Goal: Task Accomplishment & Management: Complete application form

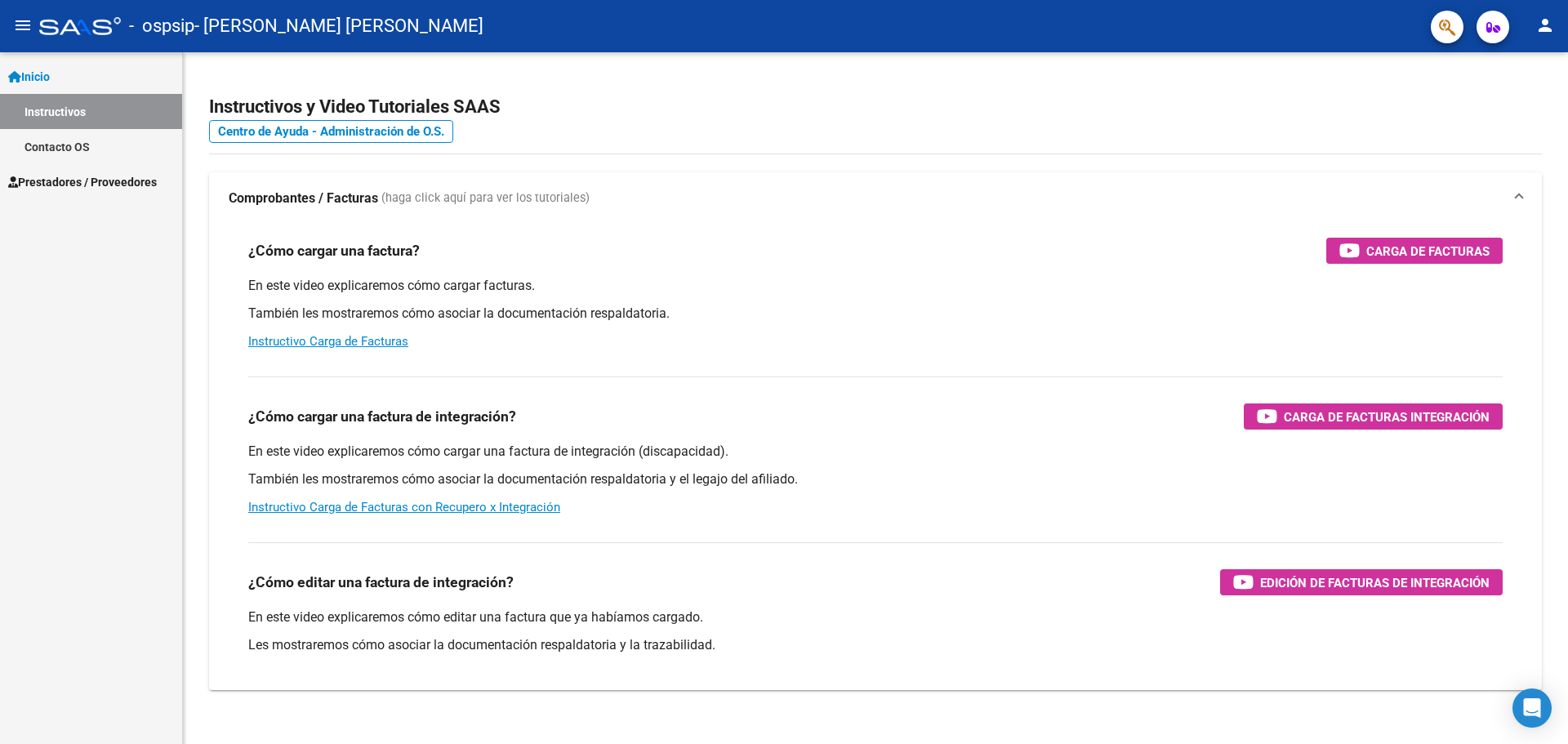
click at [120, 178] on span "Prestadores / Proveedores" at bounding box center [83, 182] width 149 height 18
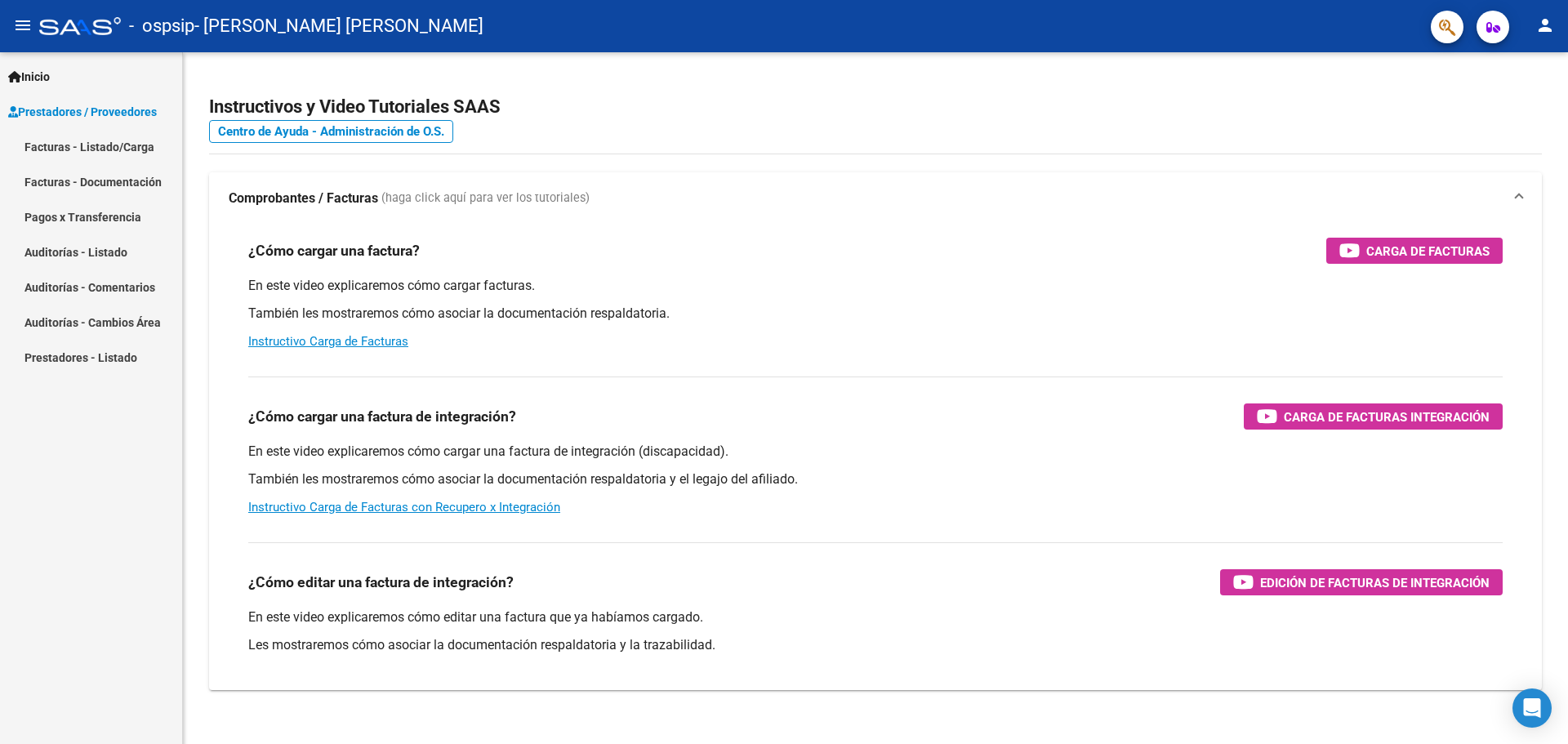
drag, startPoint x: 117, startPoint y: 147, endPoint x: 133, endPoint y: 138, distance: 18.4
click at [119, 147] on link "Facturas - Listado/Carga" at bounding box center [91, 147] width 182 height 35
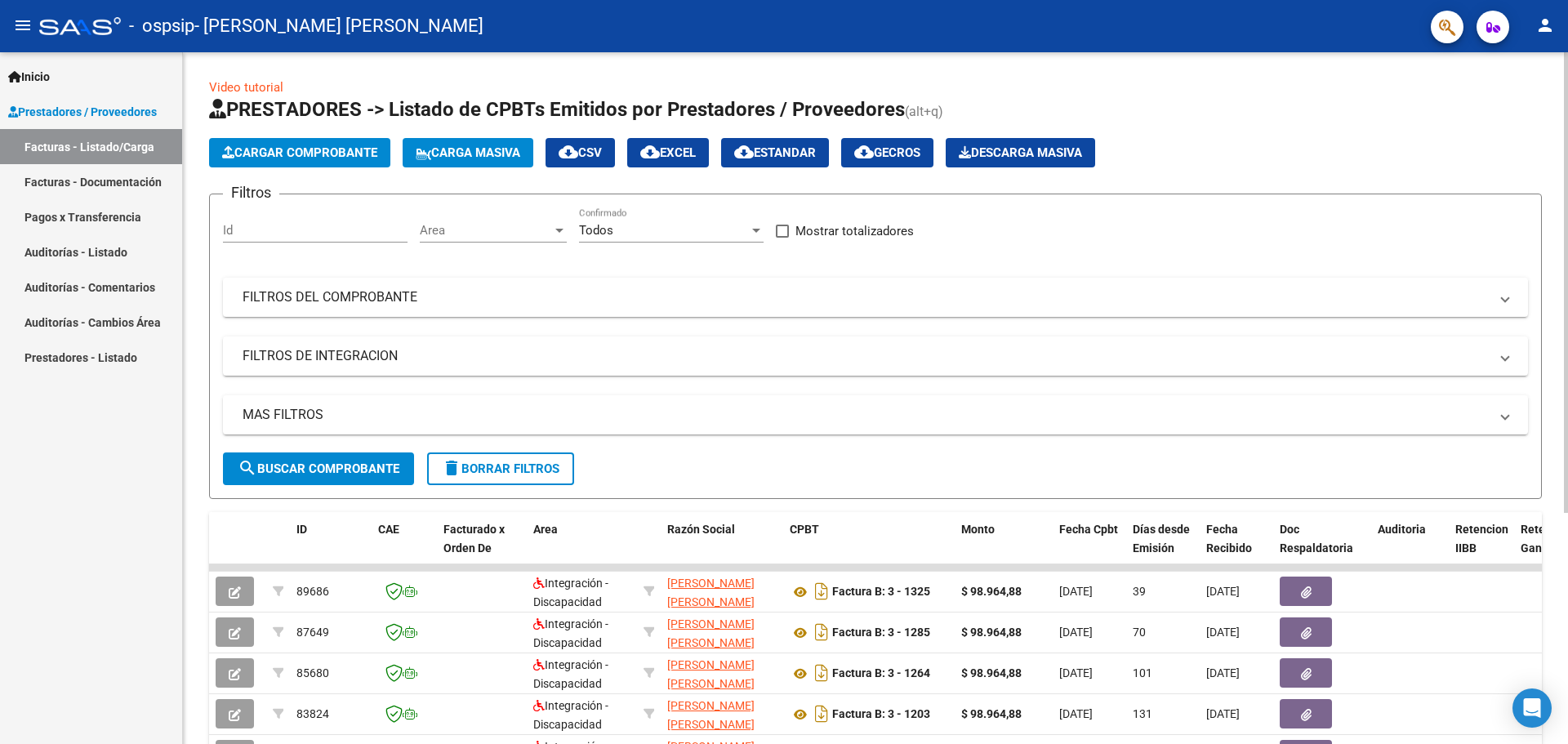
click at [344, 145] on span "Cargar Comprobante" at bounding box center [300, 152] width 155 height 14
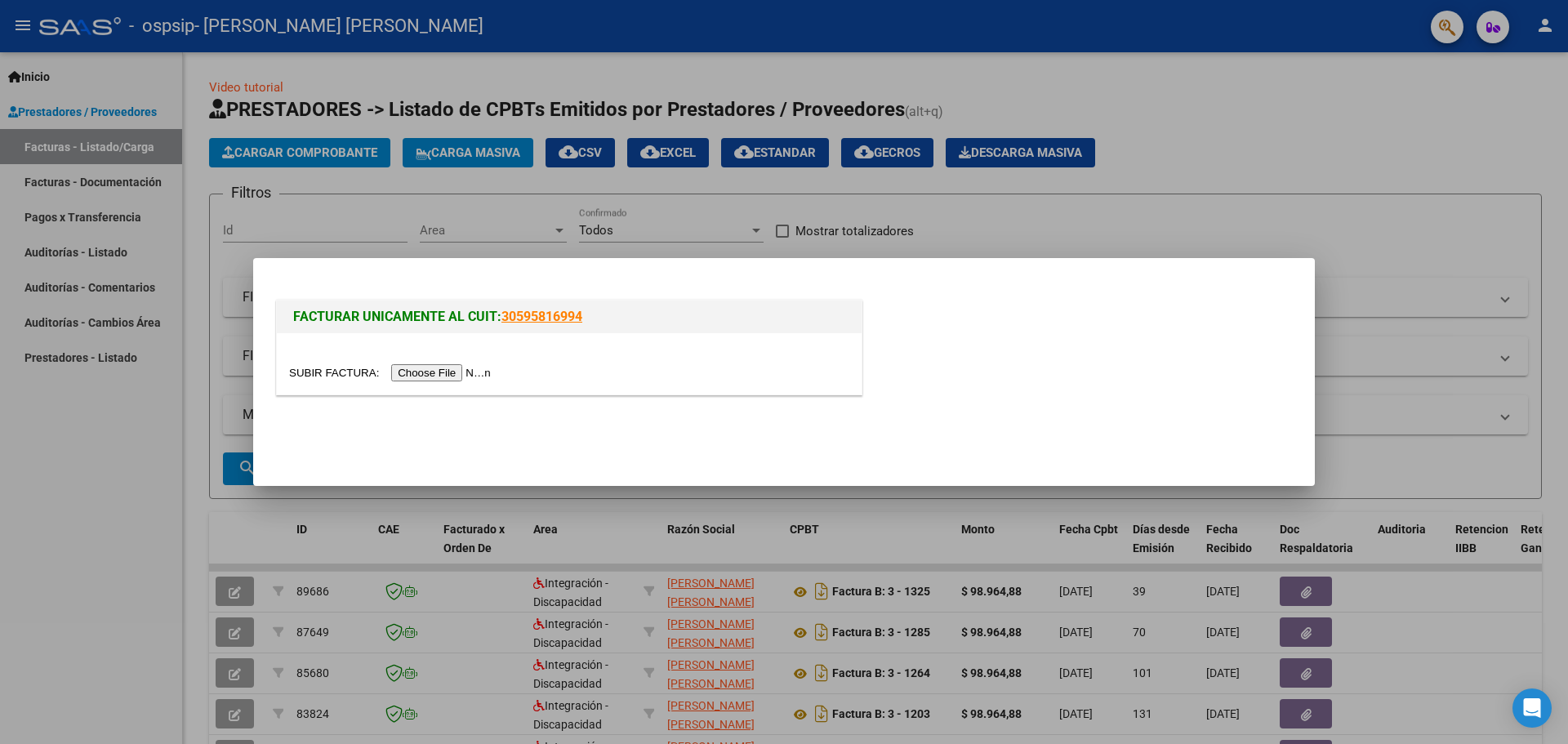
click at [449, 372] on input "file" at bounding box center [392, 372] width 207 height 17
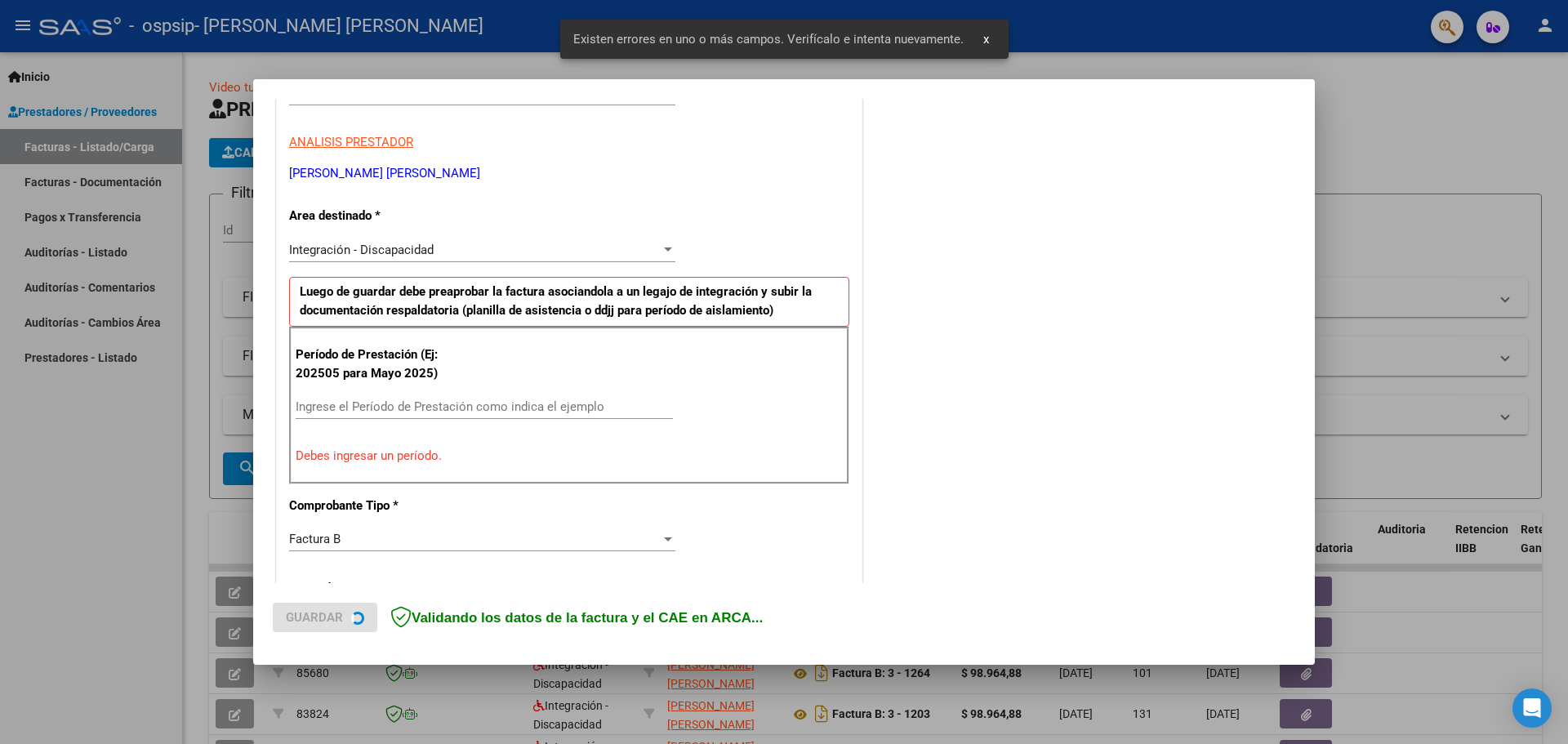
scroll to position [296, 0]
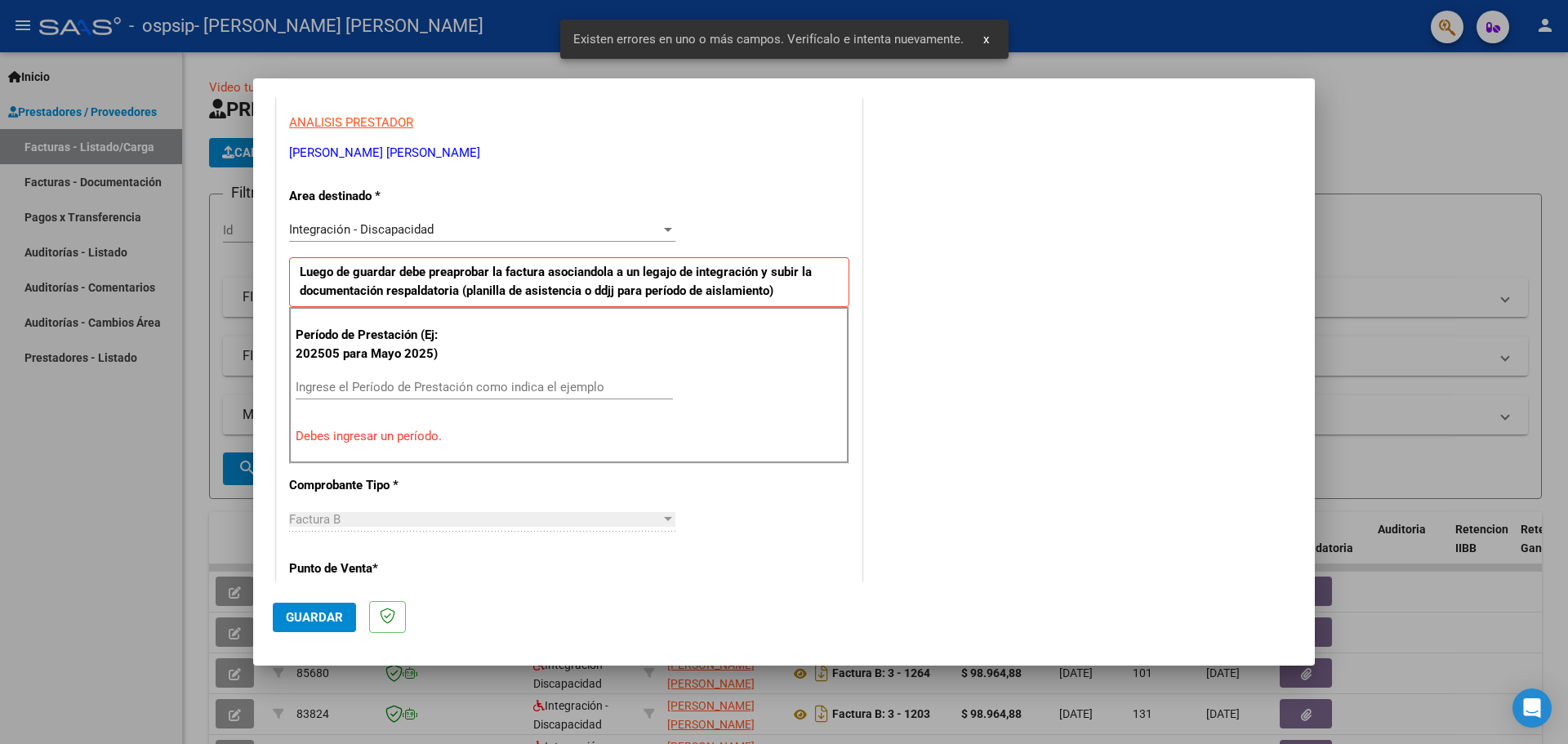
drag, startPoint x: 410, startPoint y: 370, endPoint x: 405, endPoint y: 384, distance: 14.9
click at [405, 384] on div "Período de Prestación (Ej: 202505 para Mayo 2025) Ingrese el Período de Prestac…" at bounding box center [569, 386] width 561 height 157
click at [404, 385] on input "Ingrese el Período de Prestación como indica el ejemplo" at bounding box center [484, 387] width 377 height 14
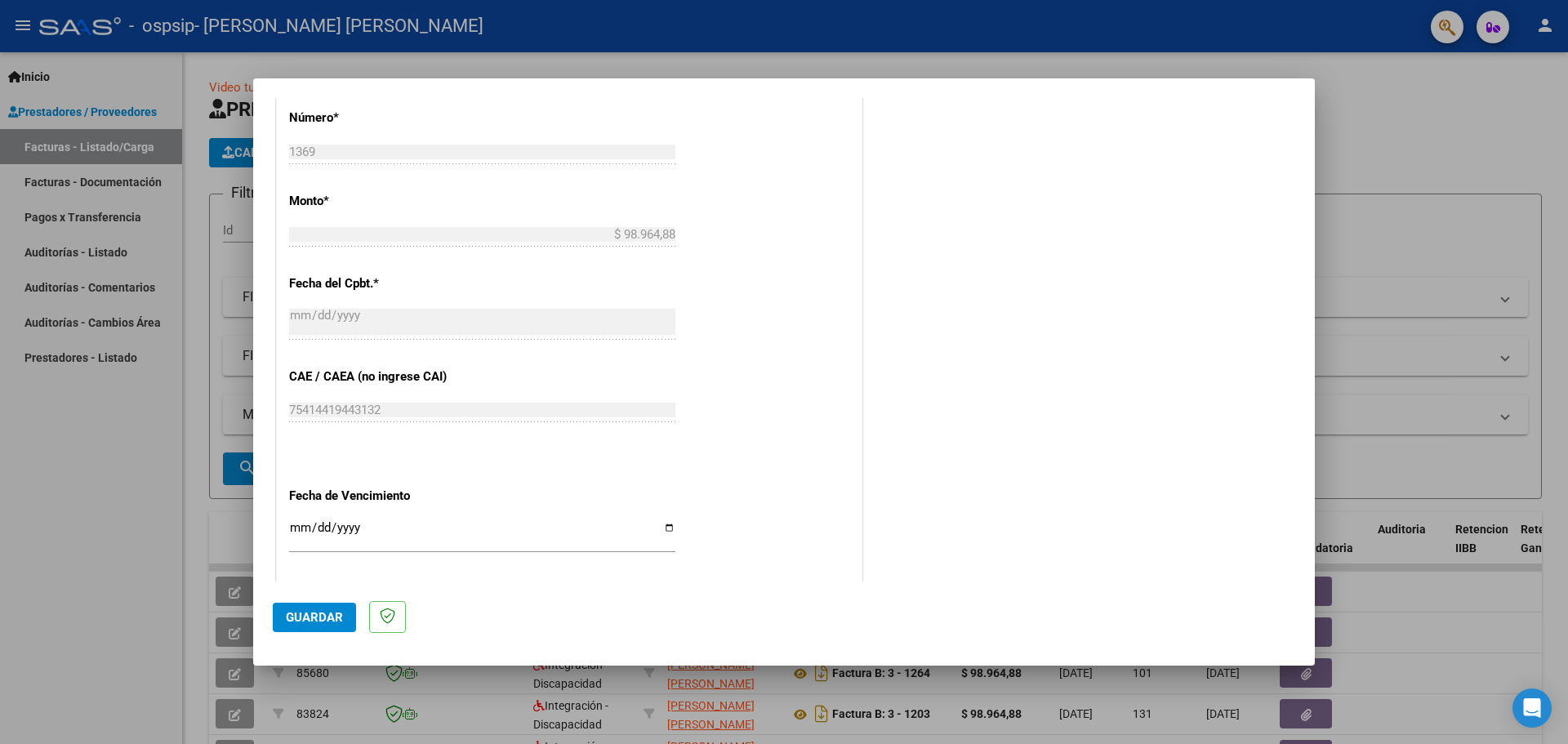
scroll to position [954, 0]
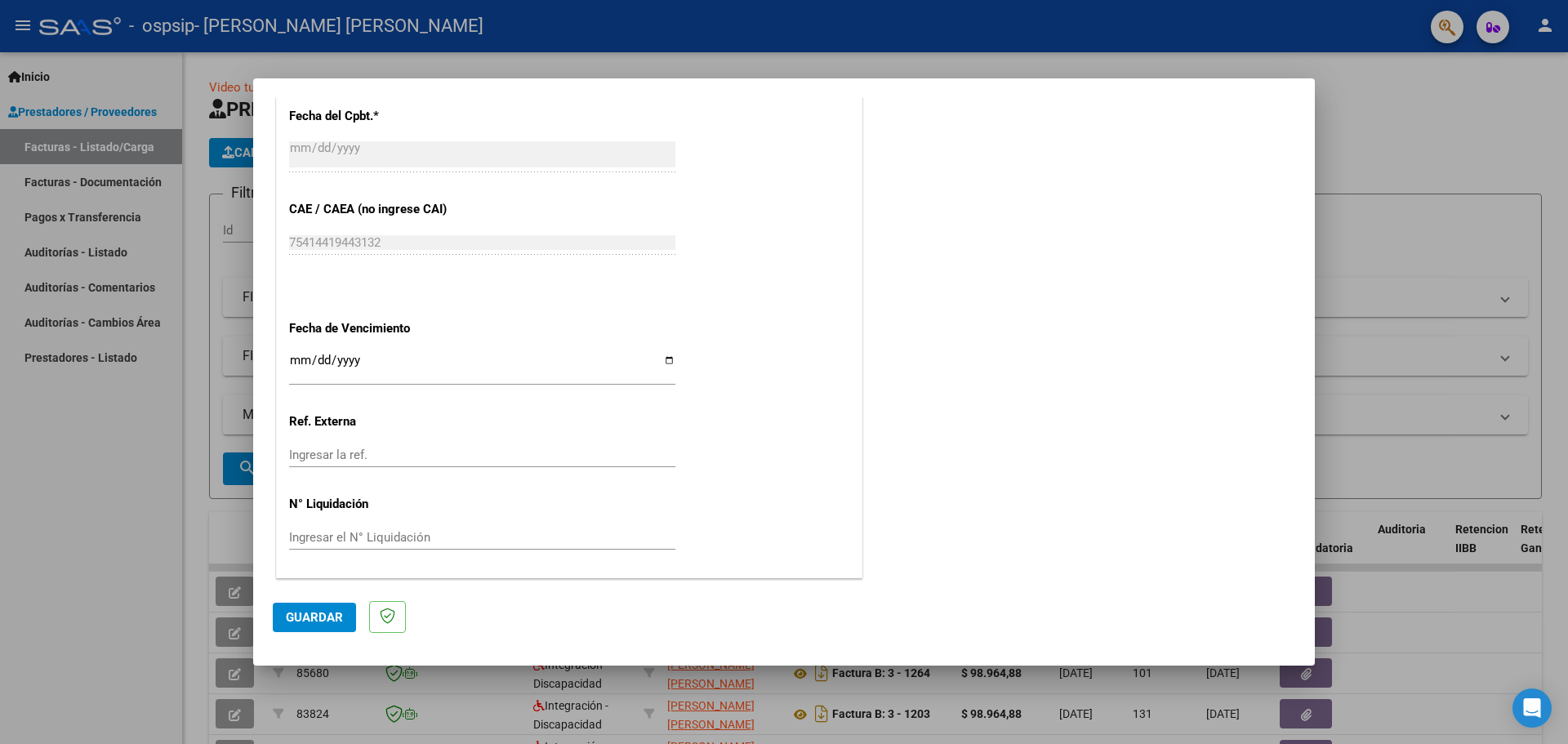
type input "202509"
click at [665, 355] on input "Ingresar la fecha" at bounding box center [482, 367] width 387 height 26
type input "[DATE]"
drag, startPoint x: 309, startPoint y: 621, endPoint x: 265, endPoint y: 624, distance: 44.1
click at [311, 621] on span "Guardar" at bounding box center [315, 617] width 57 height 14
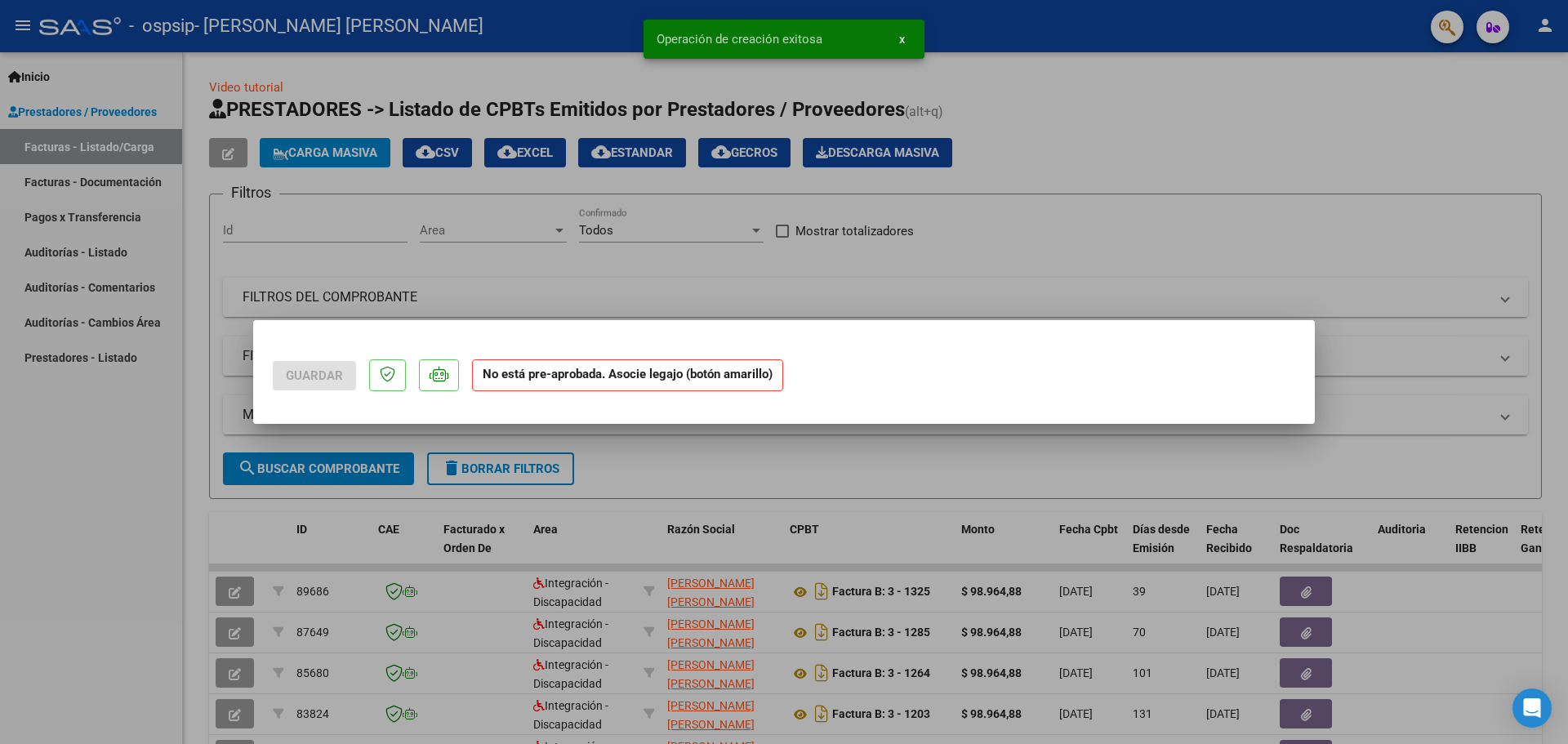
scroll to position [0, 0]
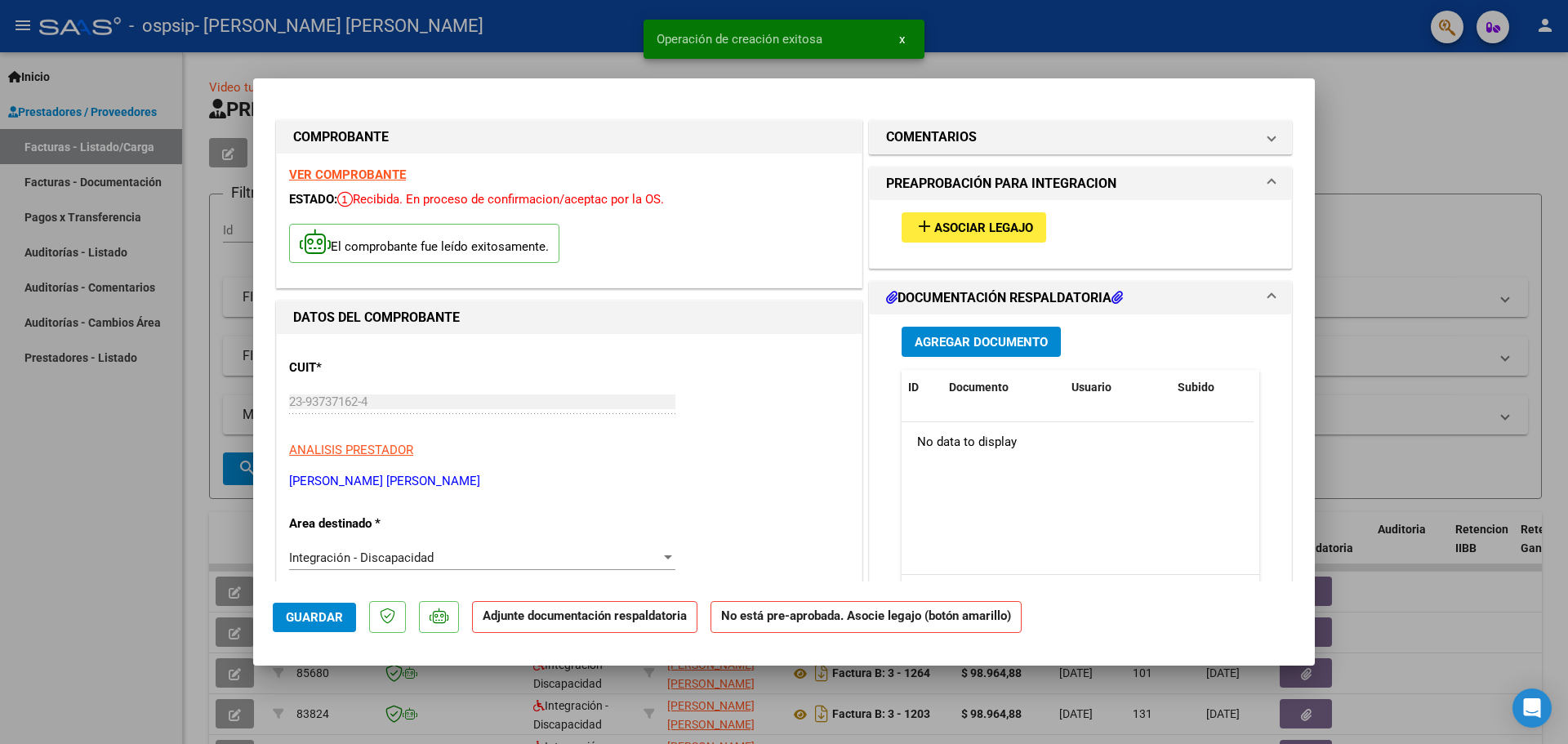
click at [961, 222] on span "Asociar Legajo" at bounding box center [984, 227] width 99 height 14
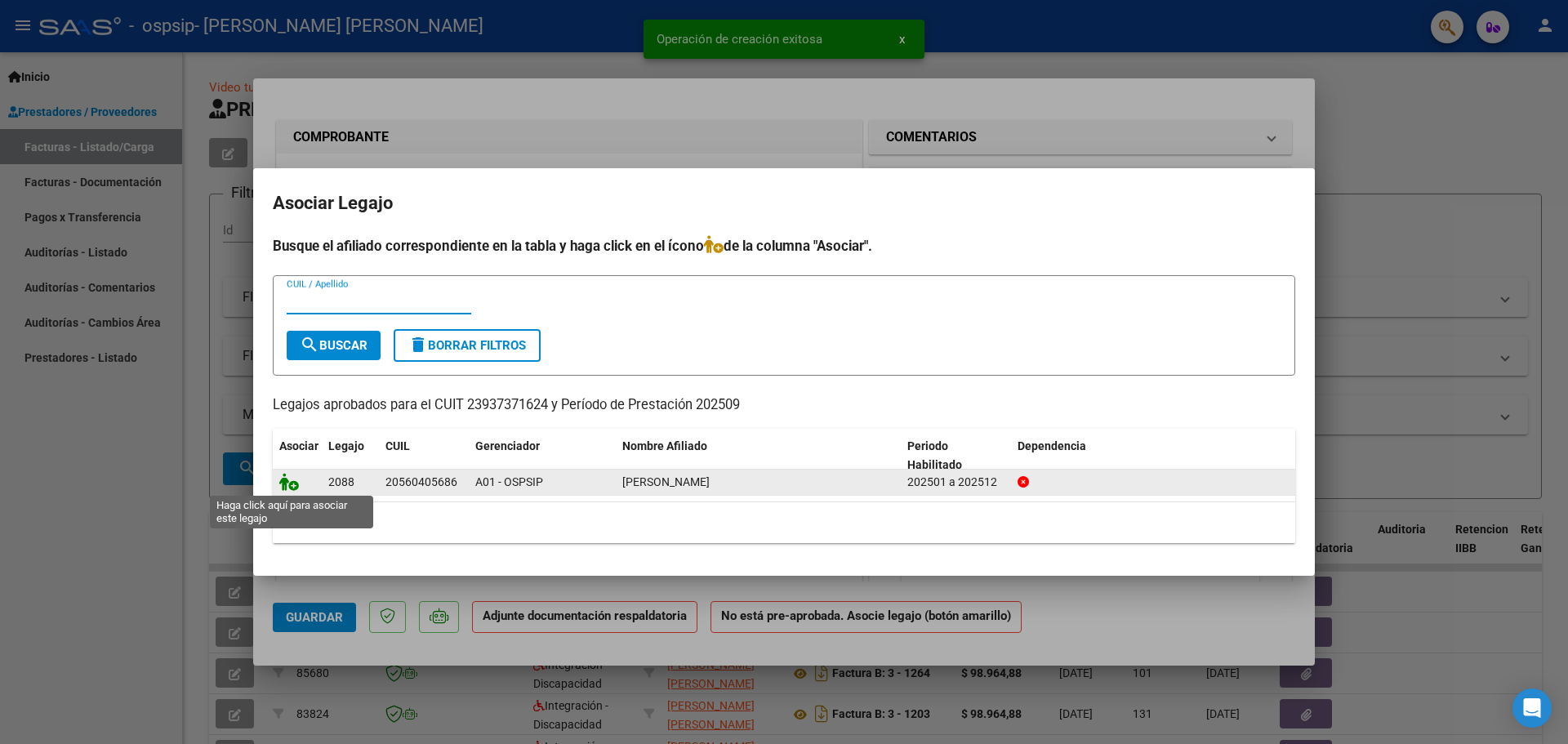
click at [291, 487] on icon at bounding box center [289, 481] width 19 height 18
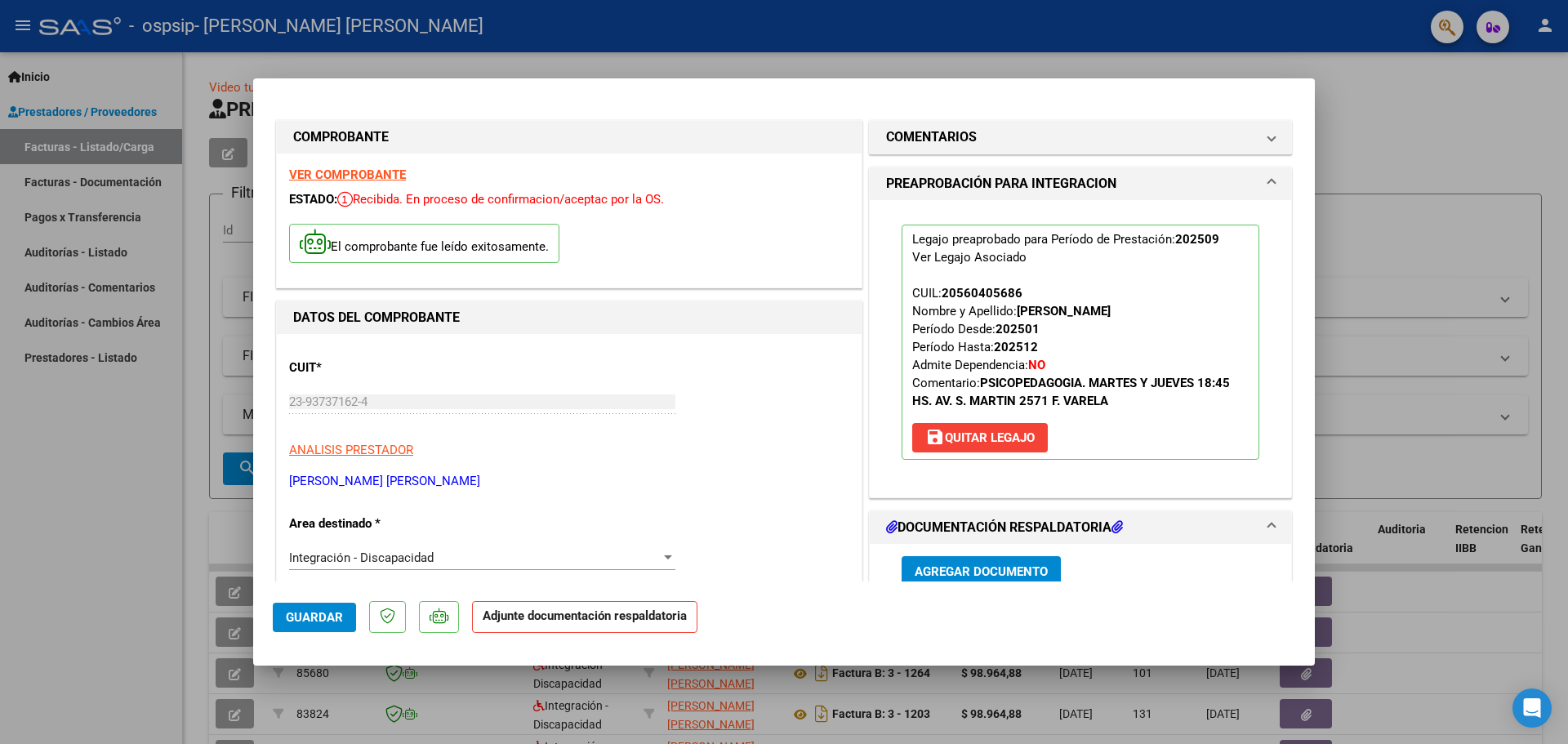
click at [1015, 574] on span "Agregar Documento" at bounding box center [981, 571] width 133 height 14
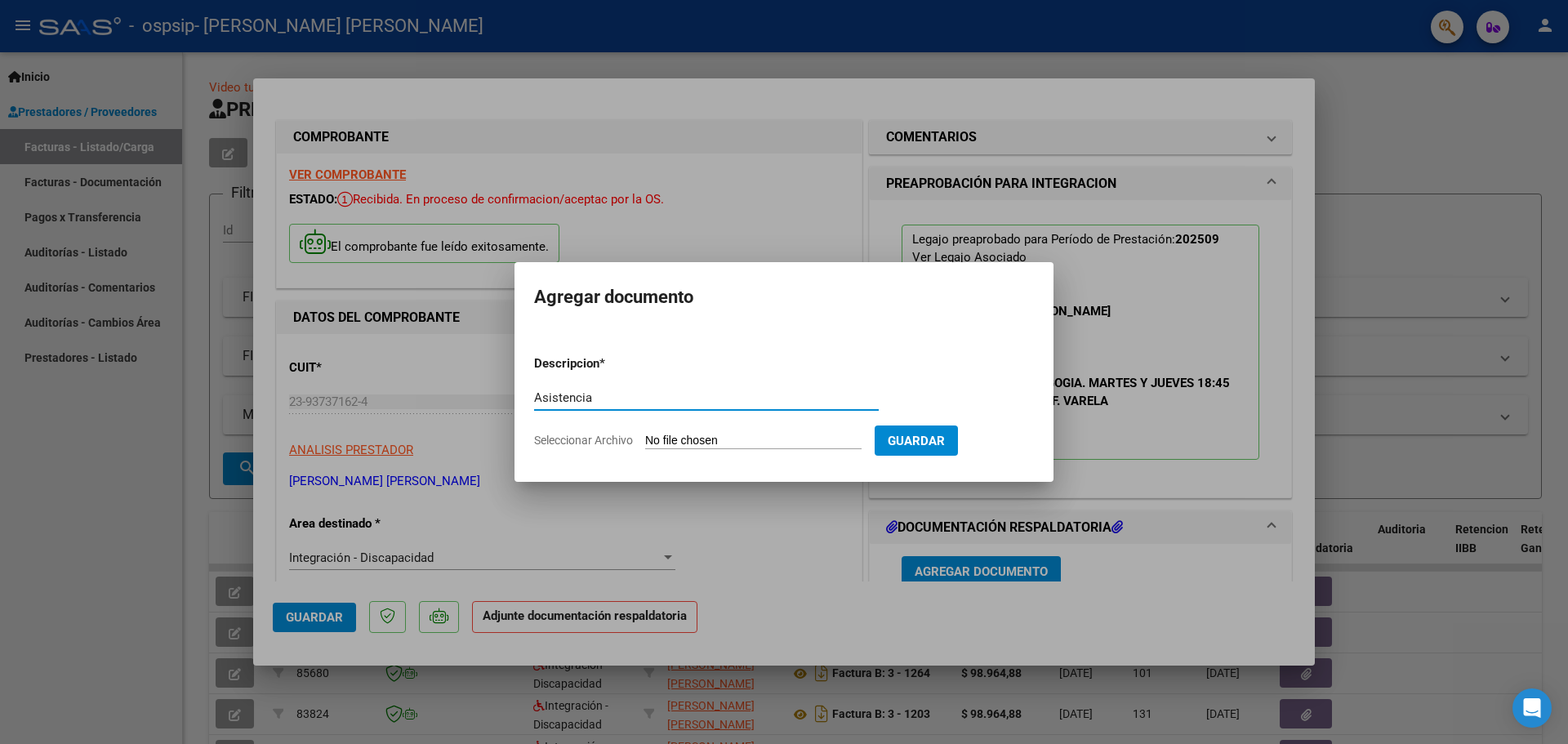
type input "Asistencia"
click at [752, 441] on input "Seleccionar Archivo" at bounding box center [753, 442] width 216 height 15
type input "C:\fakepath\Asistencia Erick Veron.pdf"
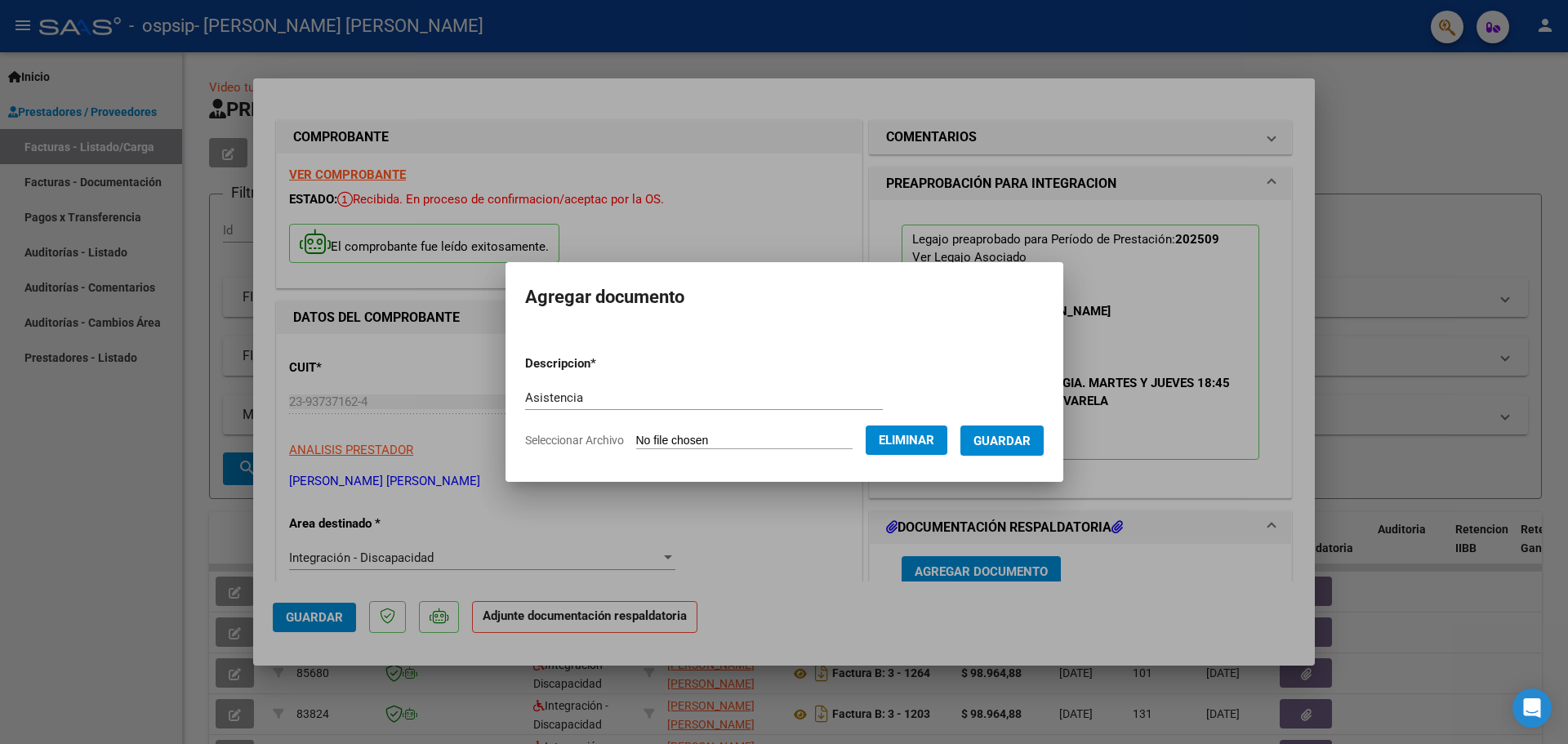
click at [1044, 431] on button "Guardar" at bounding box center [1002, 441] width 84 height 30
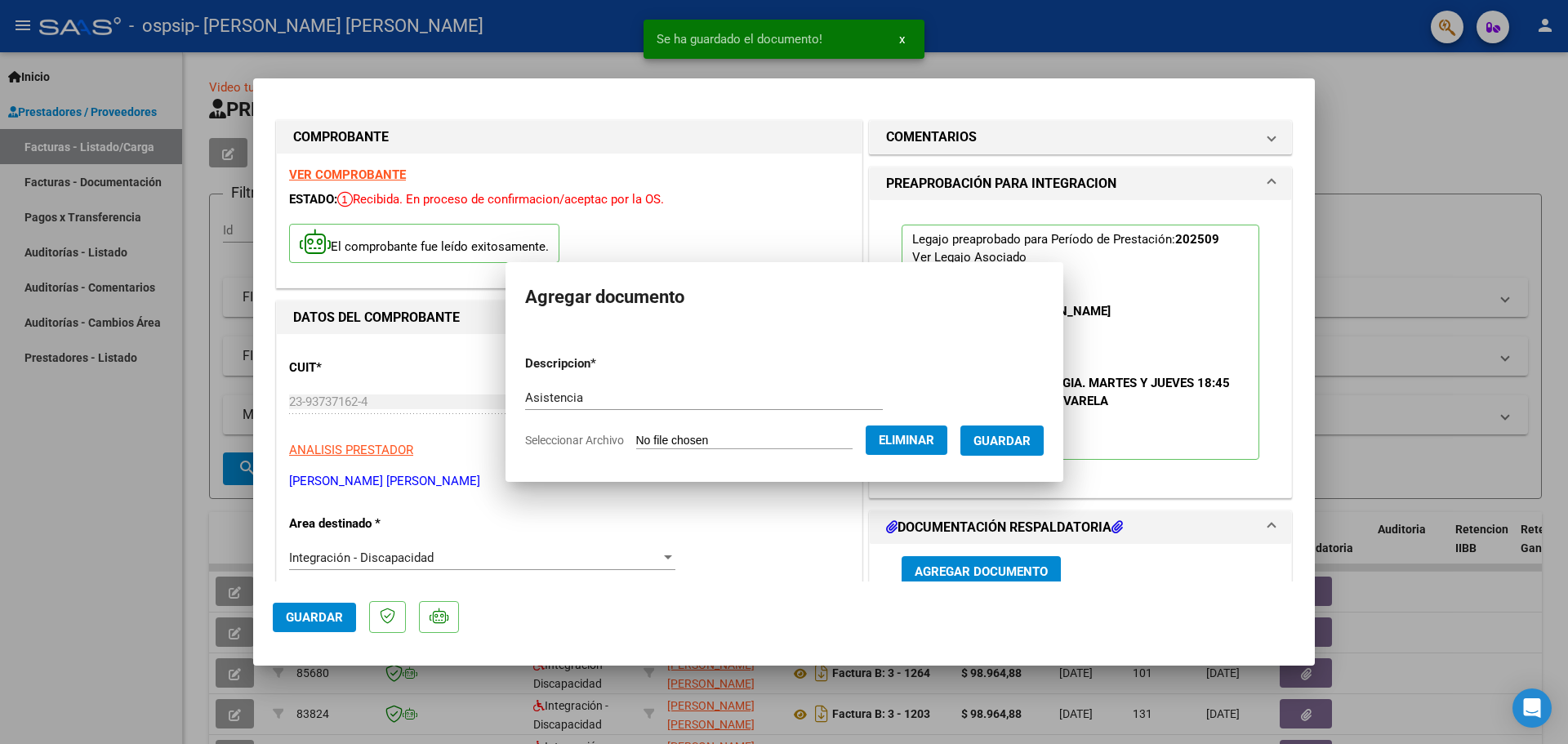
scroll to position [4, 0]
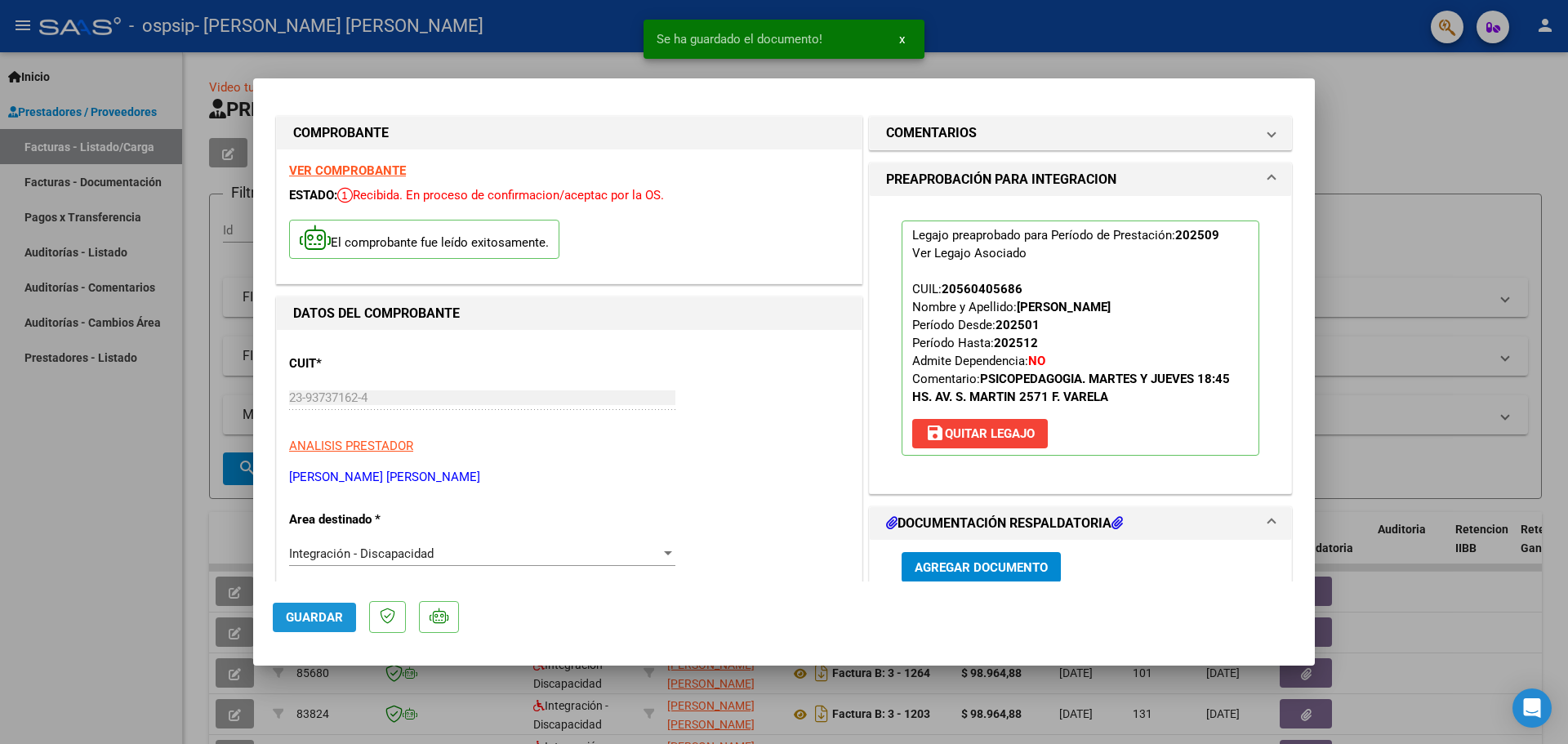
click at [299, 621] on span "Guardar" at bounding box center [315, 617] width 57 height 14
click at [1496, 144] on div at bounding box center [784, 372] width 1568 height 744
type input "$ 0,00"
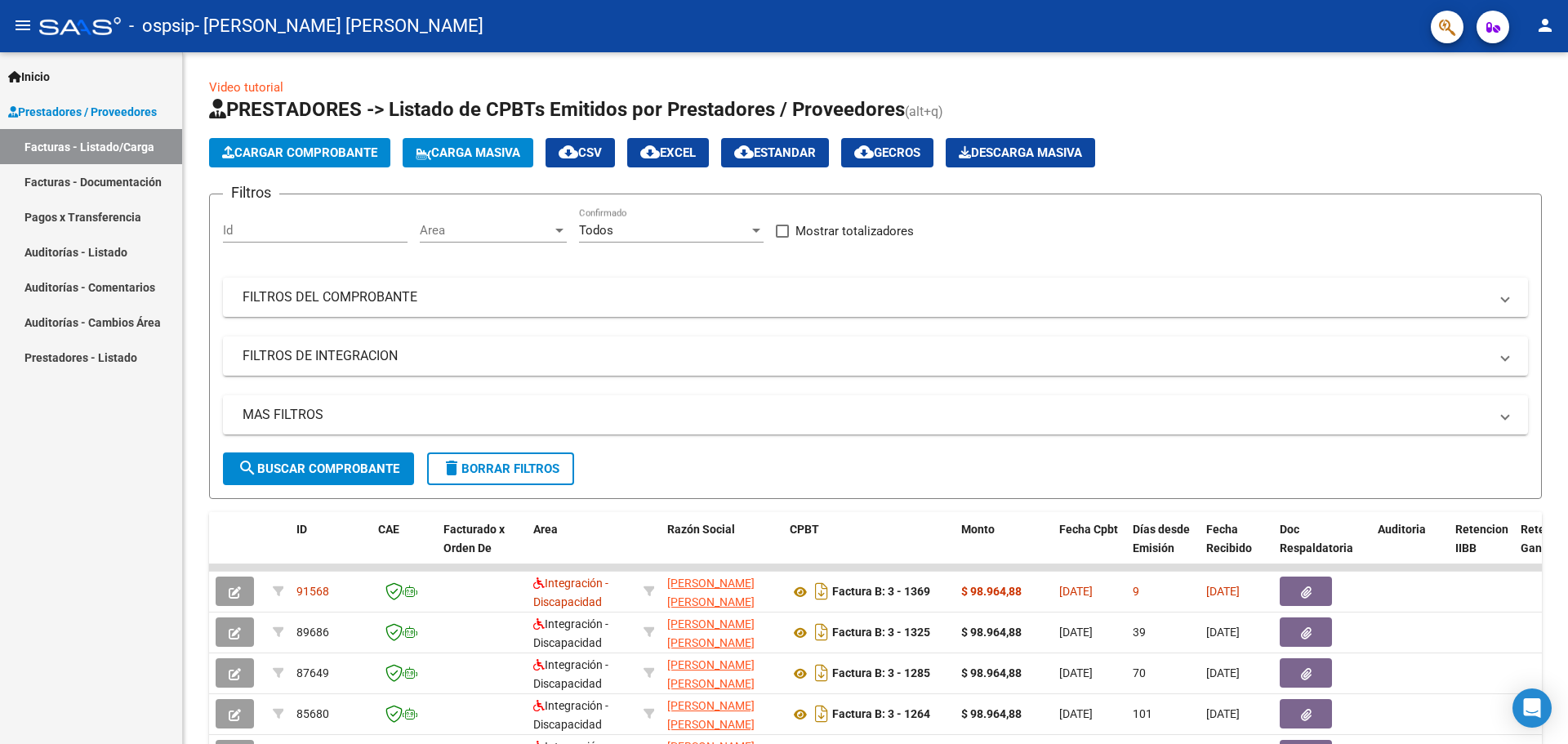
click at [1533, 31] on button "person" at bounding box center [1545, 26] width 33 height 33
click at [1500, 112] on button "exit_to_app Salir" at bounding box center [1511, 107] width 100 height 39
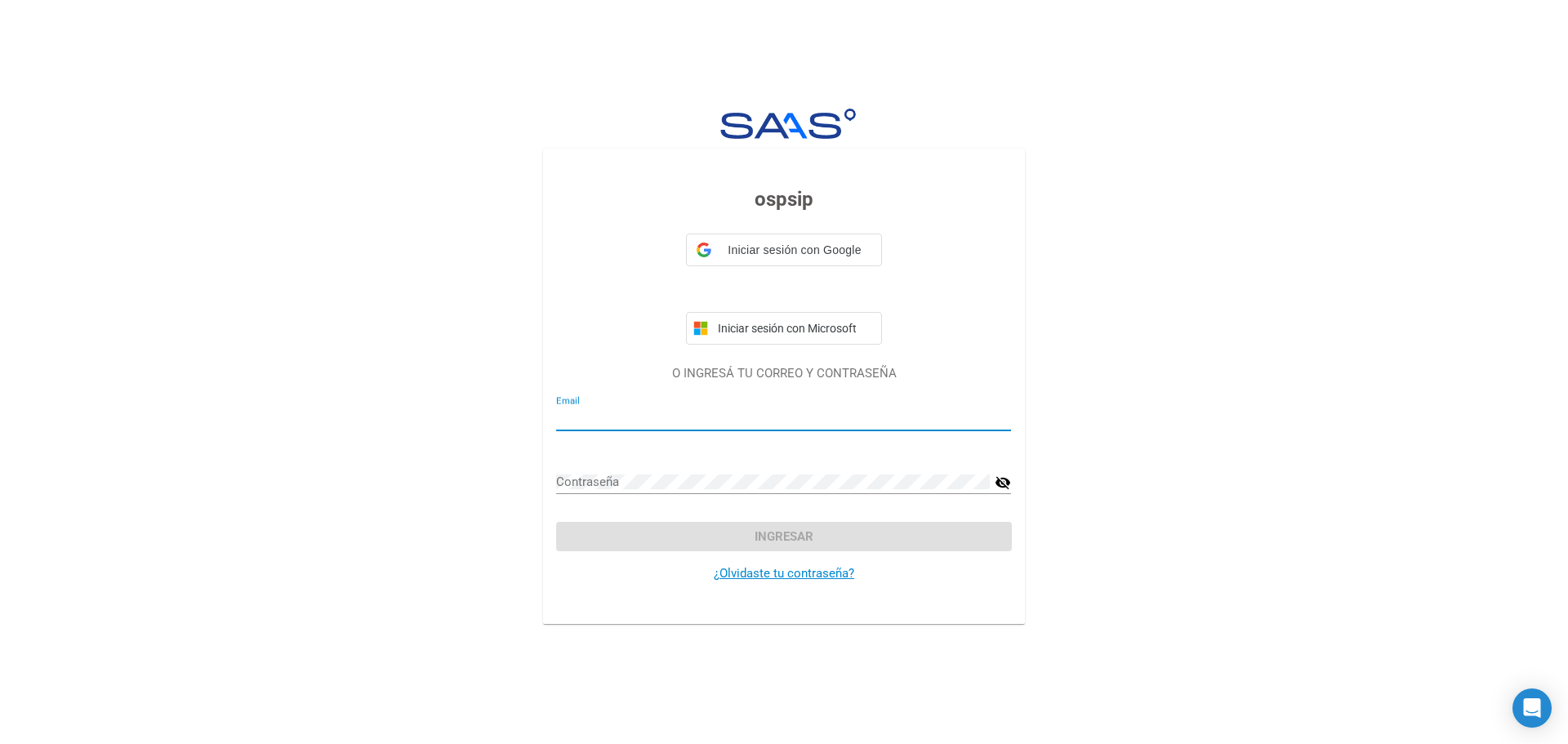
type input "[EMAIL_ADDRESS][DOMAIN_NAME]"
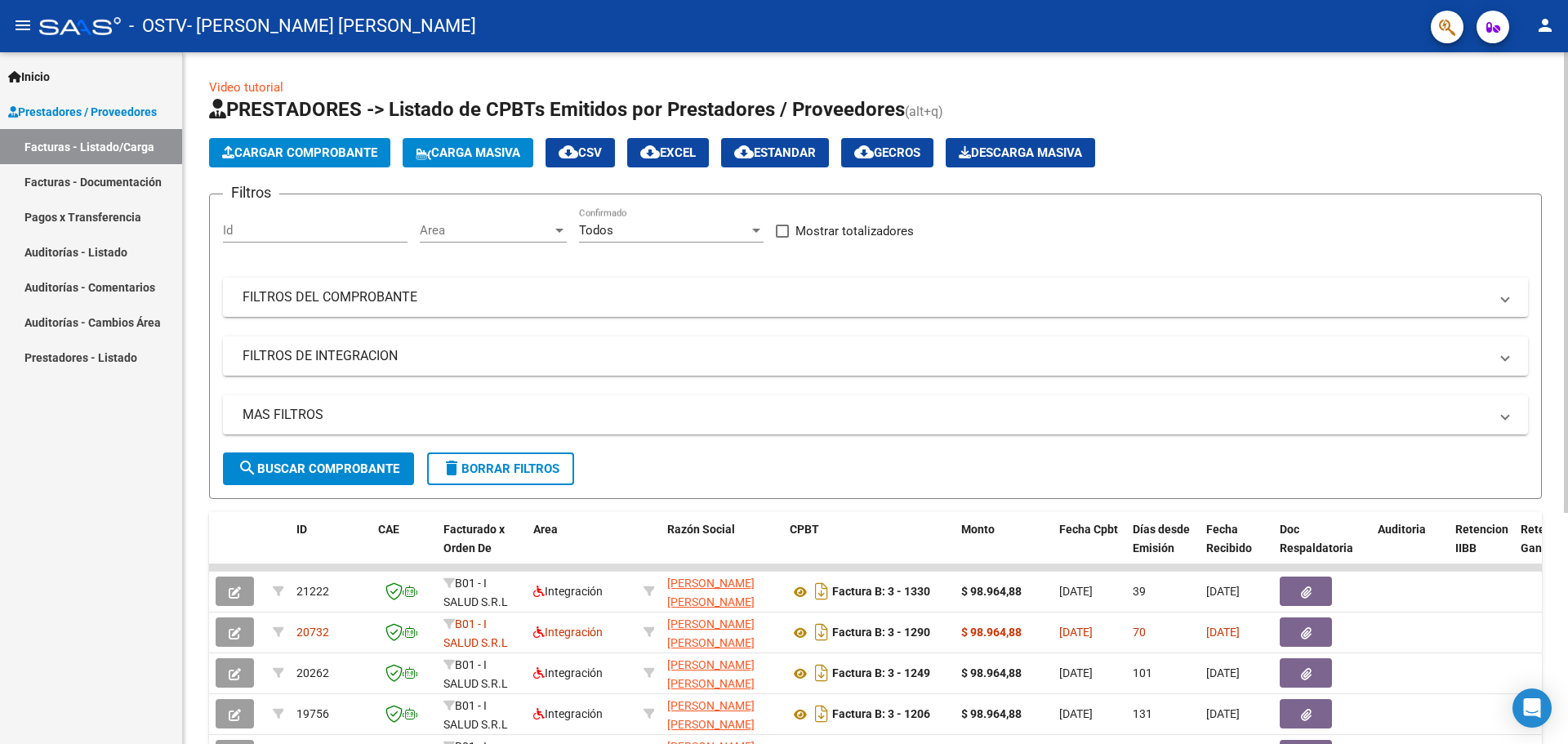
click at [328, 149] on span "Cargar Comprobante" at bounding box center [300, 152] width 155 height 14
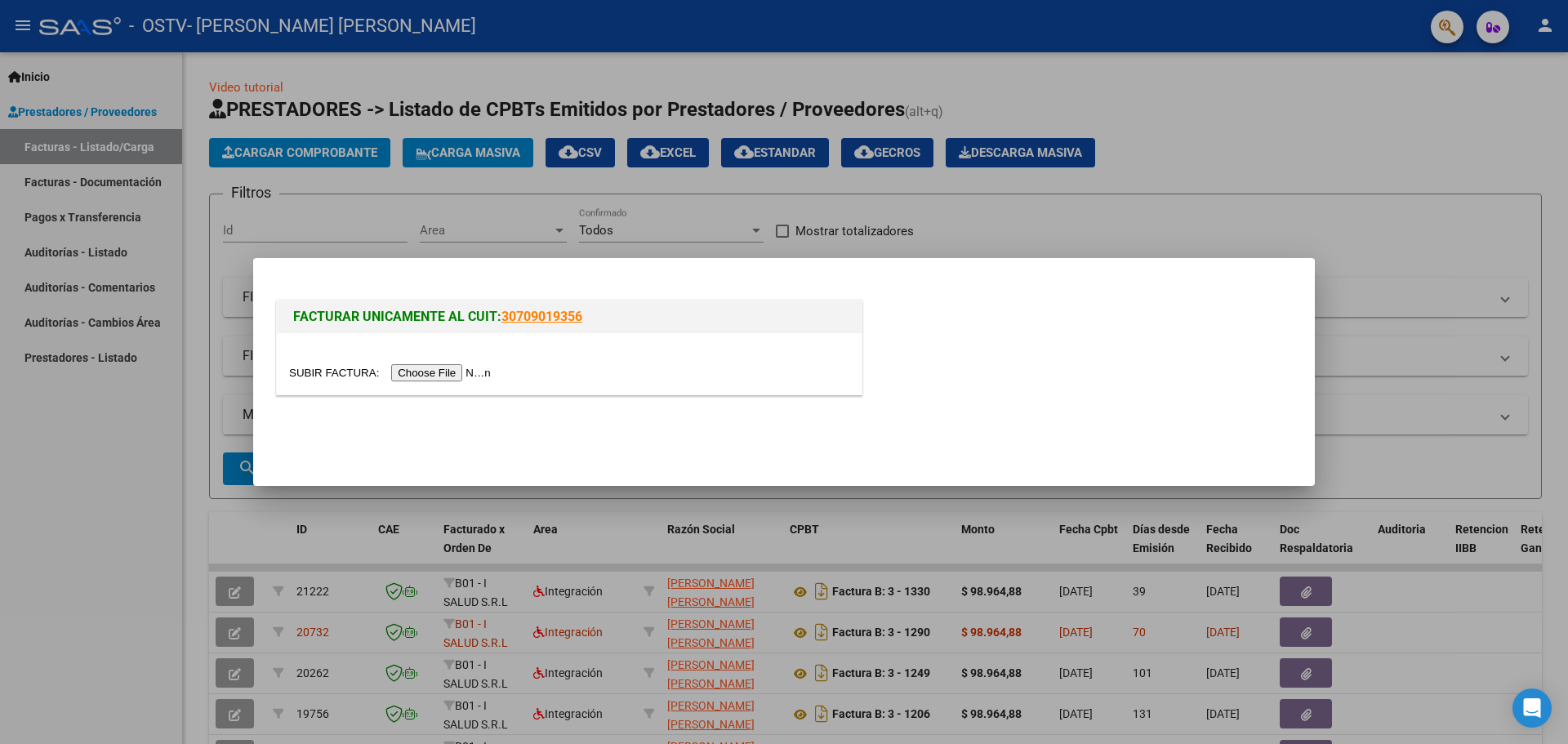
click at [458, 375] on input "file" at bounding box center [392, 372] width 207 height 17
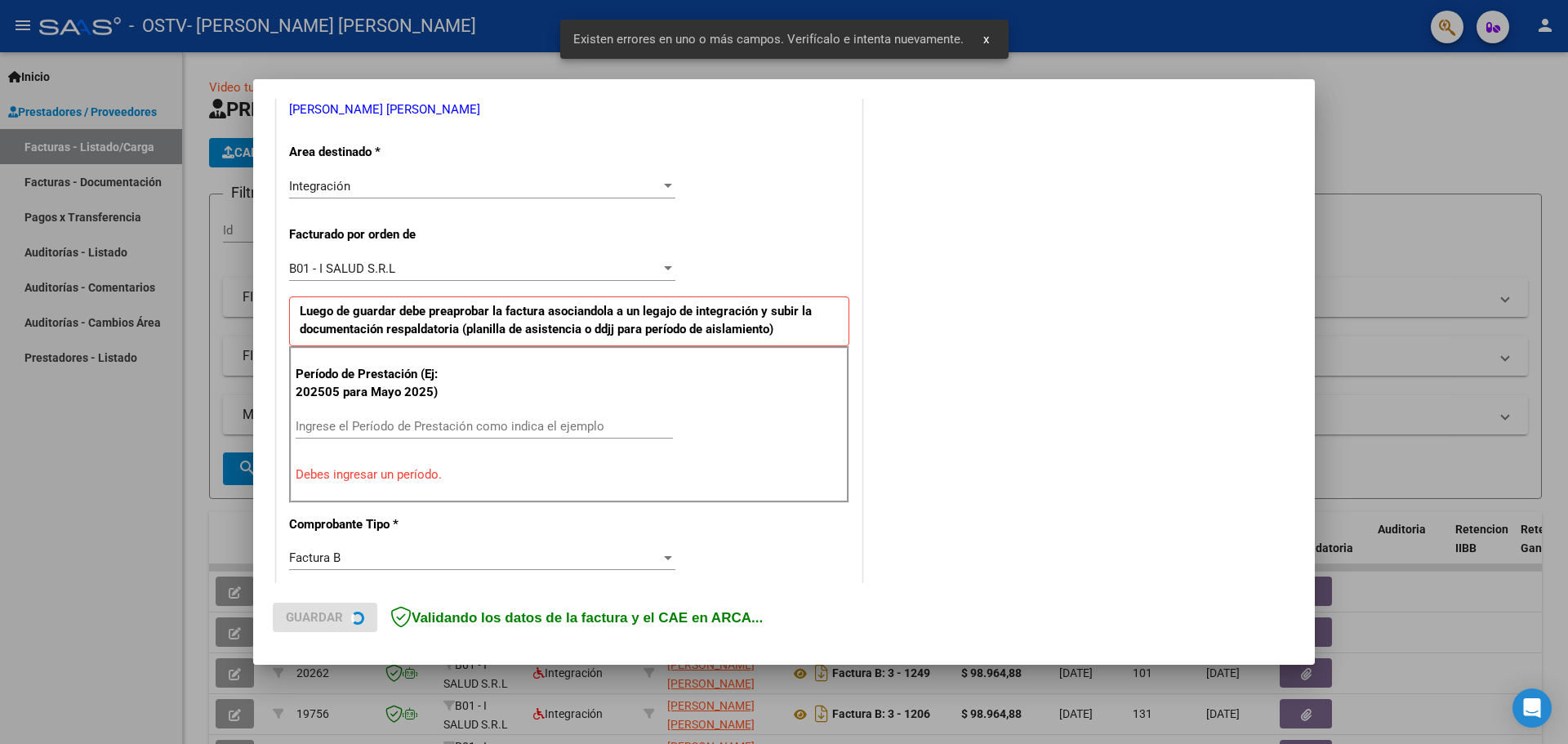
scroll to position [379, 0]
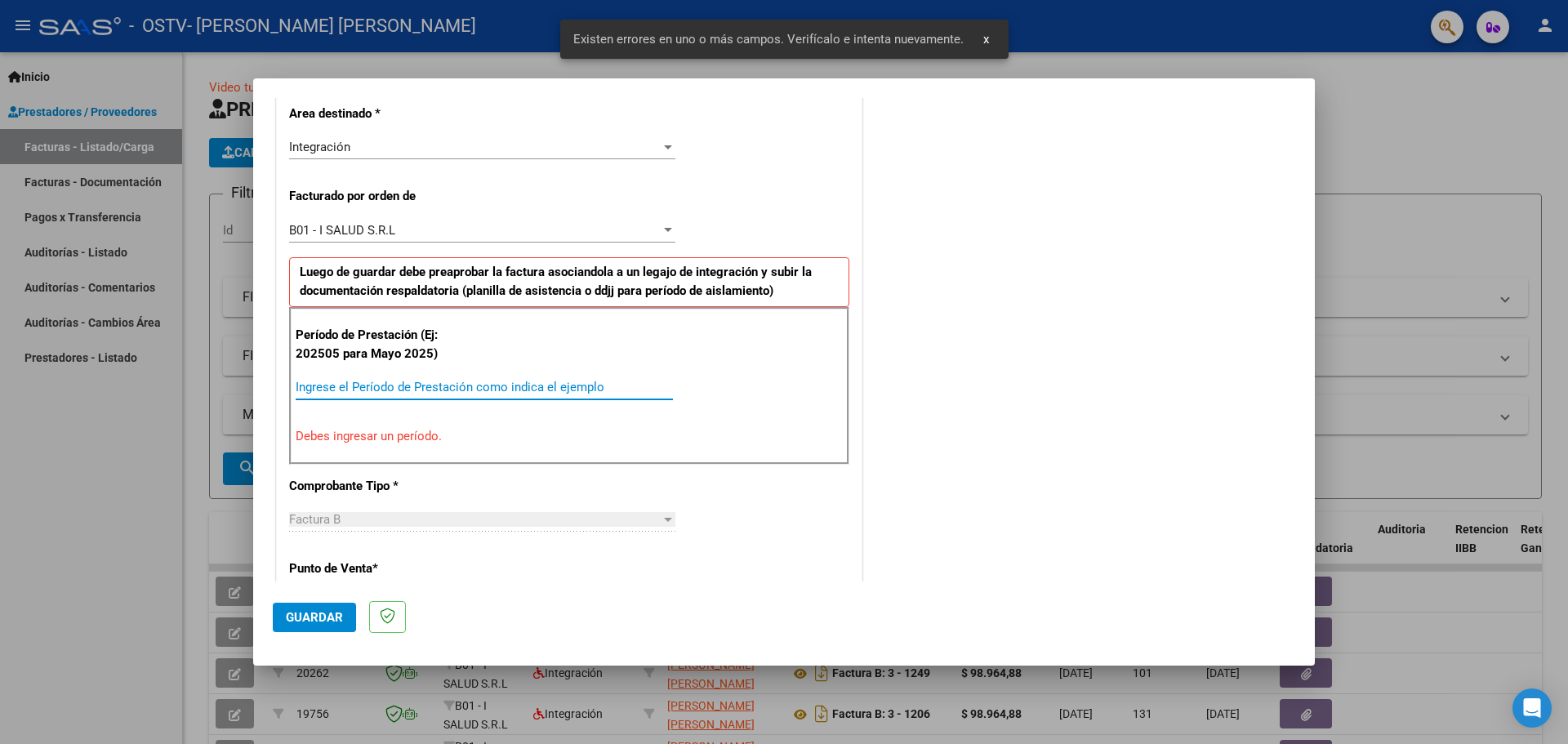
click at [376, 388] on input "Ingrese el Período de Prestación como indica el ejemplo" at bounding box center [484, 387] width 377 height 14
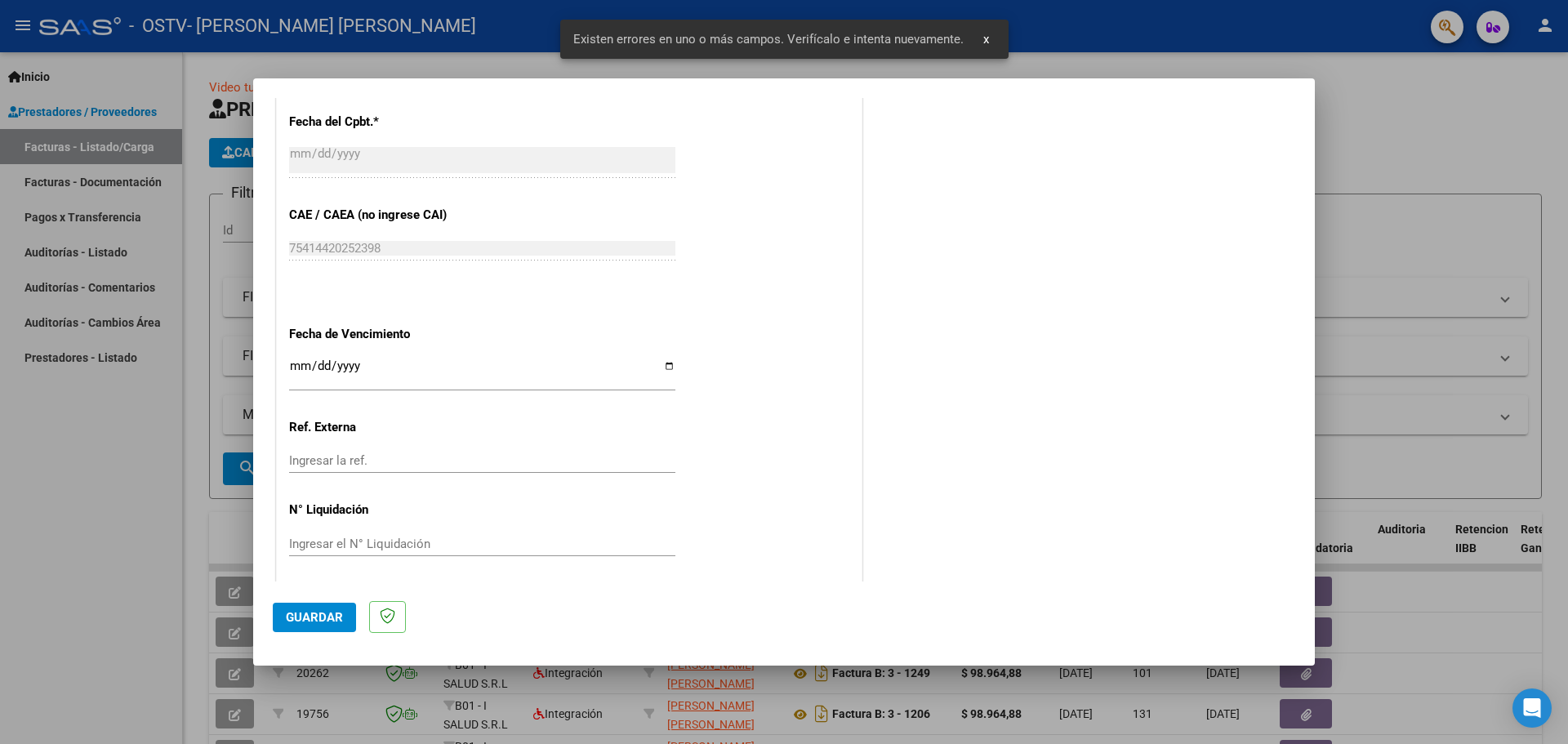
scroll to position [1037, 0]
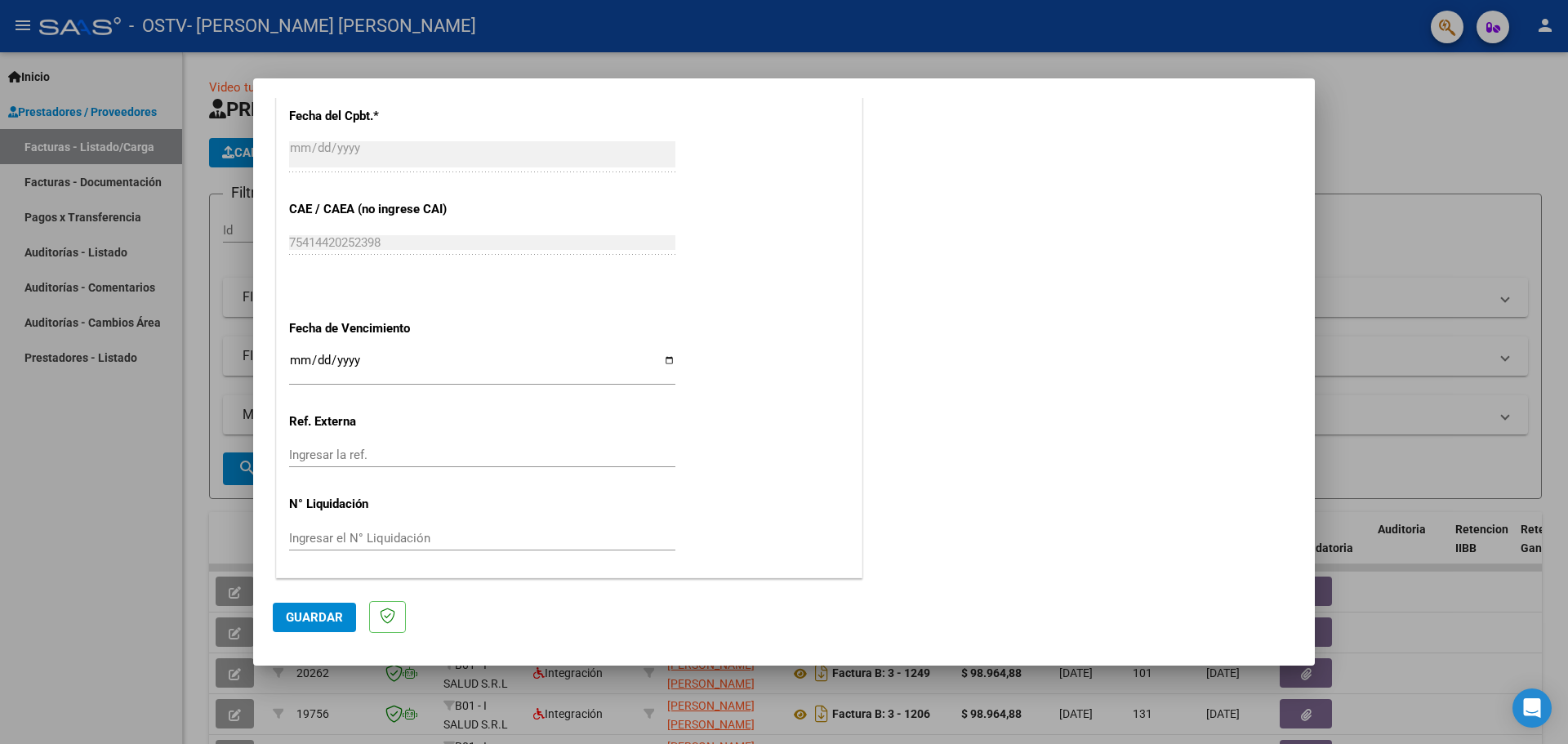
type input "202509"
click at [664, 360] on input "Ingresar la fecha" at bounding box center [482, 367] width 387 height 26
type input "[DATE]"
click at [301, 619] on span "Guardar" at bounding box center [315, 617] width 57 height 14
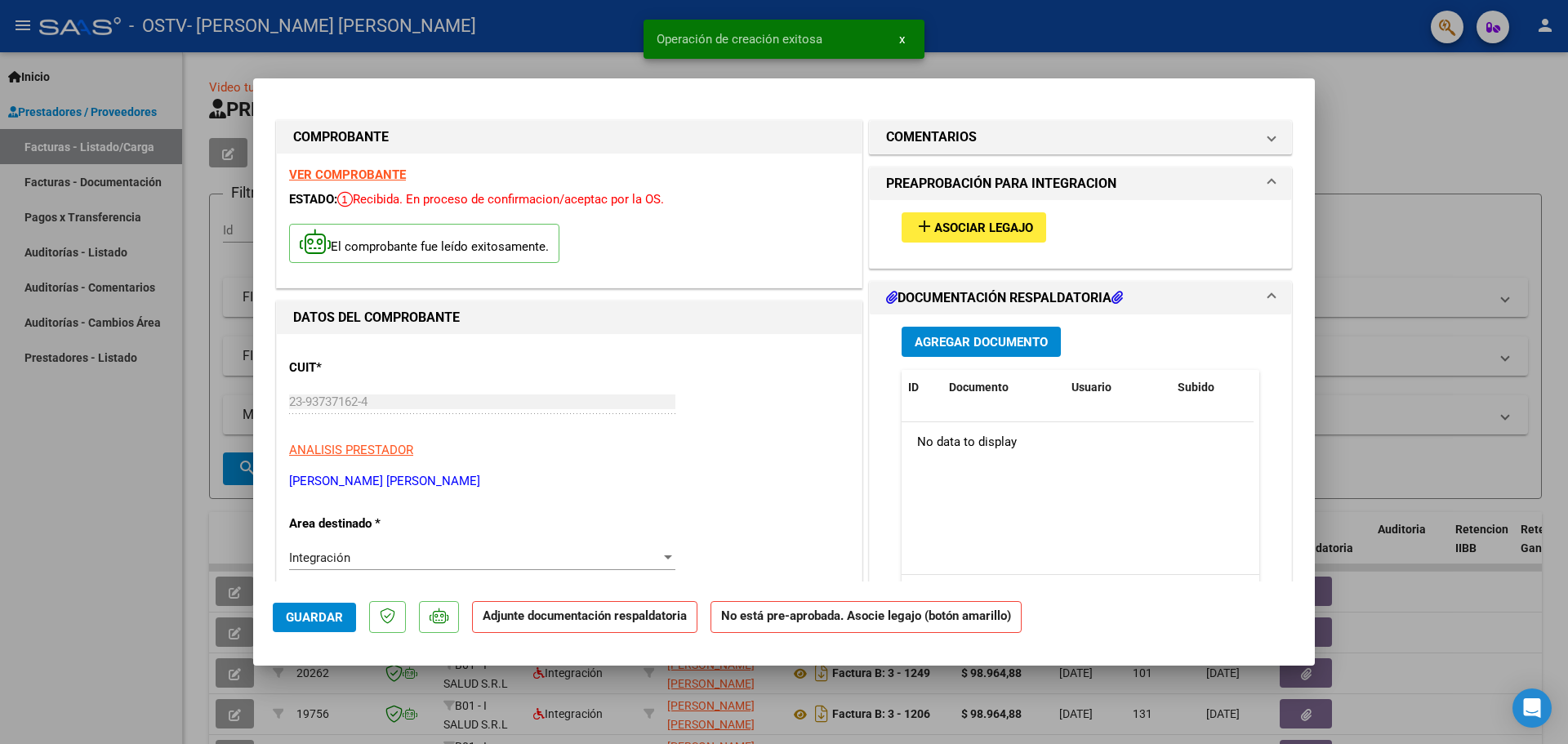
click at [957, 225] on span "Asociar Legajo" at bounding box center [984, 227] width 99 height 14
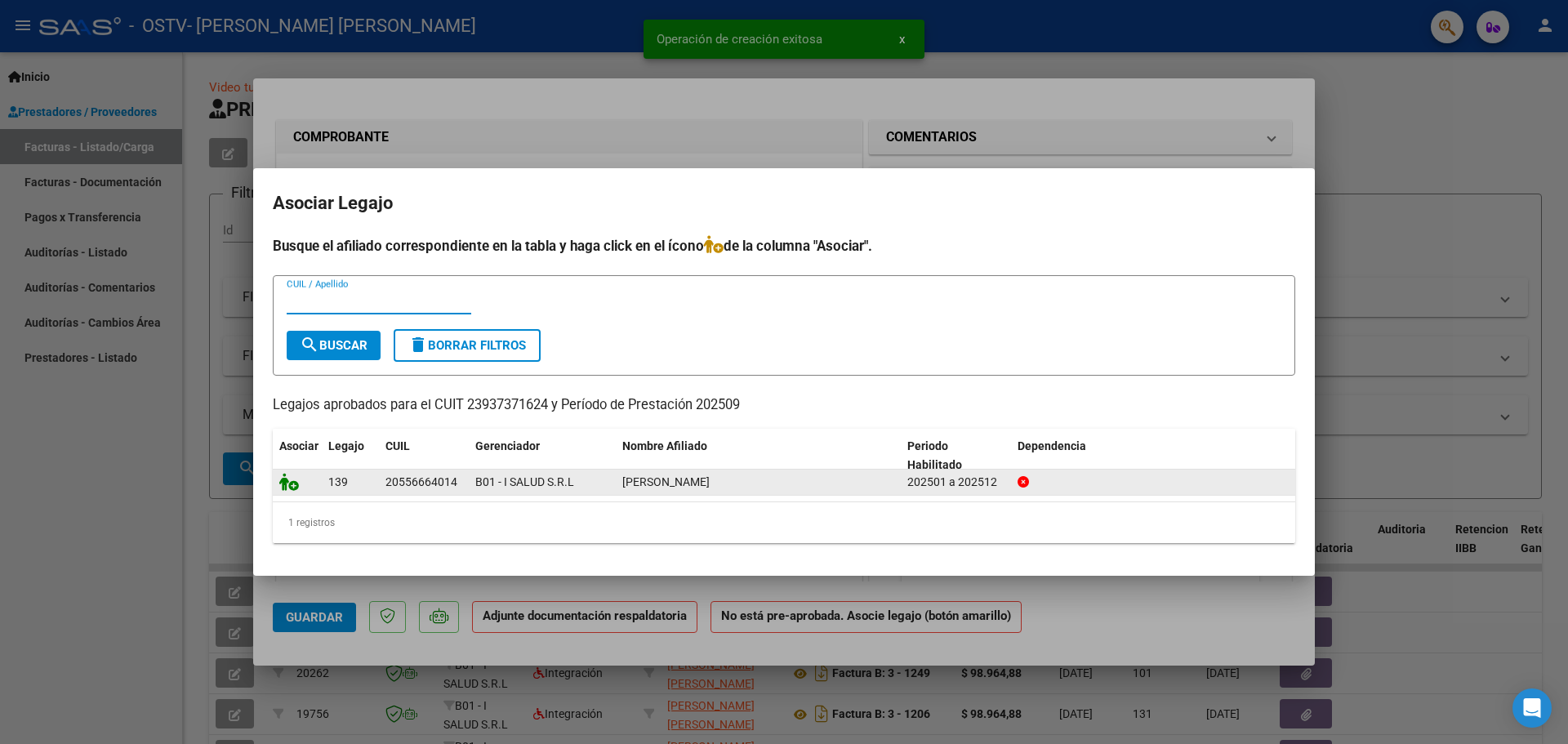
click at [279, 478] on datatable-body-cell at bounding box center [297, 482] width 49 height 25
click at [287, 482] on icon at bounding box center [289, 481] width 19 height 18
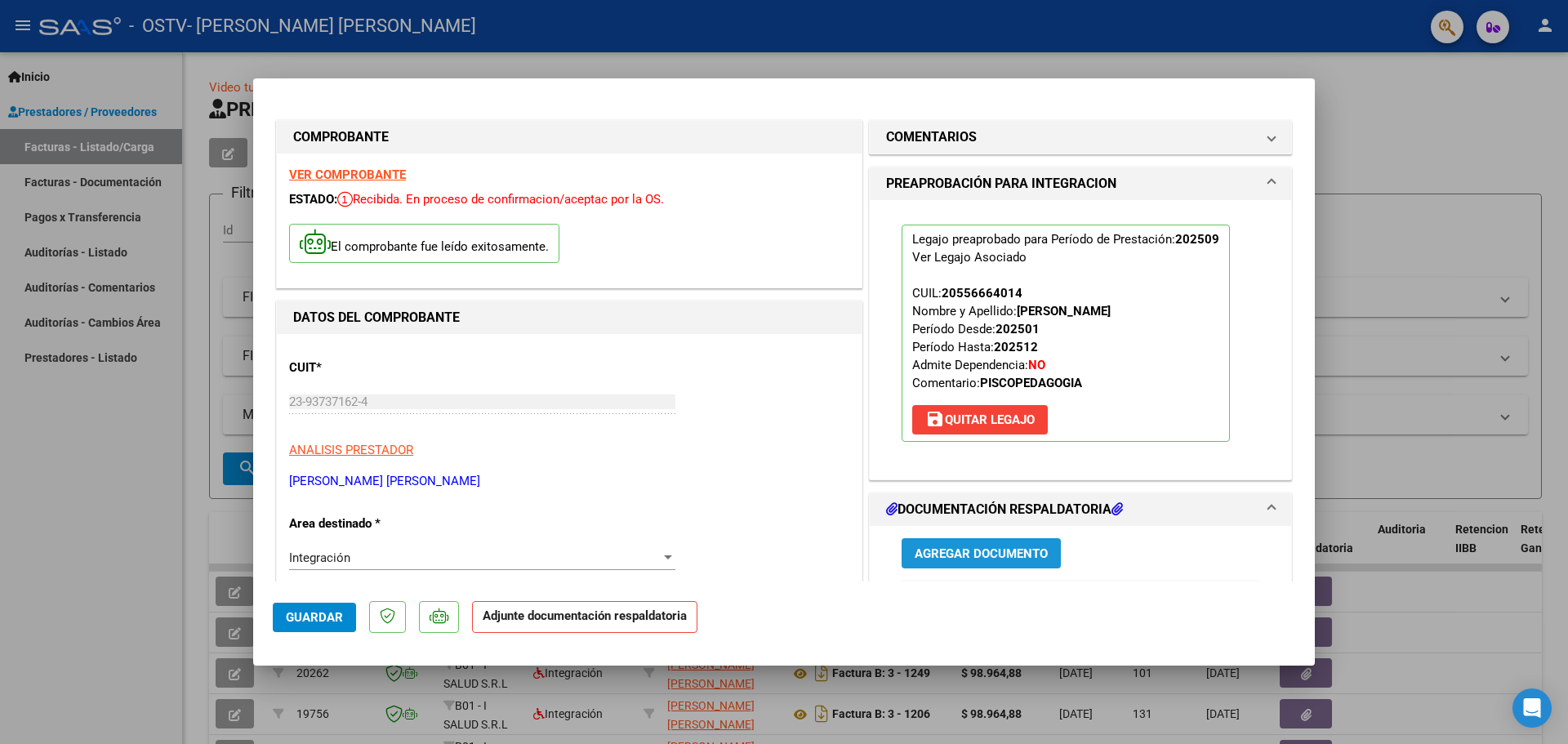
click at [966, 565] on button "Agregar Documento" at bounding box center [981, 553] width 160 height 30
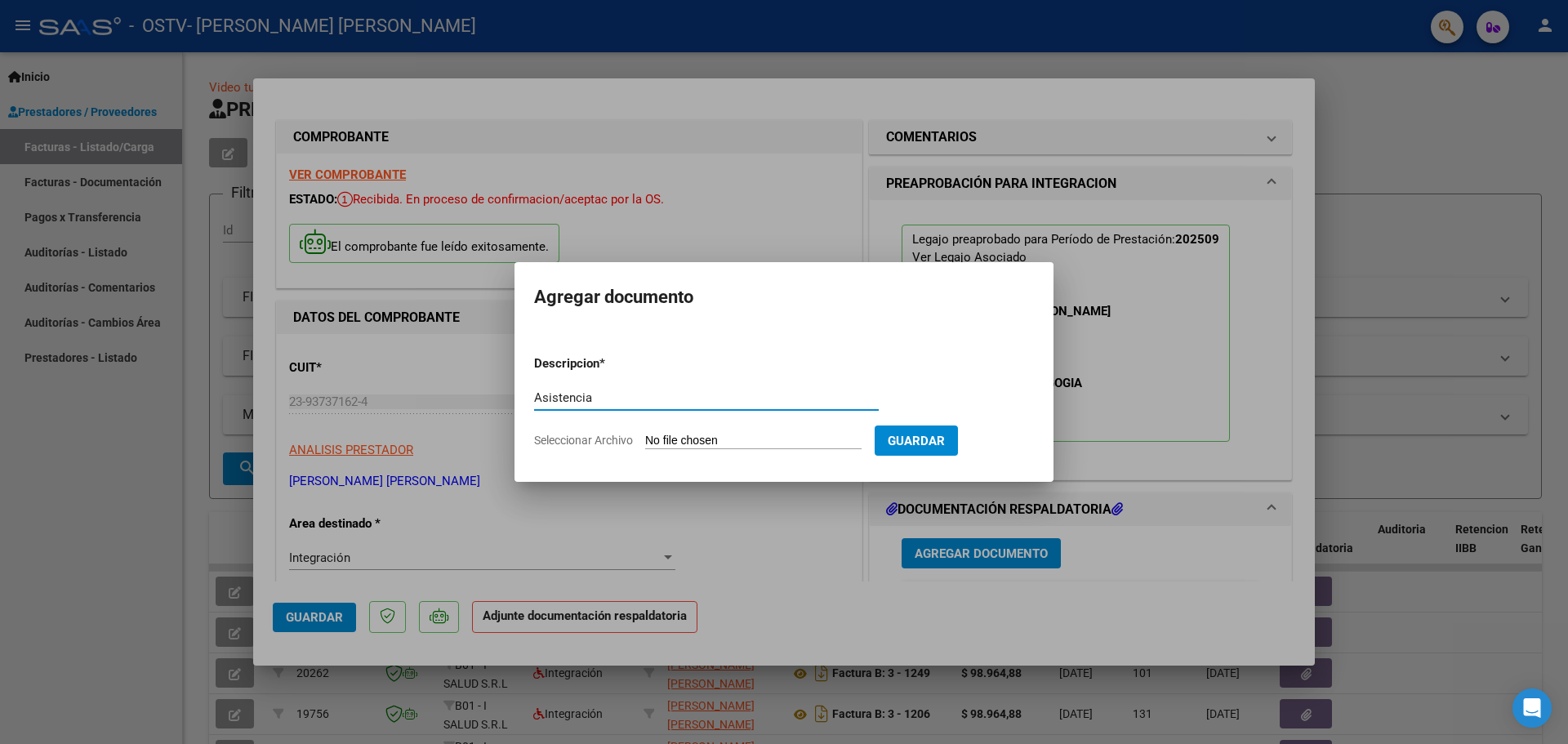
type input "Asistencia"
click at [645, 432] on form "Descripcion * Asistencia Escriba aquí una descripcion Seleccionar Archivo Guard…" at bounding box center [784, 401] width 500 height 119
click at [650, 435] on input "Seleccionar Archivo" at bounding box center [753, 442] width 216 height 15
type input "C:\fakepath\Asistencia Lisandro Gonzalez.pdf"
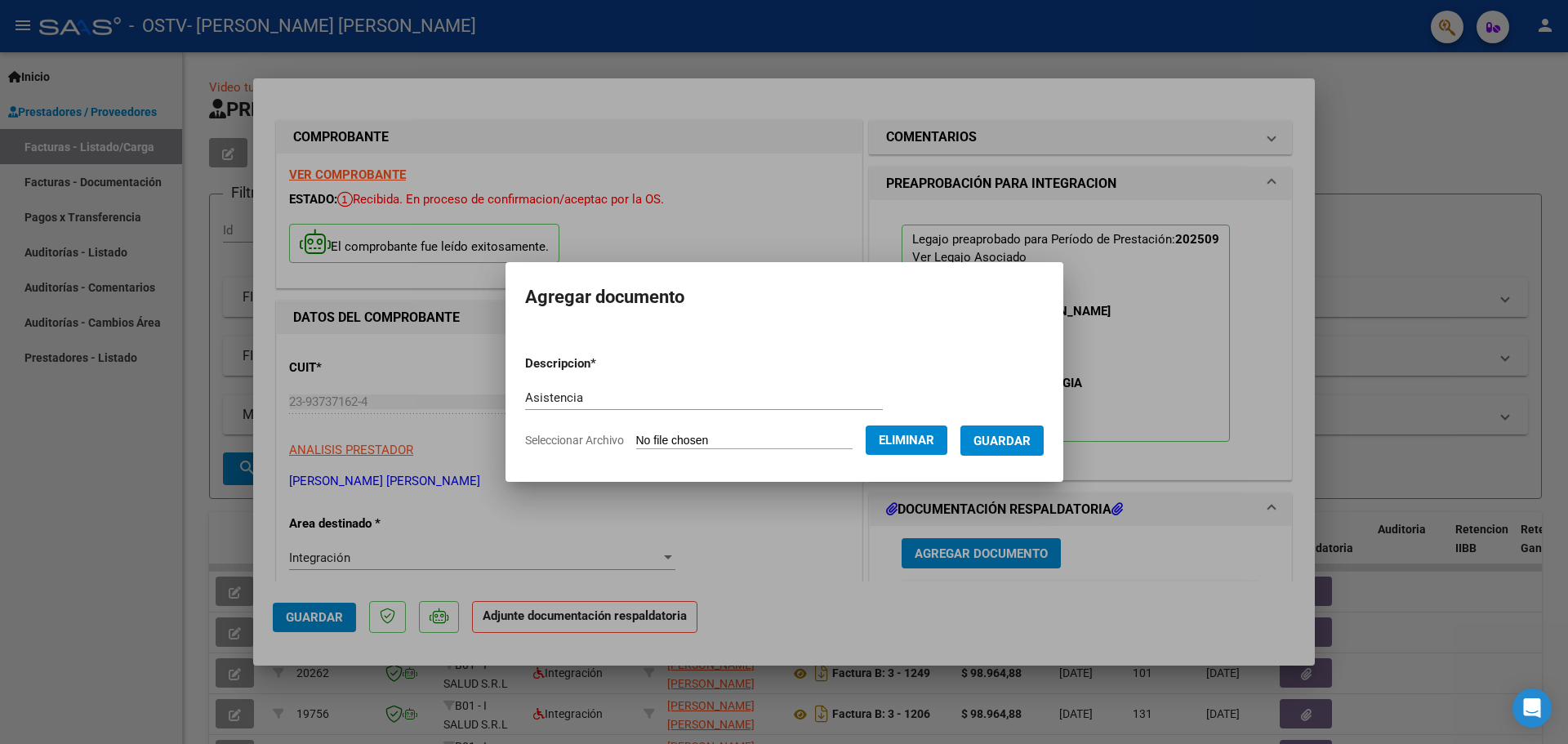
click at [1017, 441] on span "Guardar" at bounding box center [1002, 441] width 57 height 14
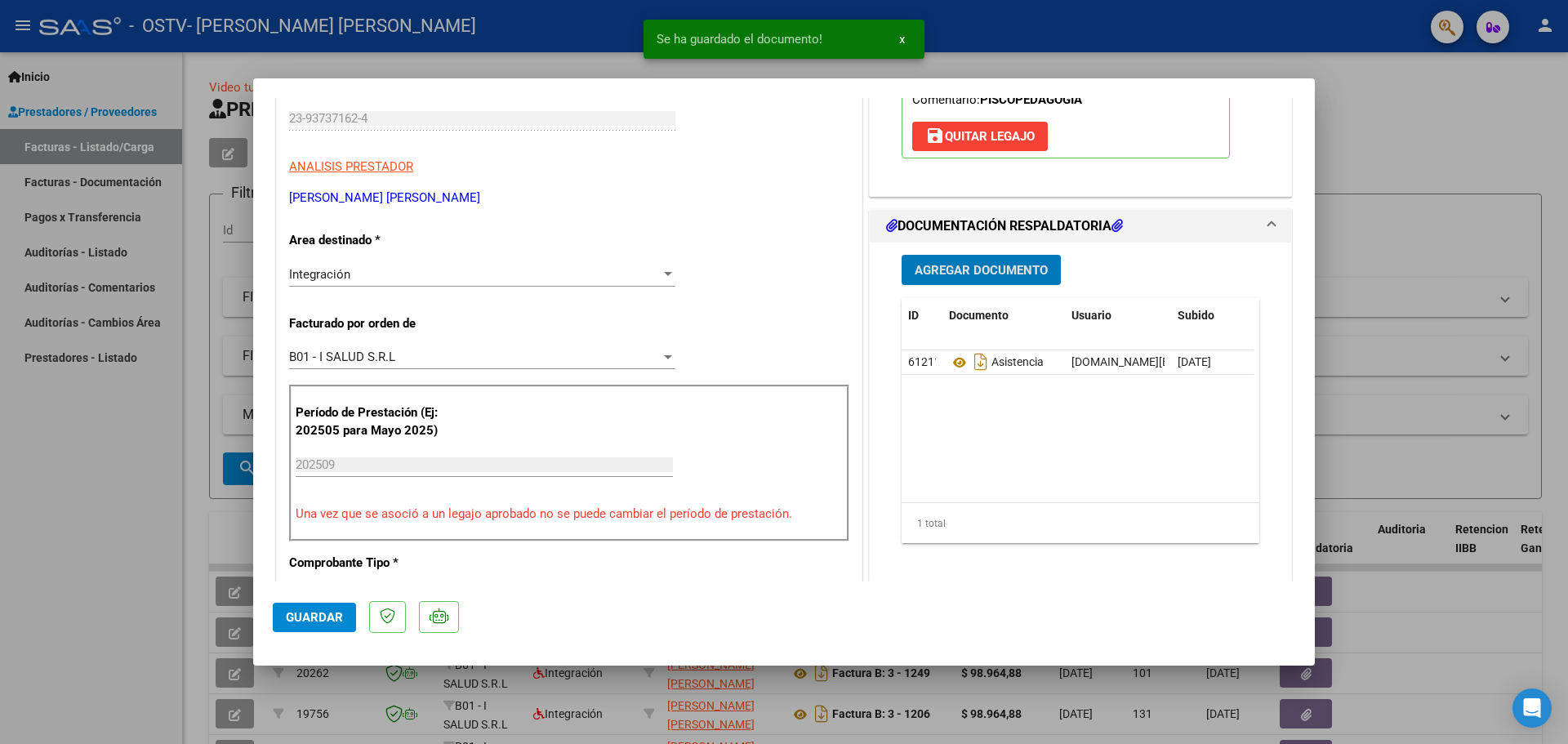
scroll to position [327, 0]
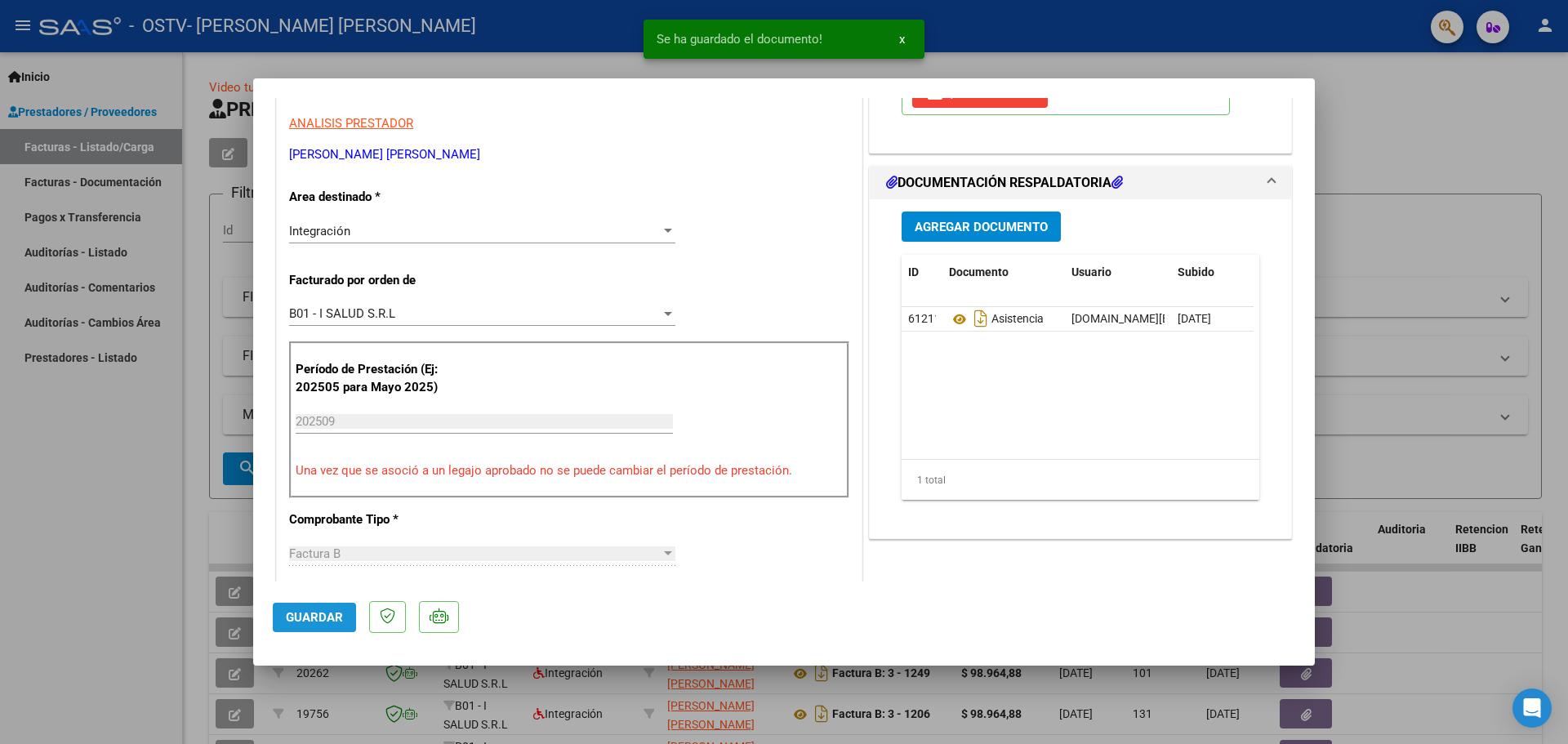
click at [337, 616] on span "Guardar" at bounding box center [315, 617] width 57 height 14
click at [295, 606] on button "Guardar" at bounding box center [314, 617] width 84 height 30
click at [108, 546] on div at bounding box center [784, 372] width 1568 height 744
type input "$ 0,00"
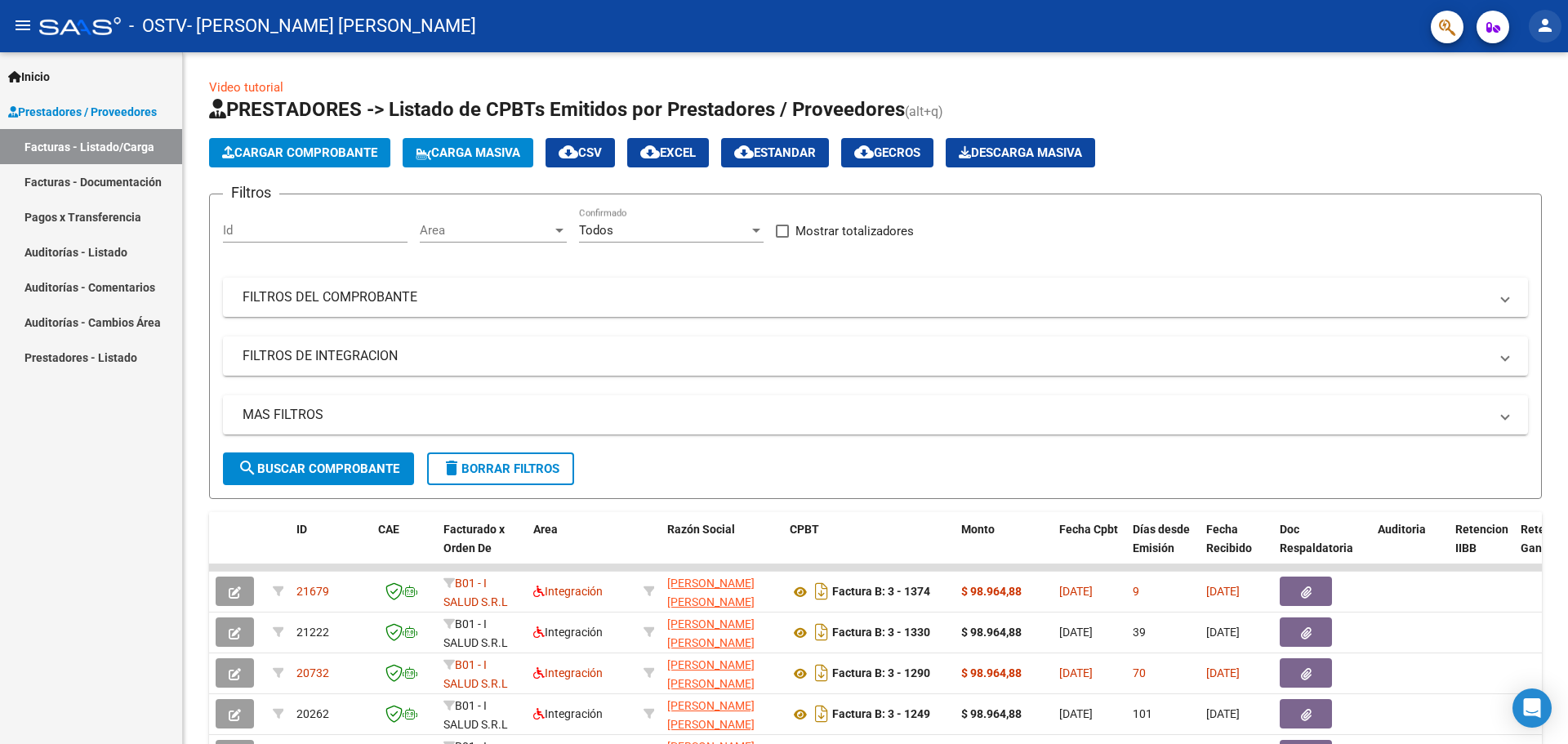
click at [1554, 31] on mat-icon "person" at bounding box center [1545, 24] width 19 height 19
click at [1498, 105] on button "exit_to_app Salir" at bounding box center [1511, 107] width 100 height 39
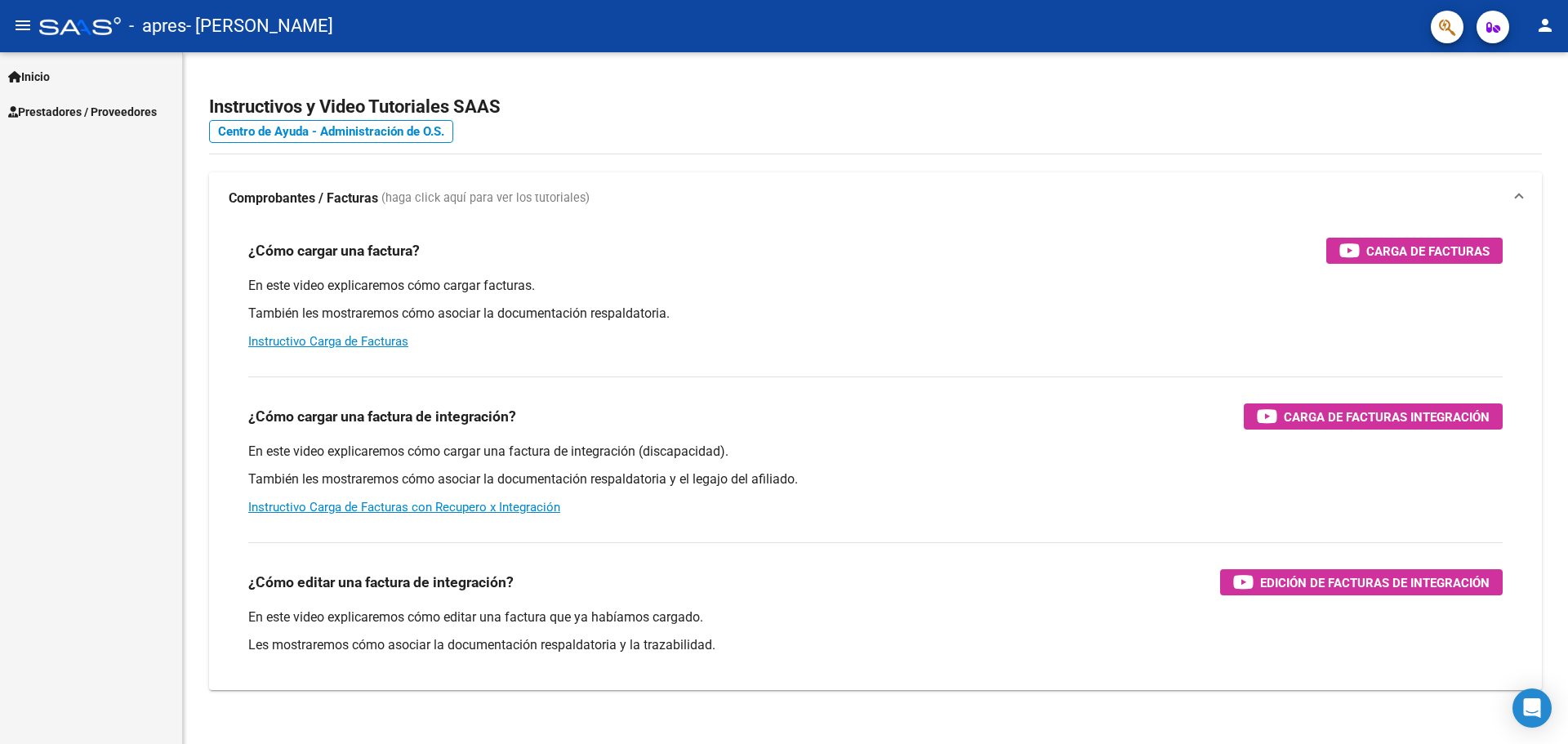
click at [99, 116] on span "Prestadores / Proveedores" at bounding box center [83, 111] width 149 height 18
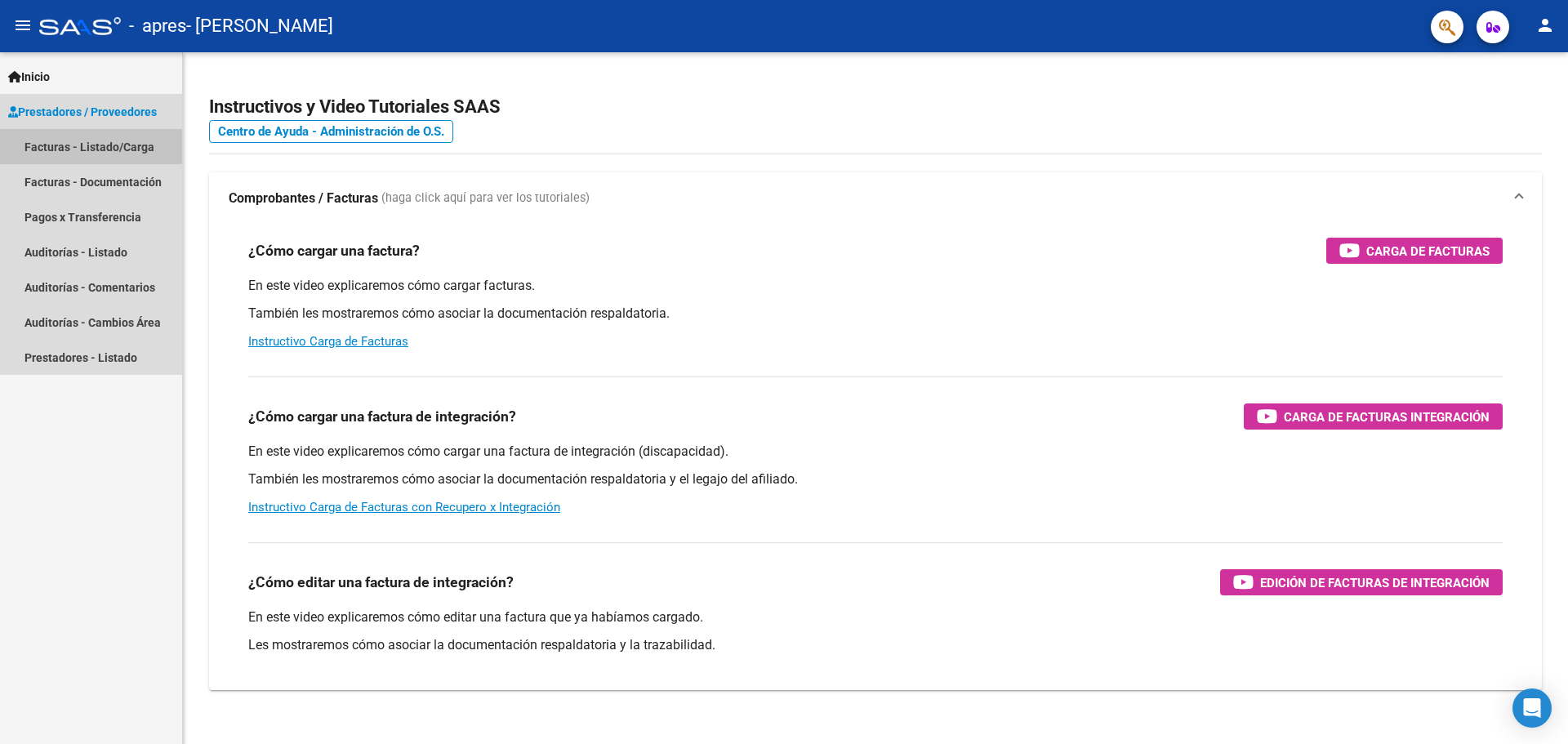
click at [111, 145] on link "Facturas - Listado/Carga" at bounding box center [91, 147] width 182 height 35
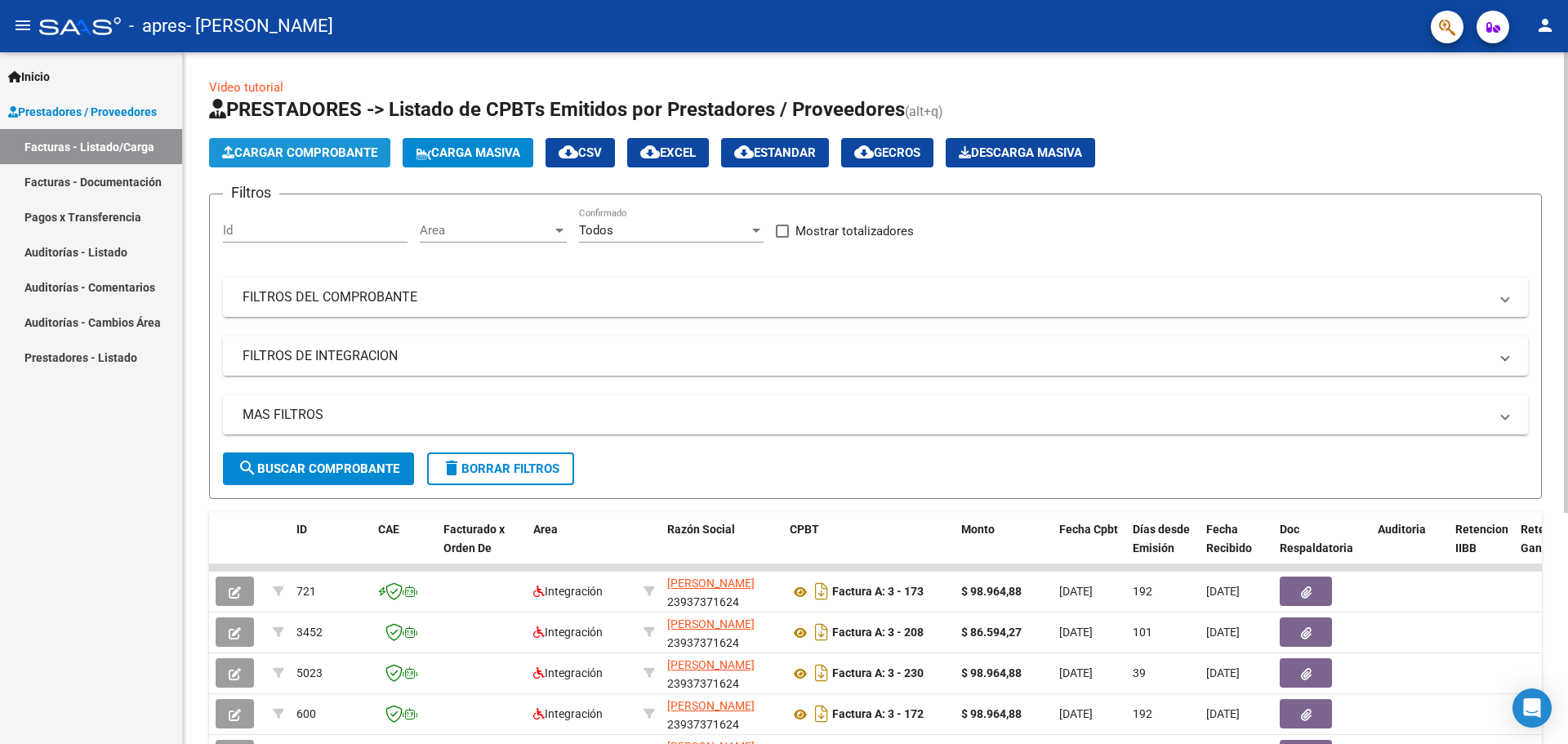
click at [334, 146] on span "Cargar Comprobante" at bounding box center [300, 152] width 155 height 14
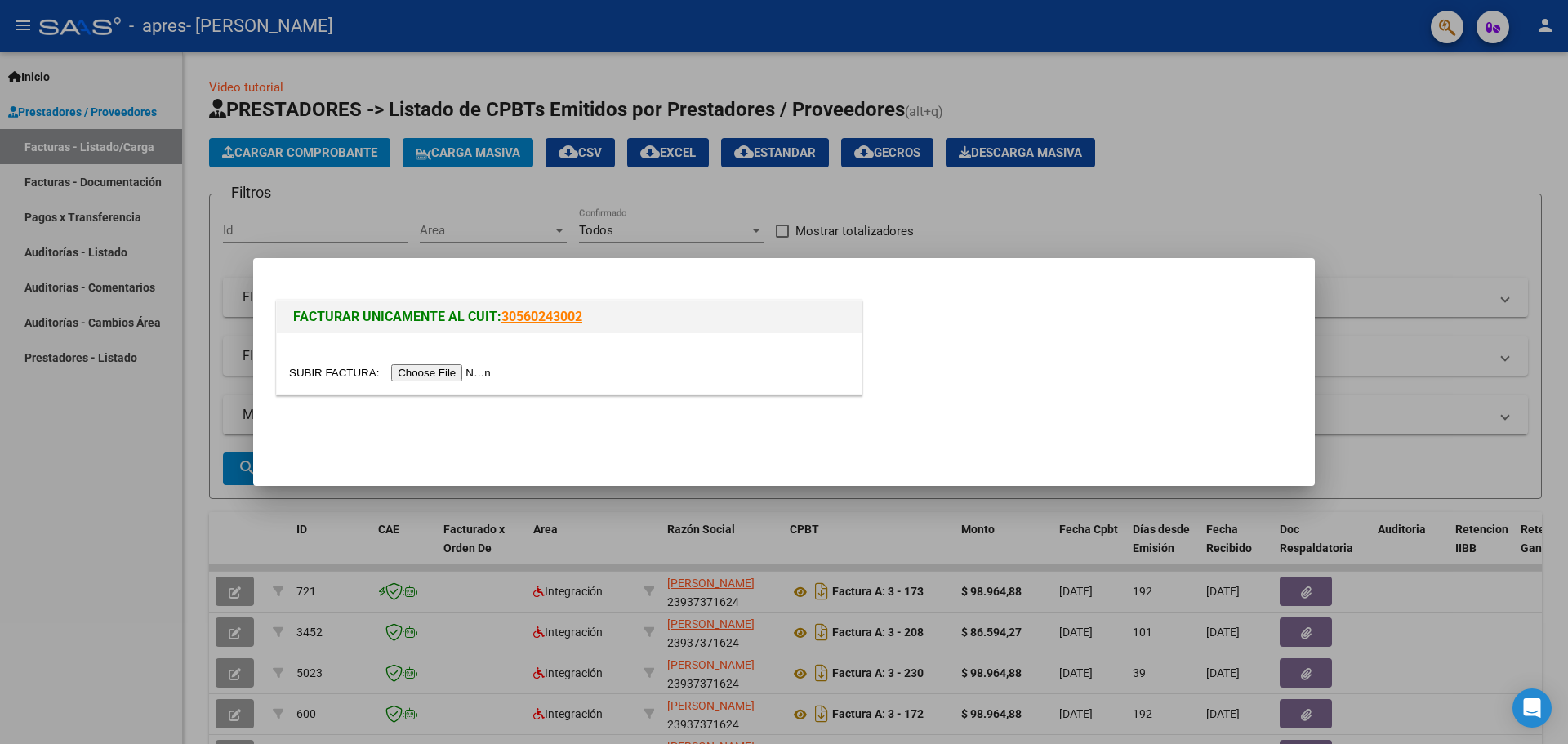
click at [481, 367] on input "file" at bounding box center [392, 372] width 207 height 17
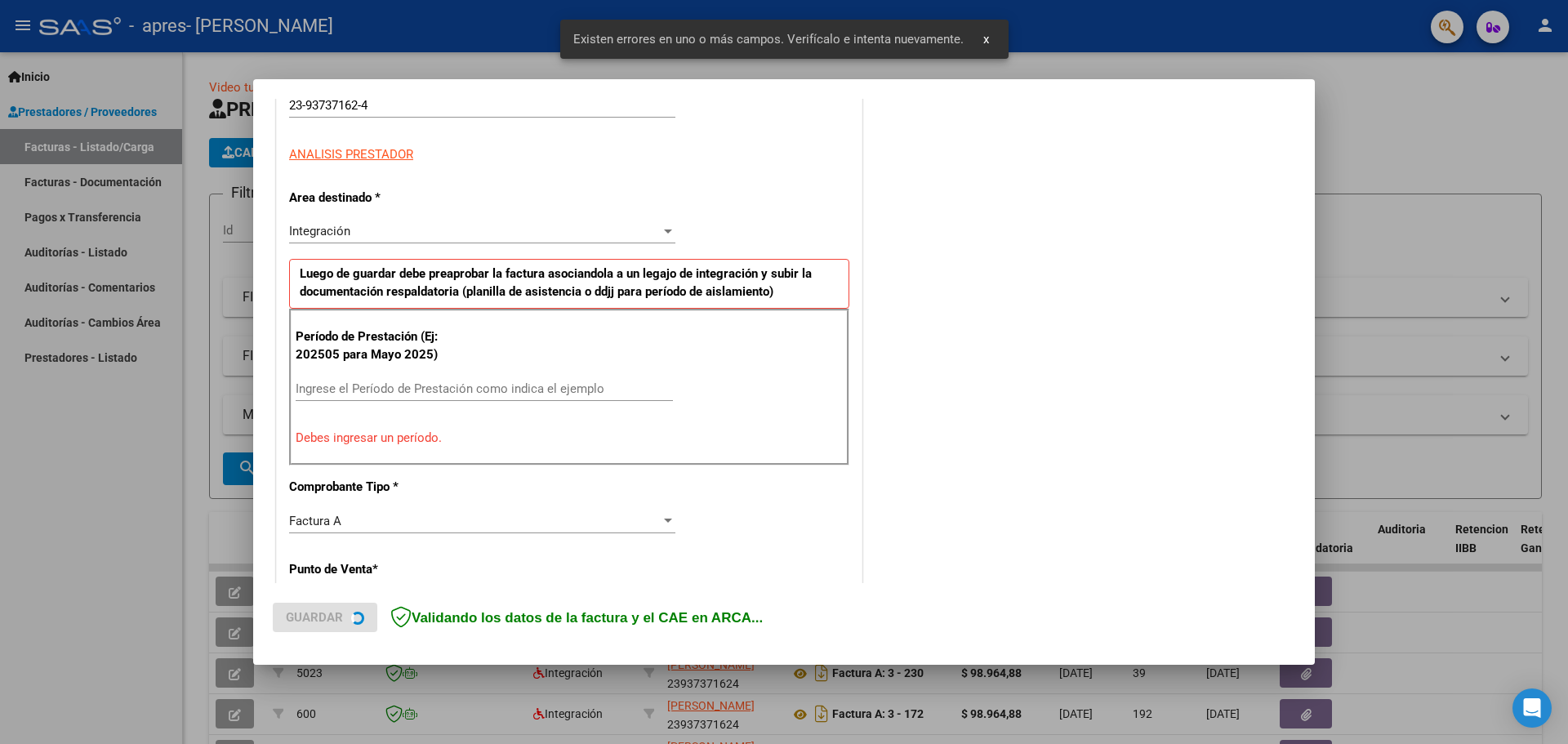
scroll to position [296, 0]
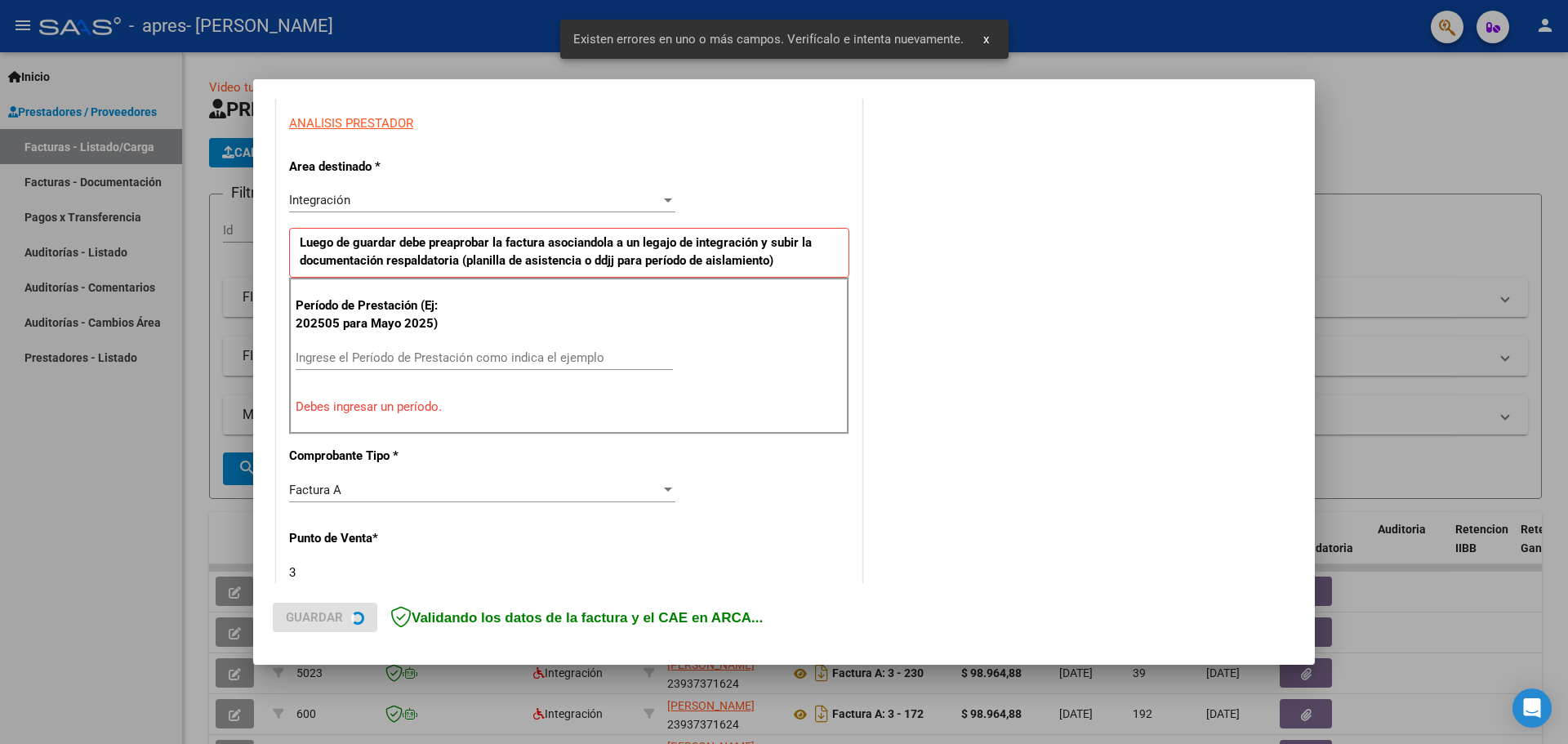
click at [423, 353] on input "Ingrese el Período de Prestación como indica el ejemplo" at bounding box center [484, 357] width 377 height 14
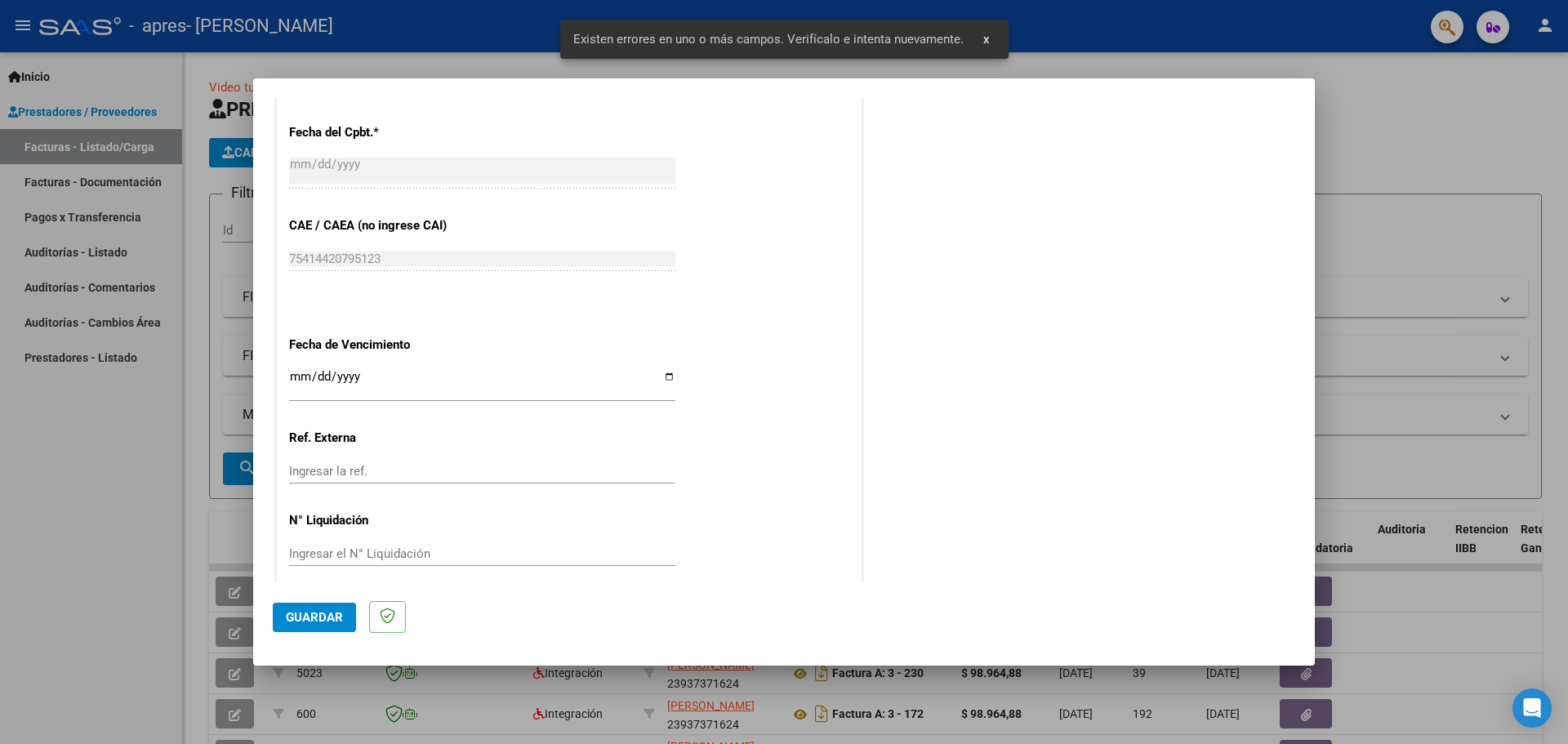
scroll to position [954, 0]
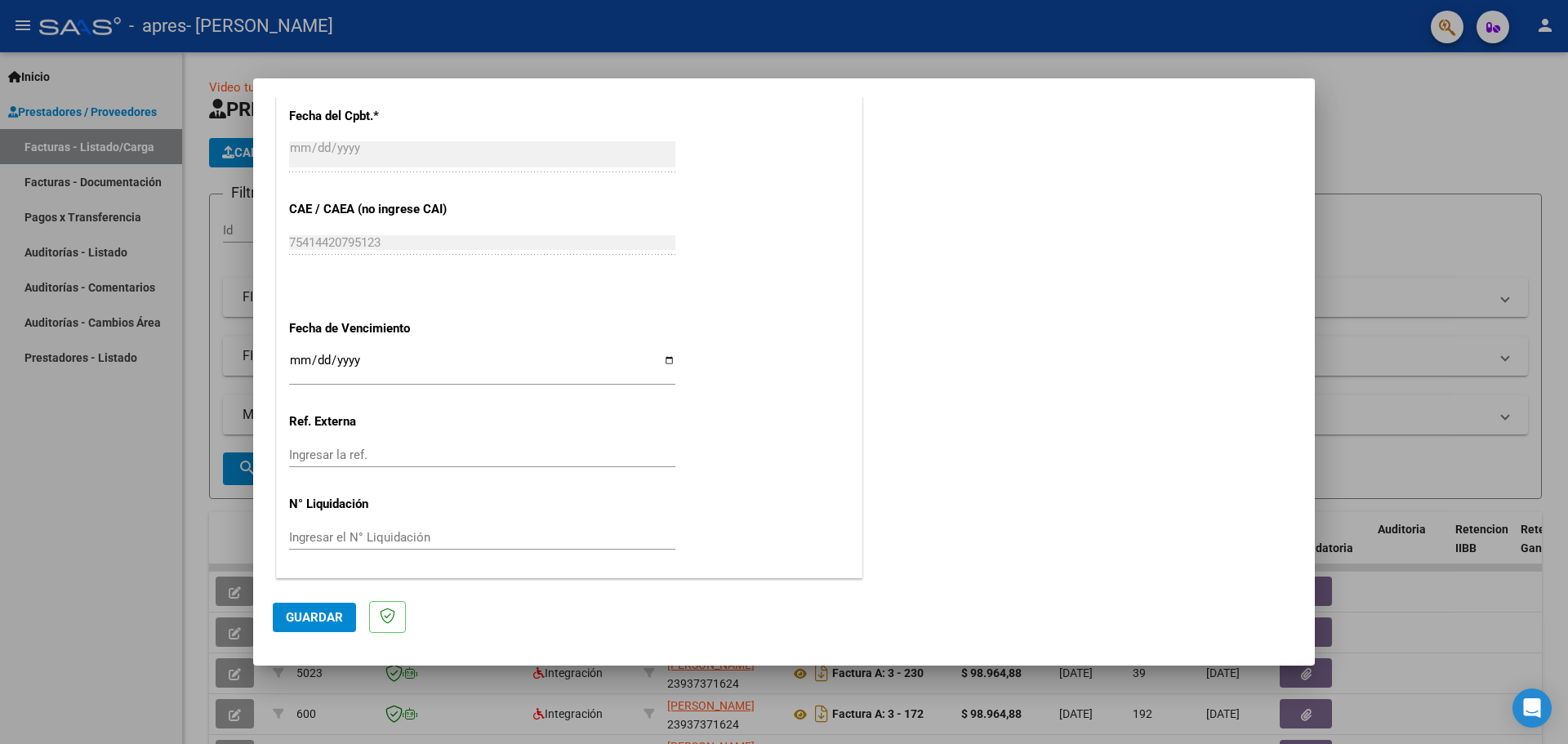
type input "202509"
click at [670, 354] on input "Ingresar la fecha" at bounding box center [482, 367] width 387 height 26
type input "[DATE]"
click at [304, 622] on span "Guardar" at bounding box center [315, 617] width 57 height 14
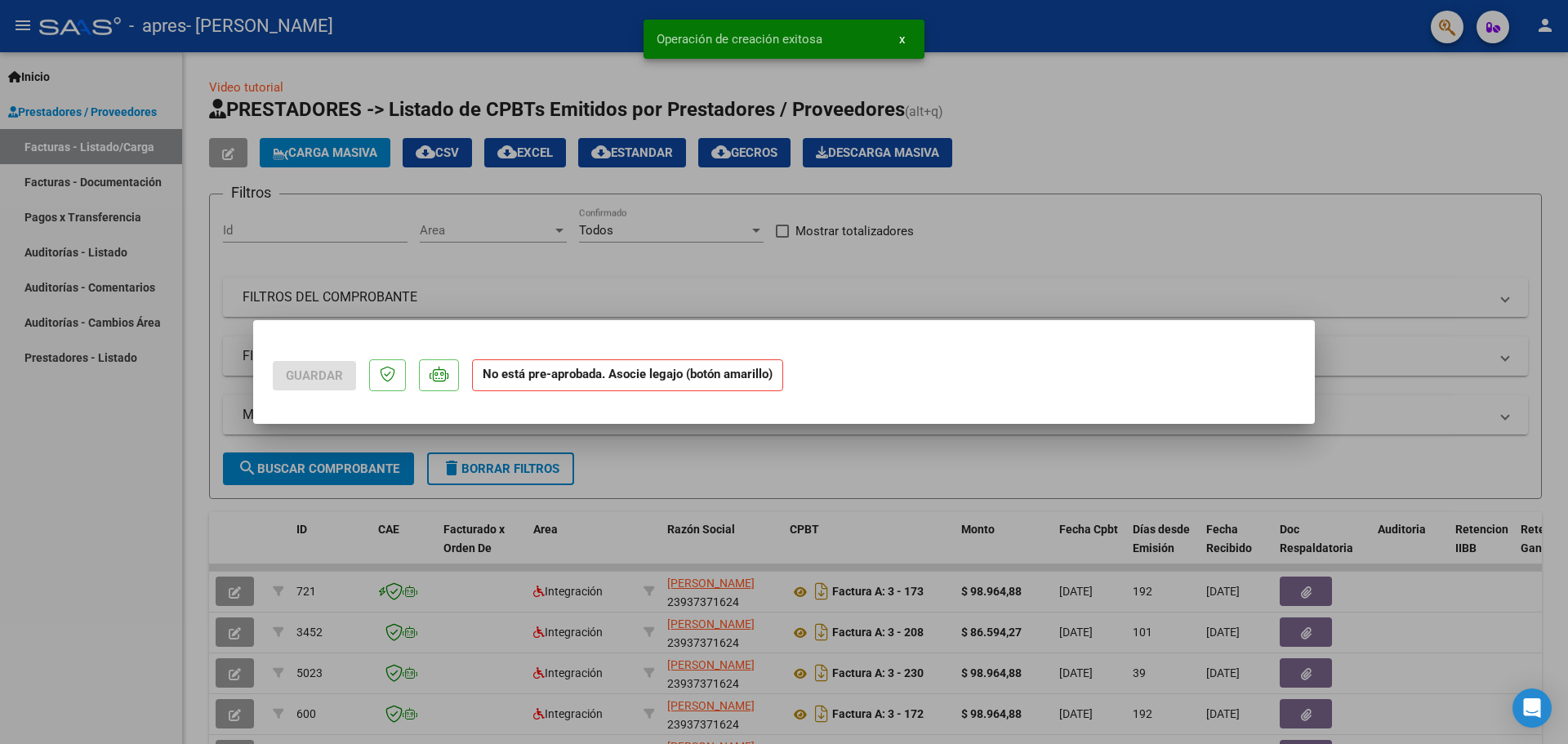
scroll to position [0, 0]
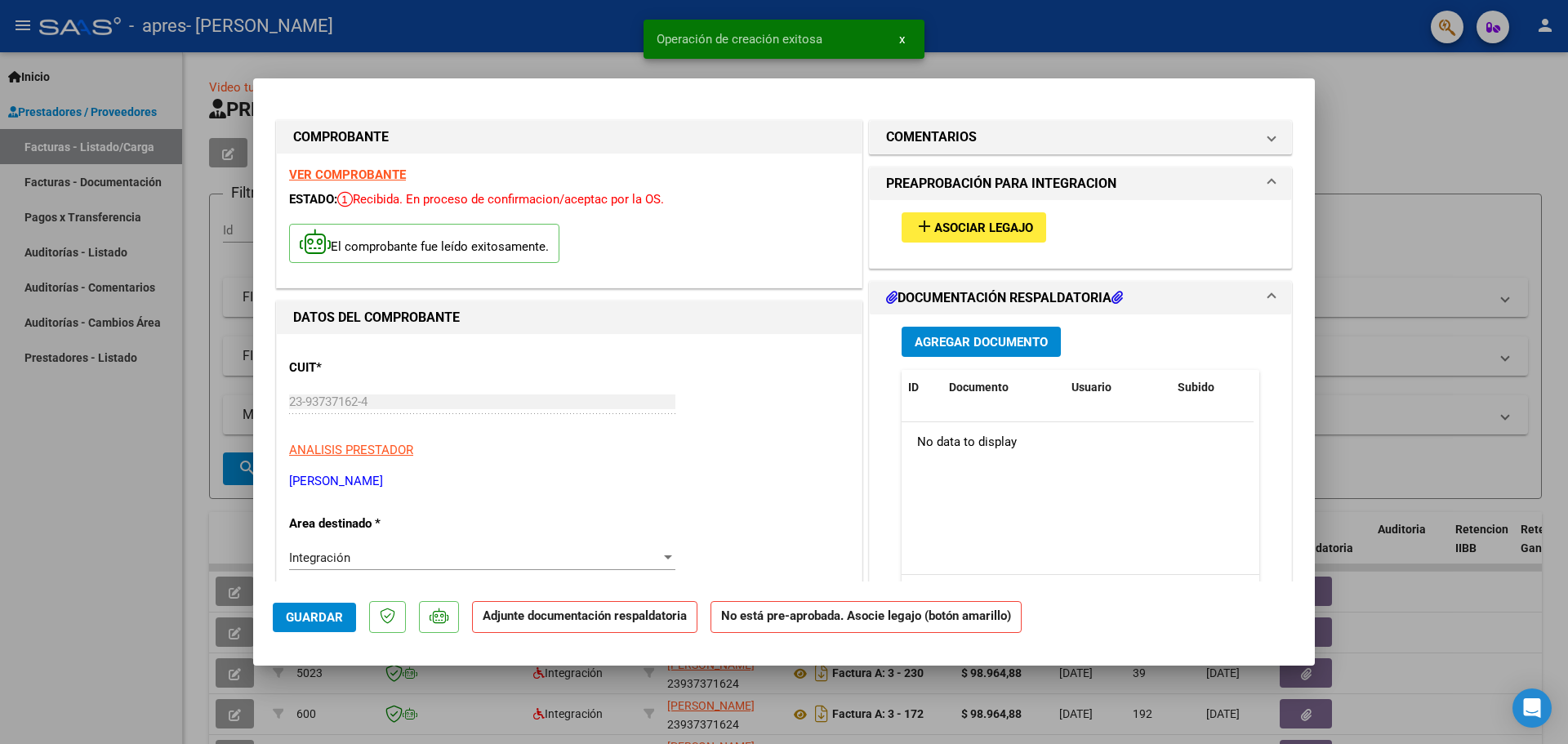
click at [924, 223] on mat-icon "add" at bounding box center [924, 225] width 19 height 19
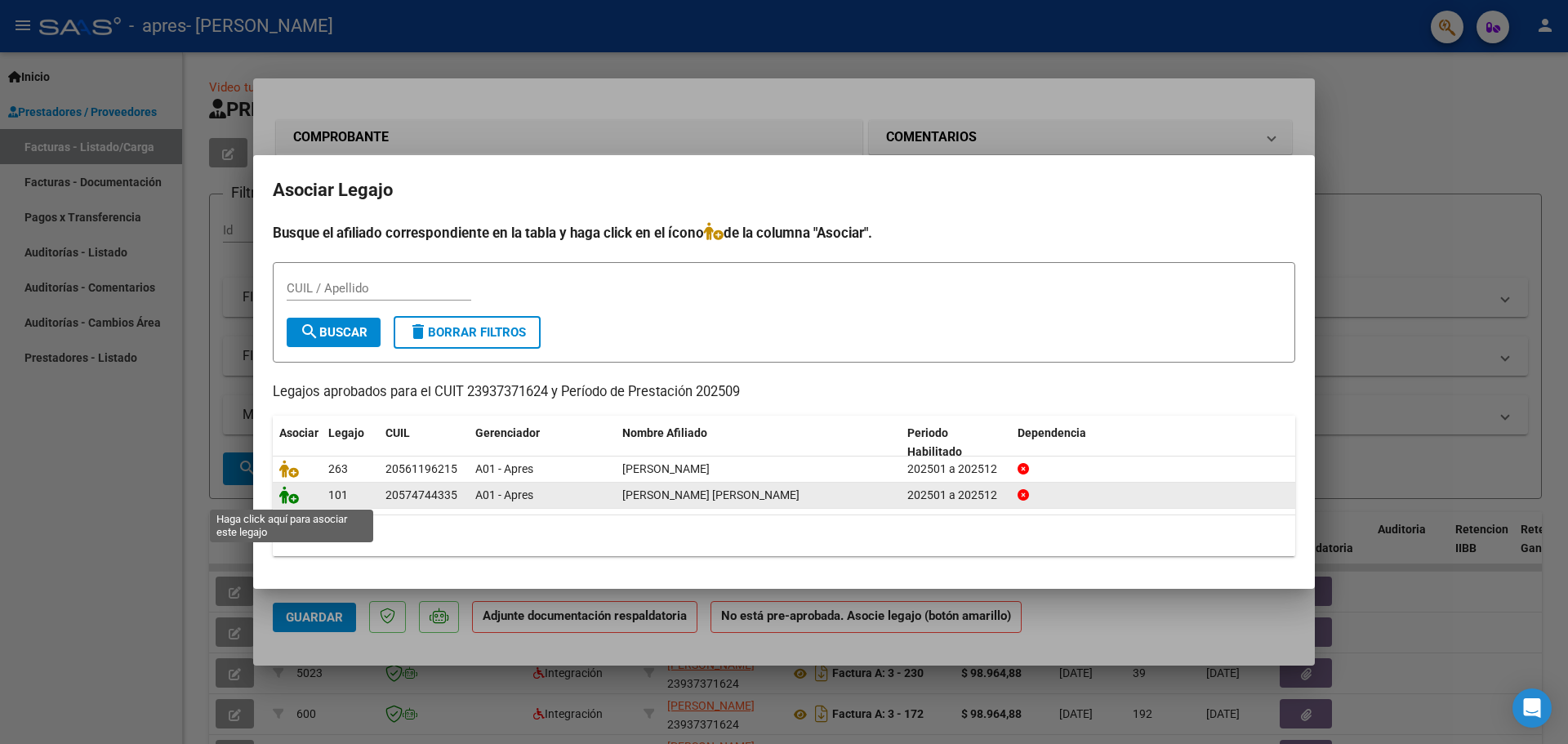
click at [285, 498] on icon at bounding box center [289, 495] width 19 height 18
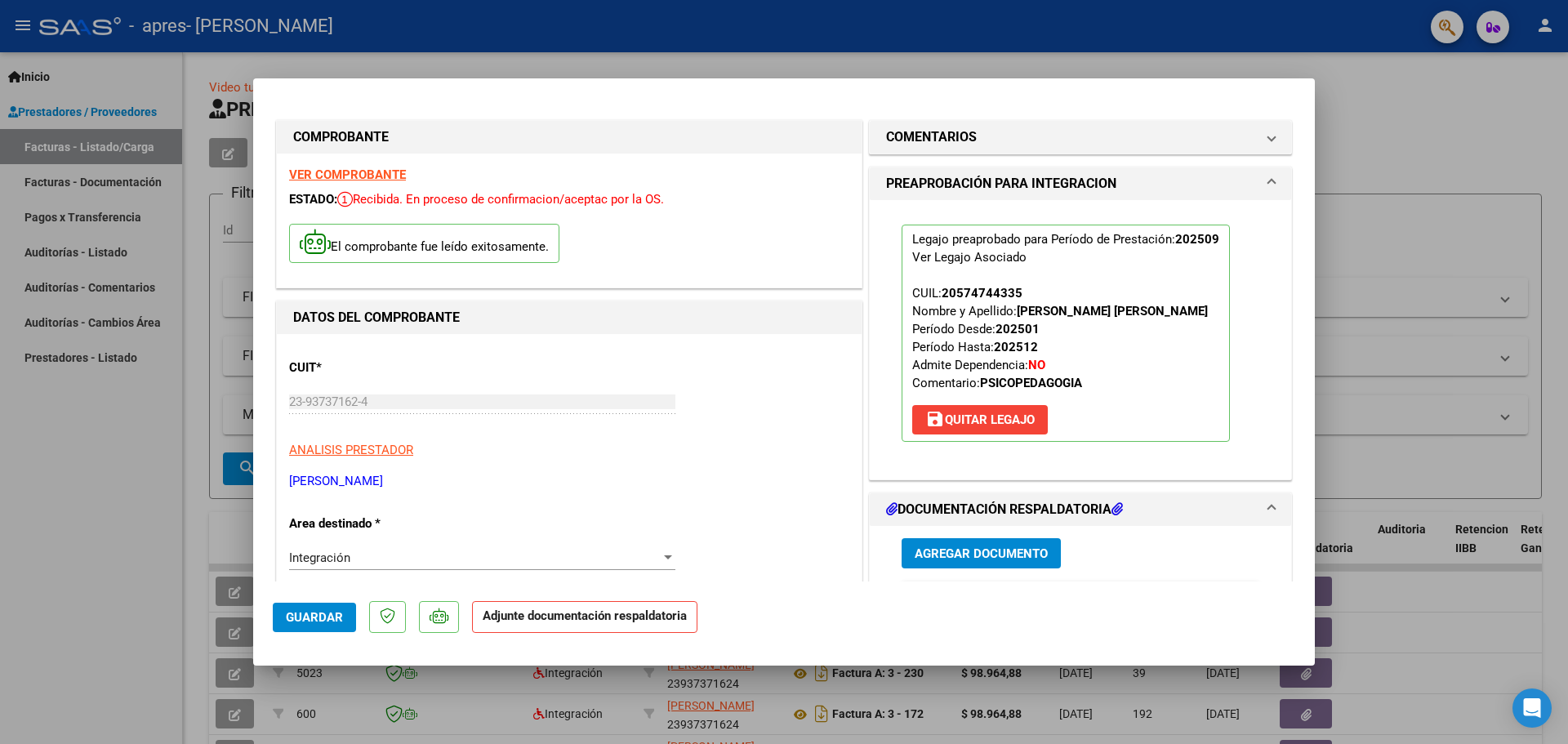
click at [979, 557] on span "Agregar Documento" at bounding box center [981, 553] width 133 height 14
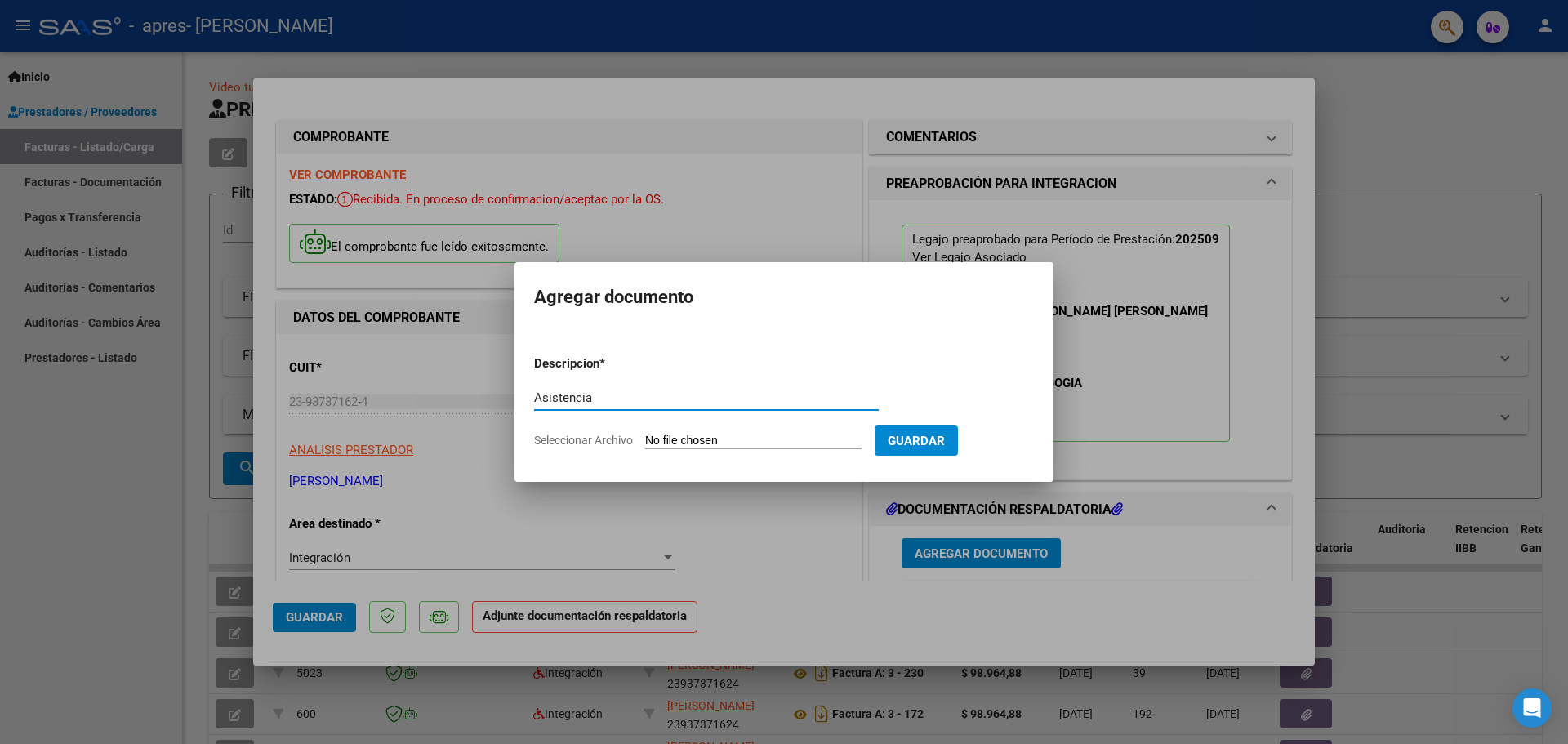
type input "Asistencia"
click at [686, 440] on input "Seleccionar Archivo" at bounding box center [753, 442] width 216 height 15
type input "C:\fakepath\Asistencia Benjamin Peralta.pdf"
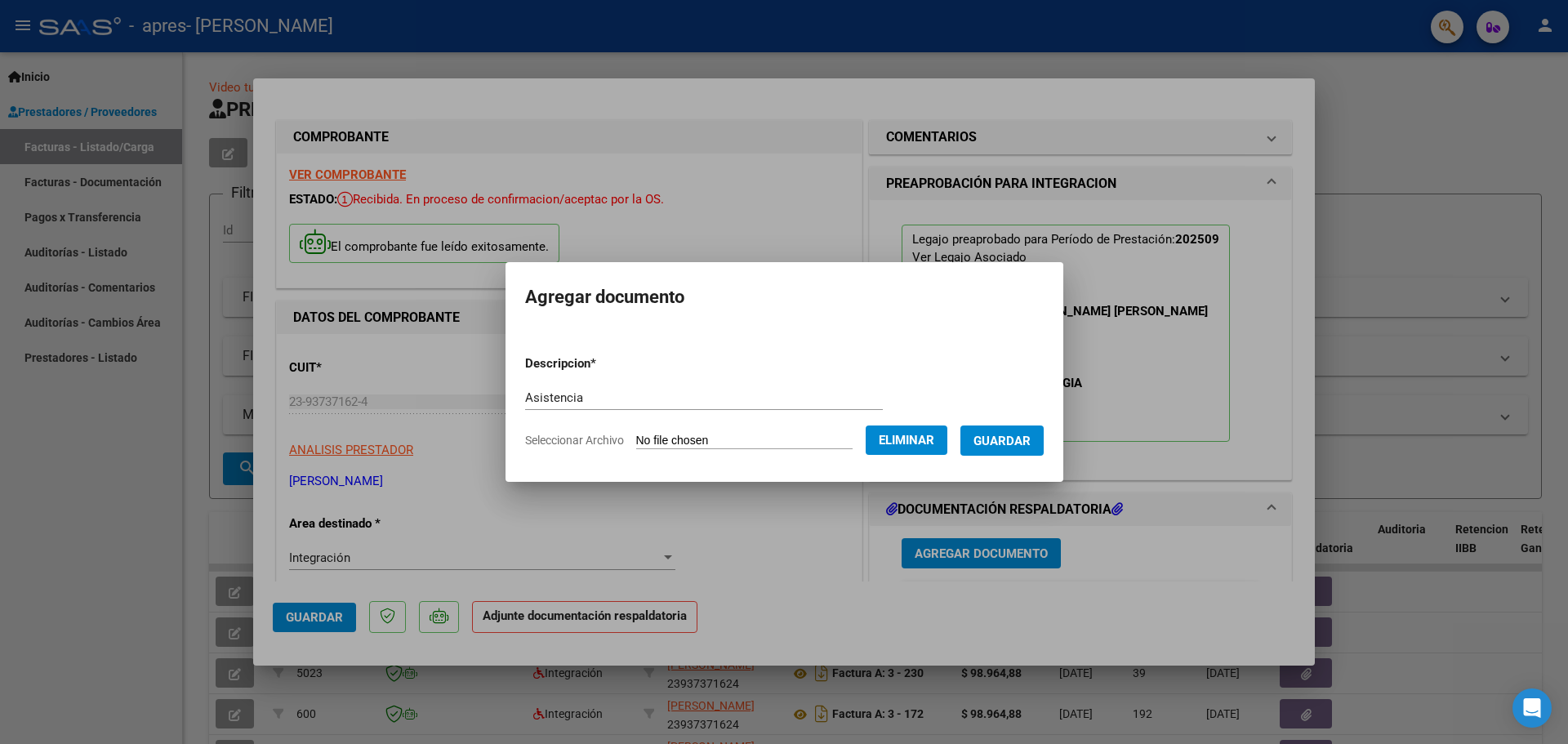
click at [1018, 445] on span "Guardar" at bounding box center [1002, 441] width 57 height 14
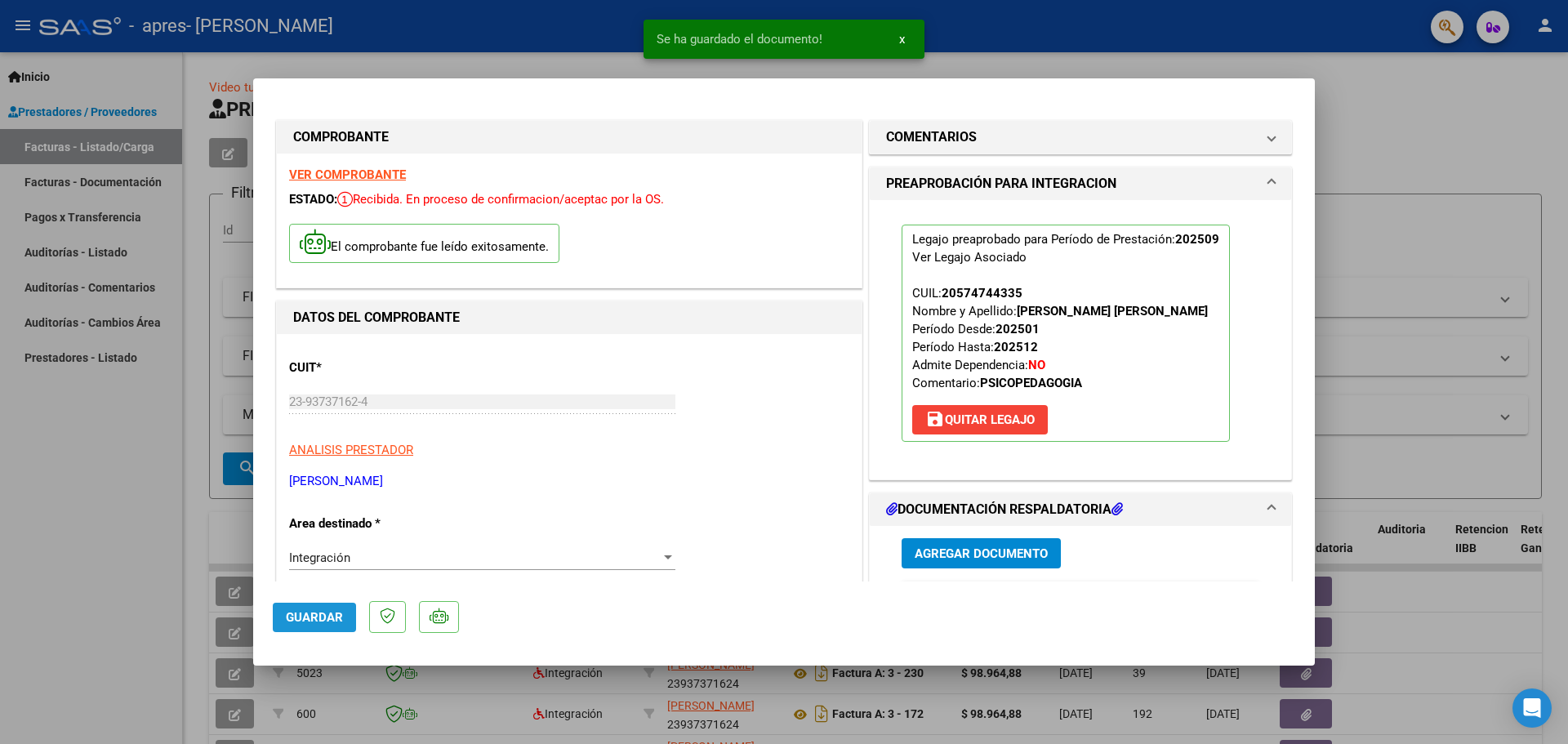
click at [328, 619] on span "Guardar" at bounding box center [315, 617] width 57 height 14
click at [315, 623] on span "Guardar" at bounding box center [315, 617] width 57 height 14
click at [60, 520] on div at bounding box center [784, 372] width 1568 height 744
type input "$ 0,00"
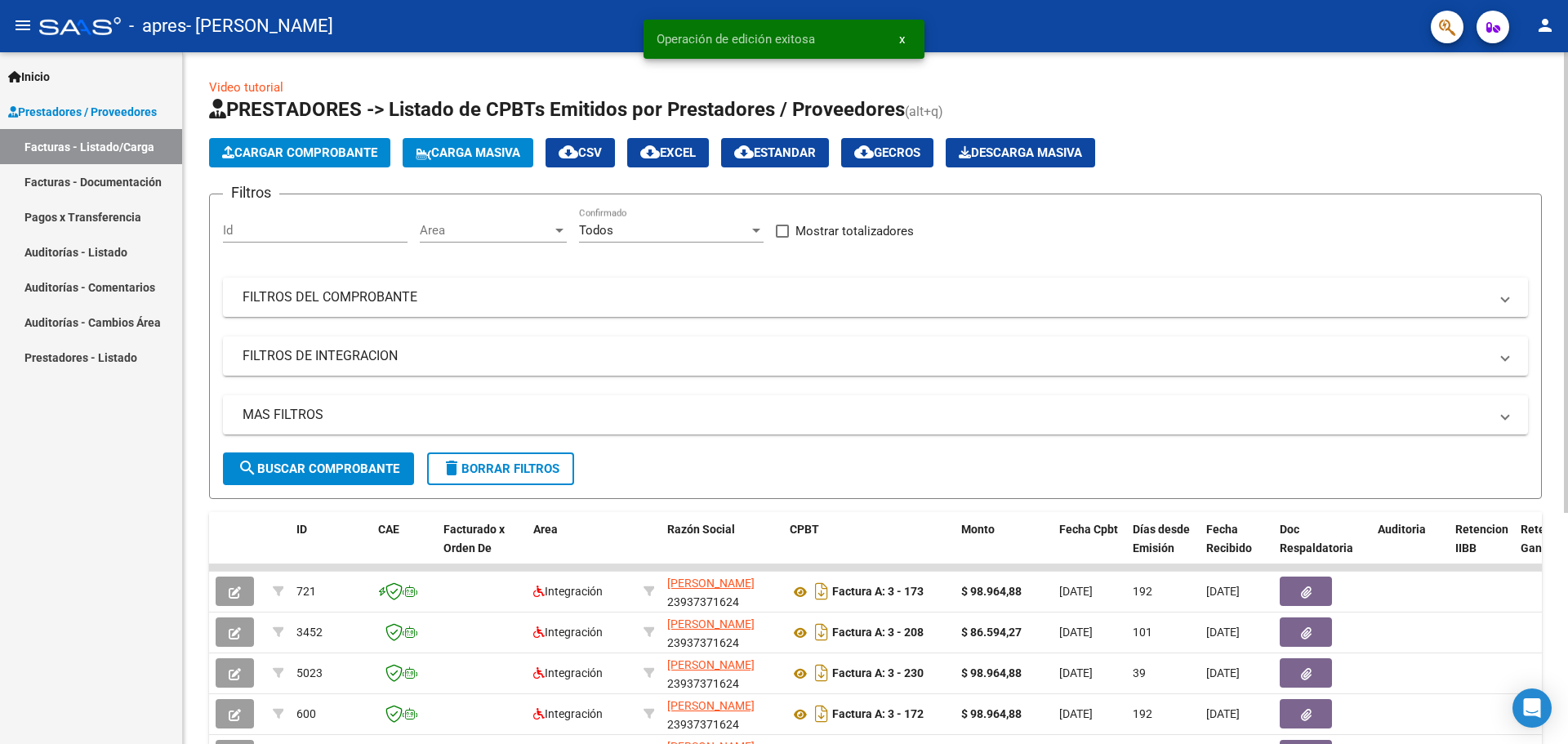
click at [296, 154] on span "Cargar Comprobante" at bounding box center [300, 152] width 155 height 14
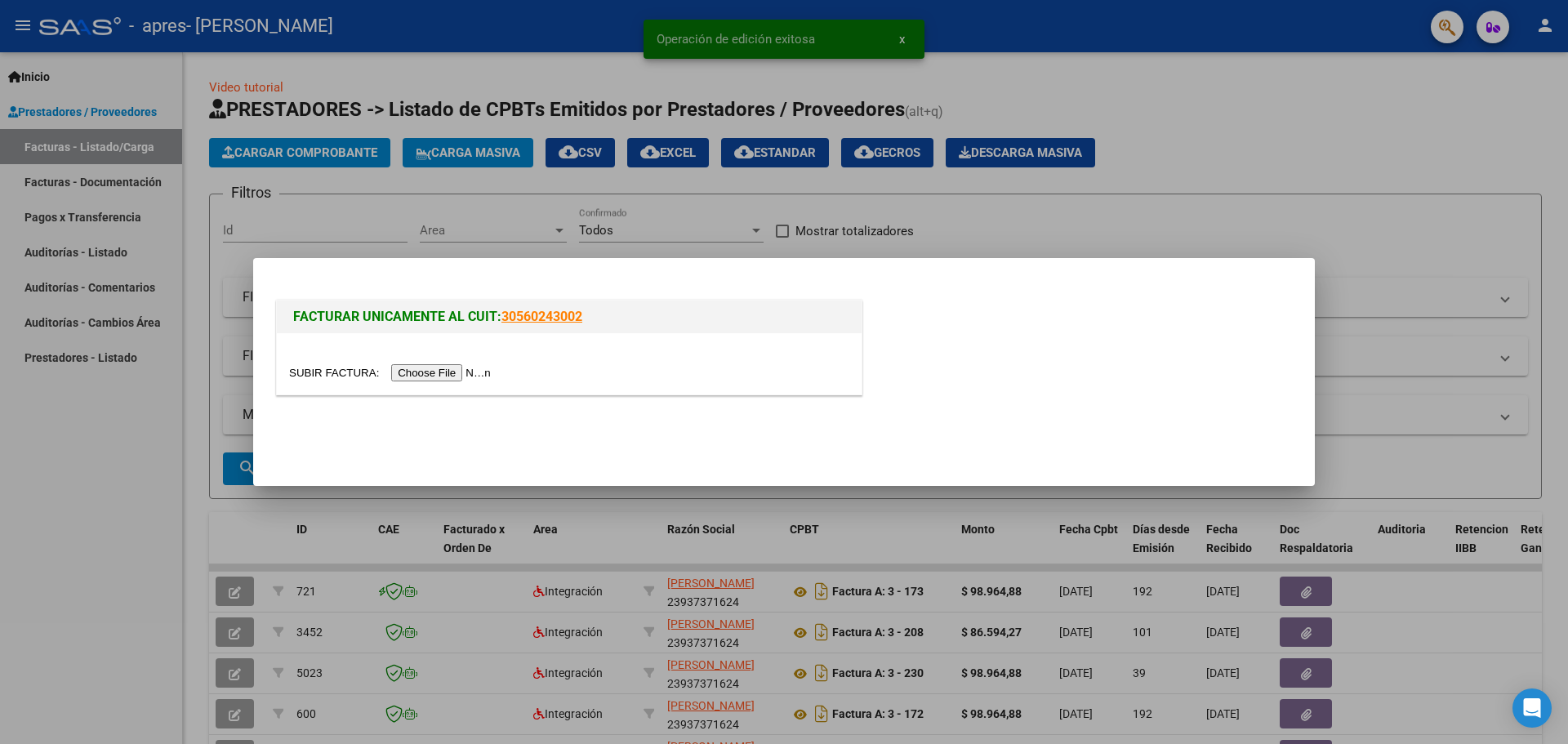
click at [488, 370] on input "file" at bounding box center [392, 372] width 207 height 17
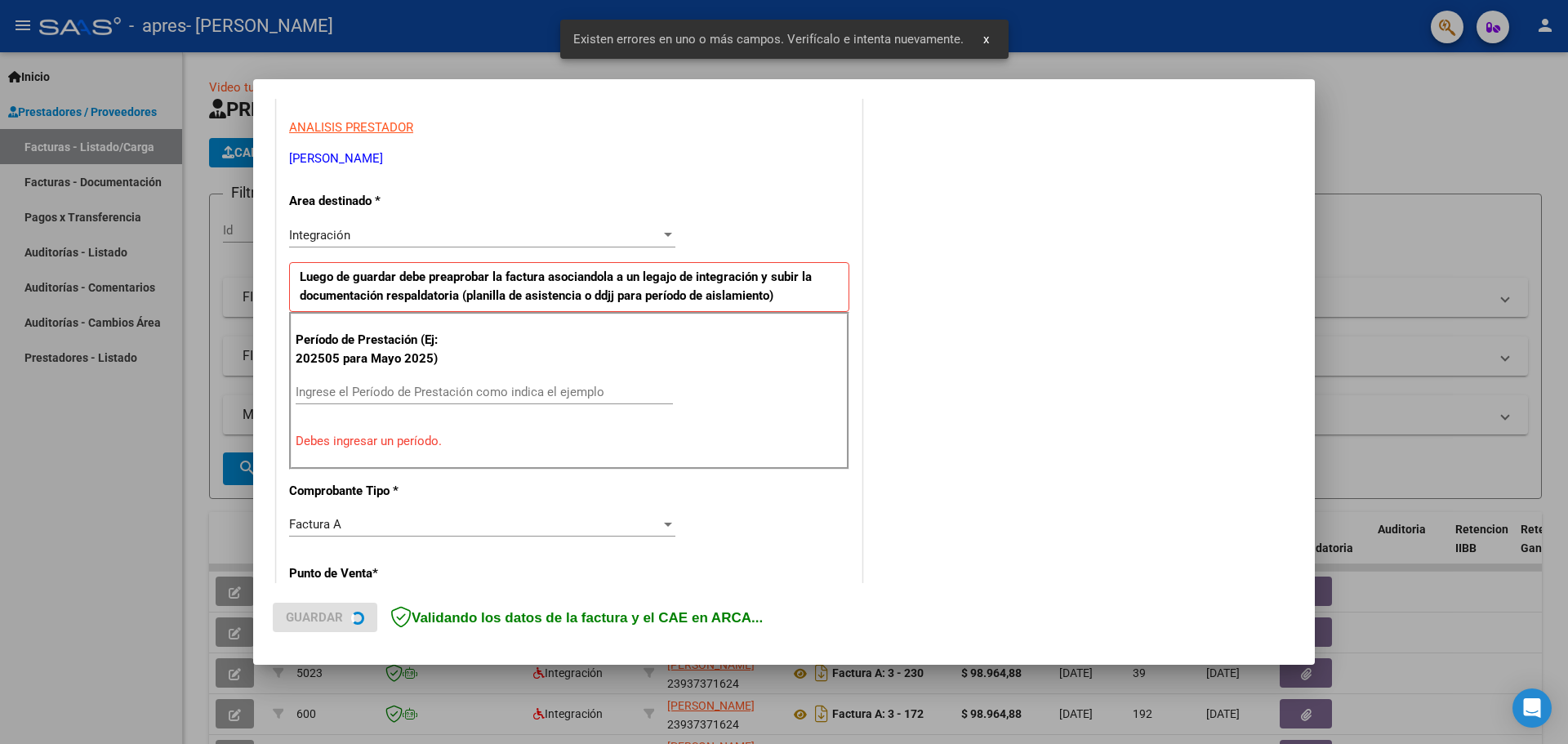
scroll to position [296, 0]
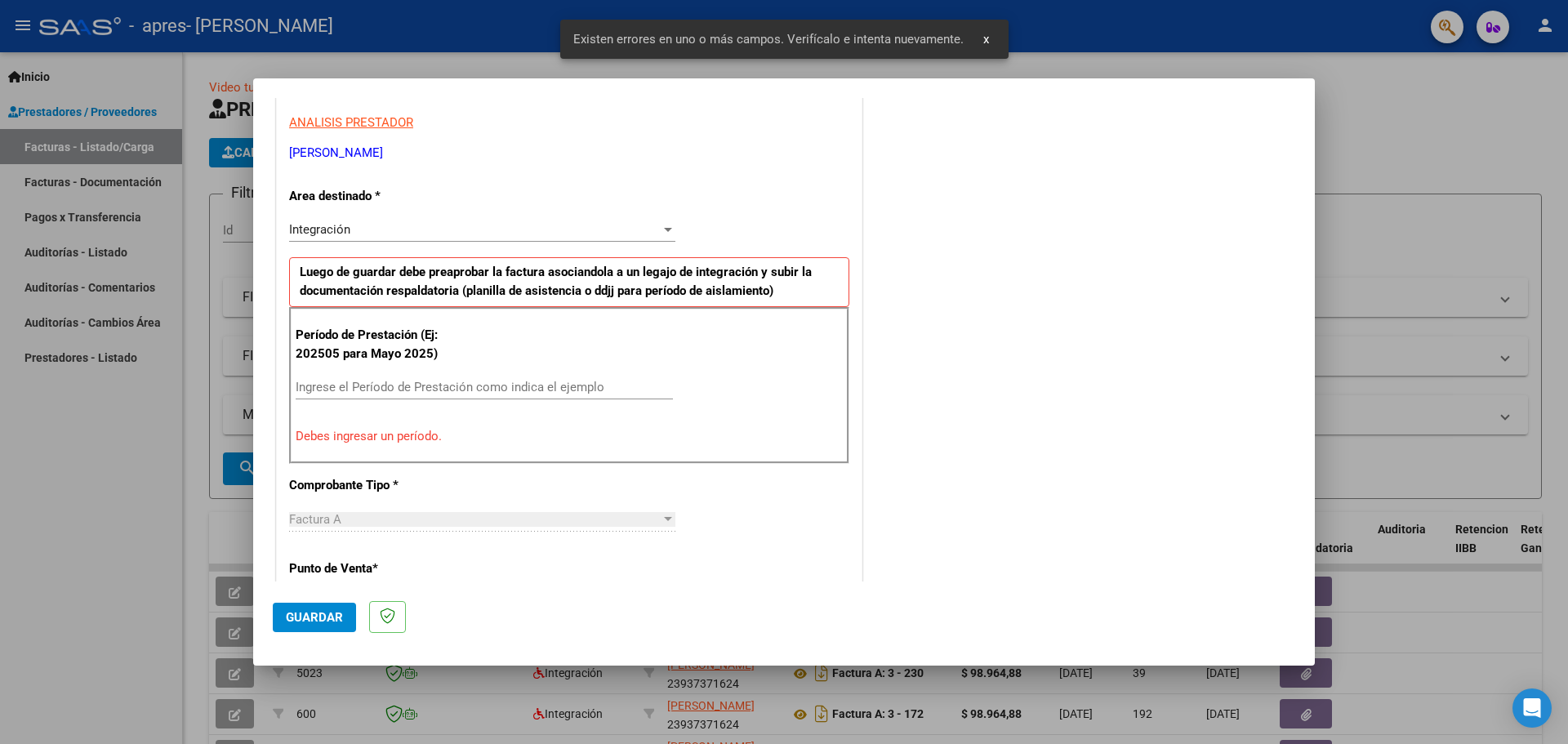
click at [403, 391] on div "Ingrese el Período de Prestación como indica el ejemplo" at bounding box center [484, 387] width 377 height 24
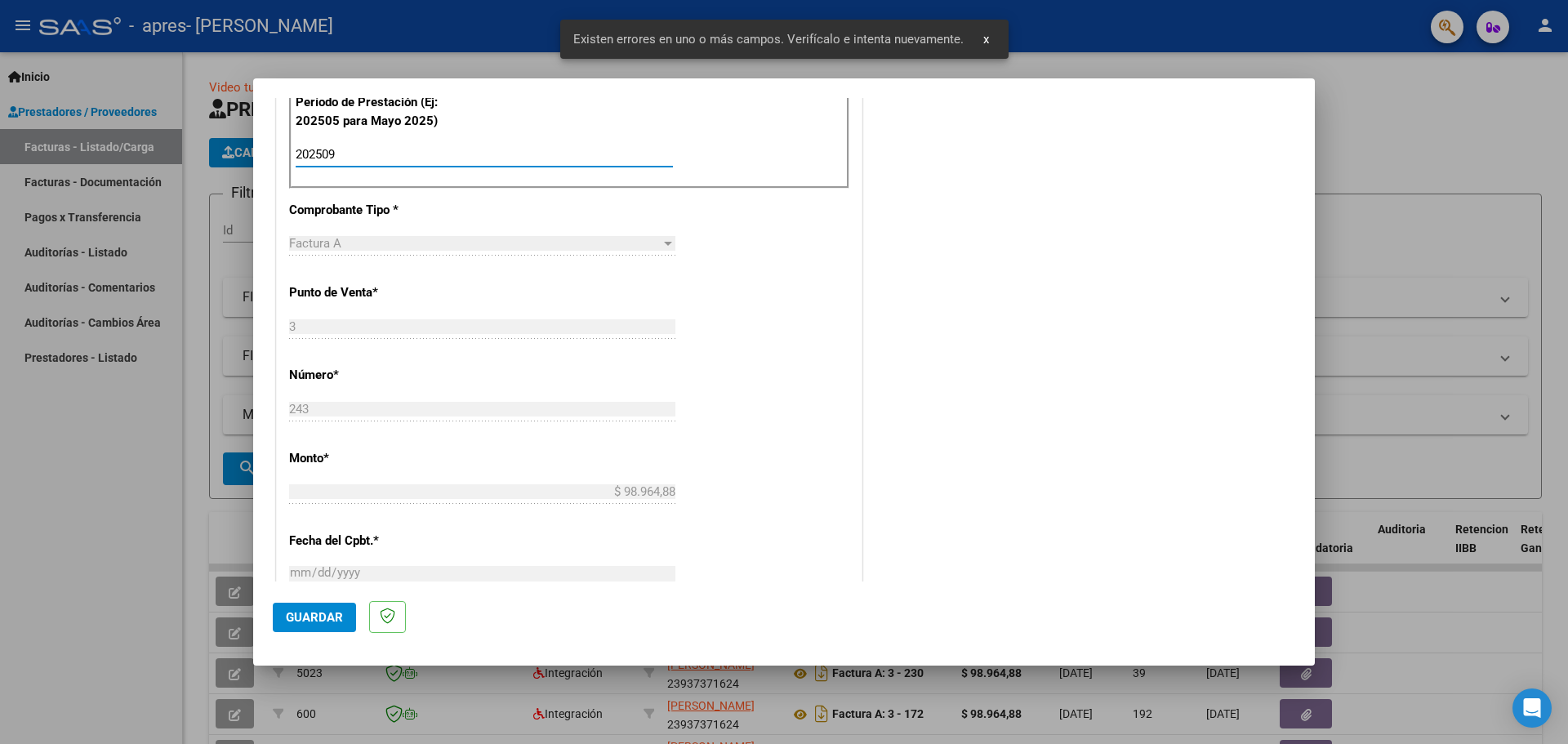
scroll to position [868, 0]
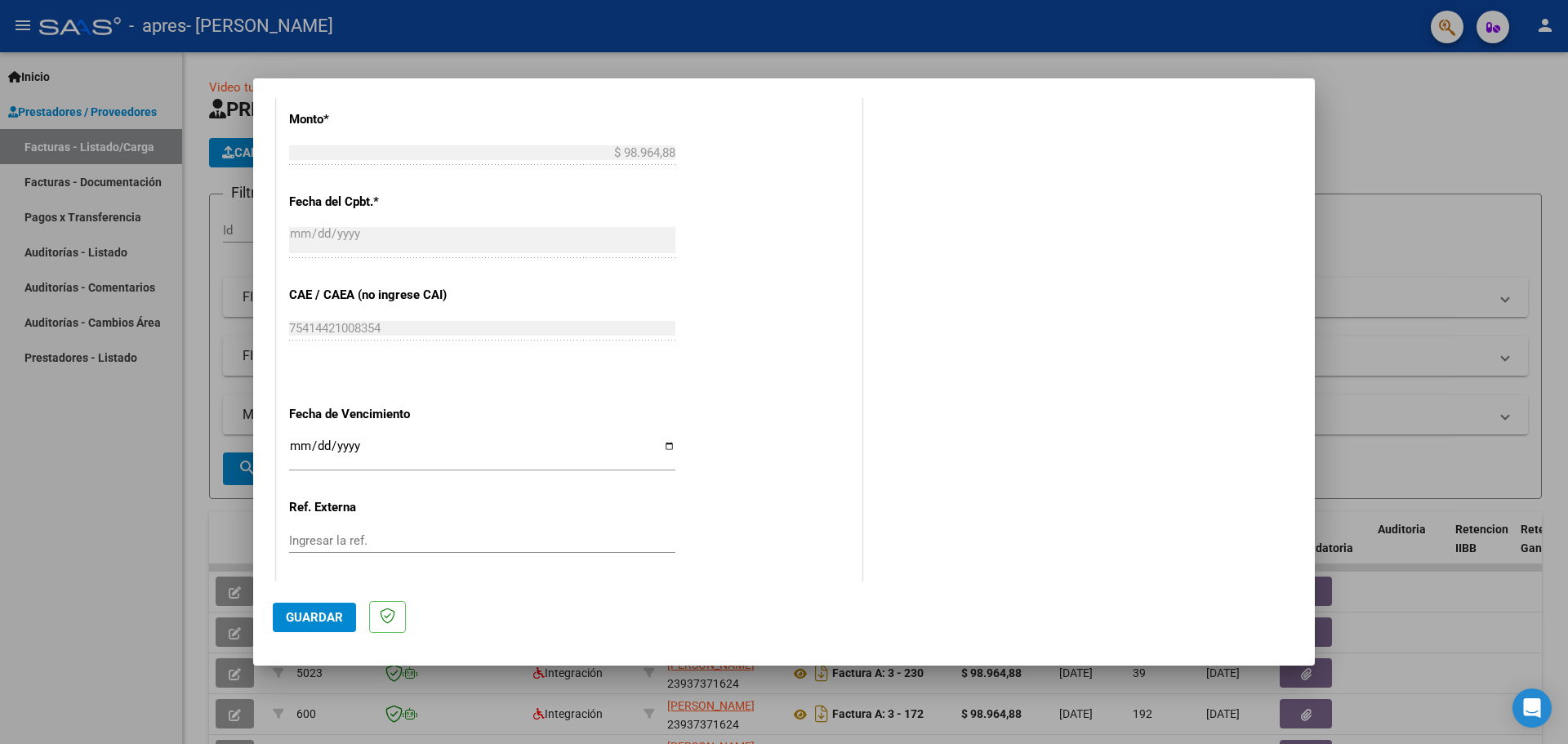
type input "202509"
click at [662, 443] on input "Ingresar la fecha" at bounding box center [482, 452] width 387 height 26
click at [661, 448] on input "Ingresar la fecha" at bounding box center [482, 452] width 387 height 26
type input "[DATE]"
click at [334, 625] on button "Guardar" at bounding box center [314, 617] width 84 height 30
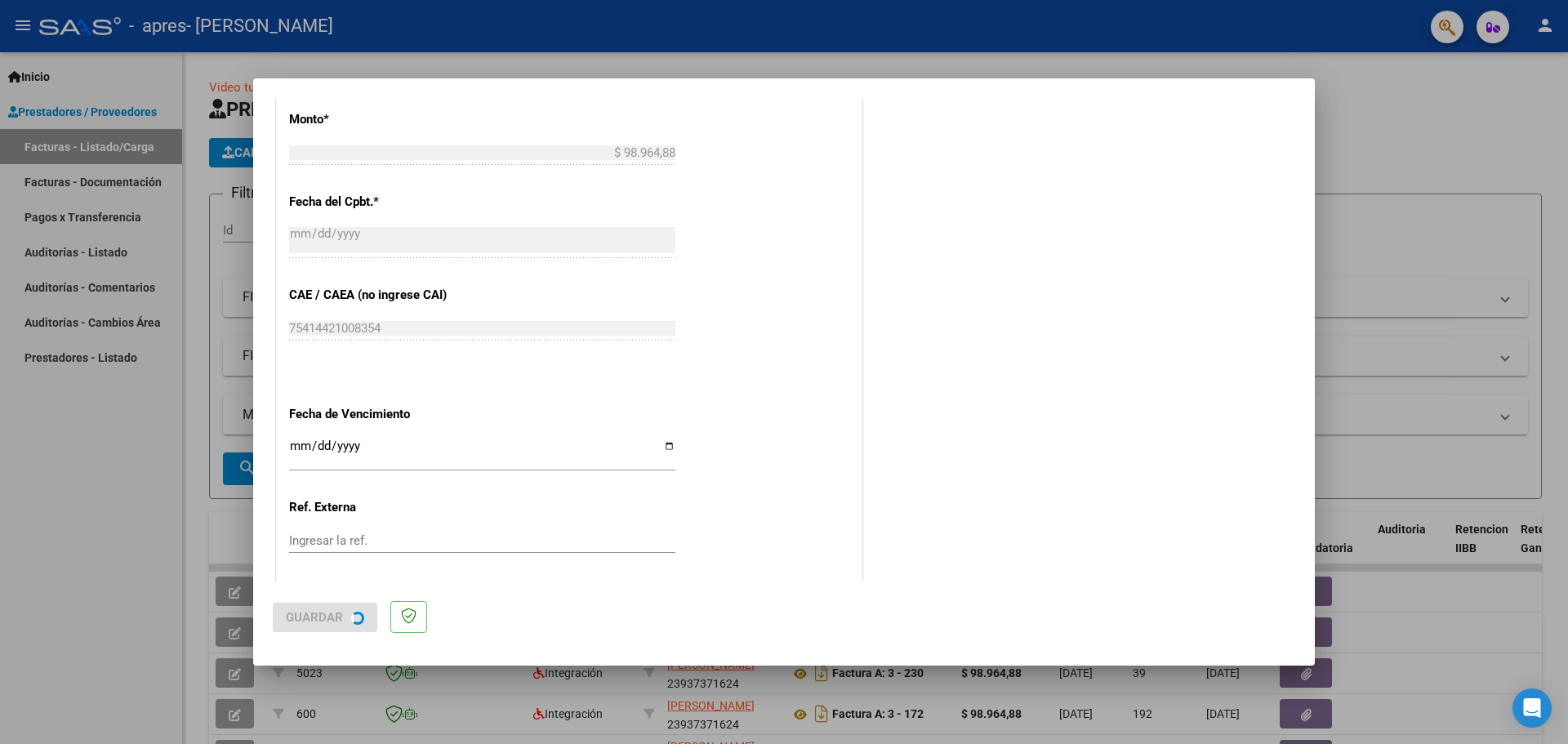
scroll to position [0, 0]
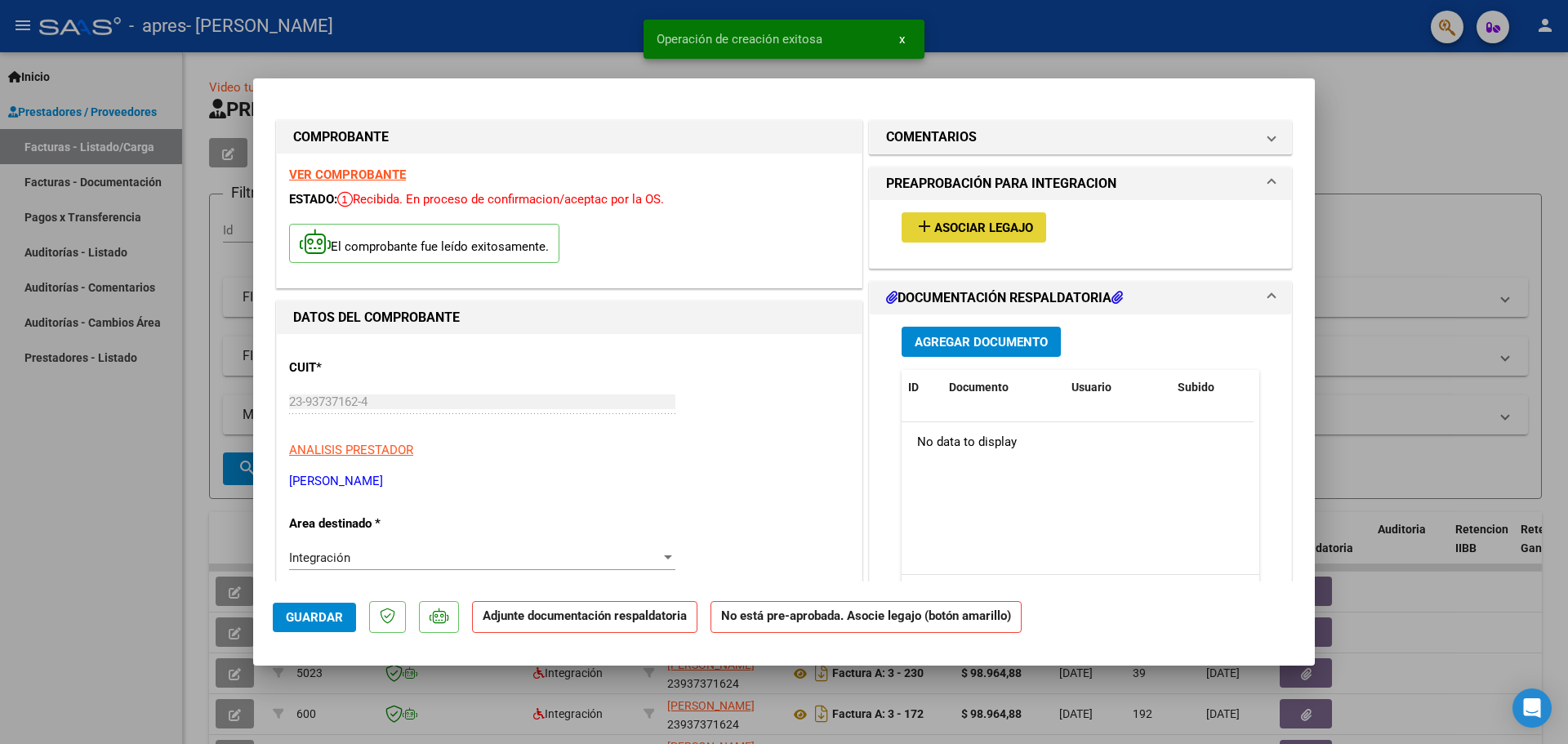
click at [1003, 220] on span "Asociar Legajo" at bounding box center [984, 227] width 99 height 14
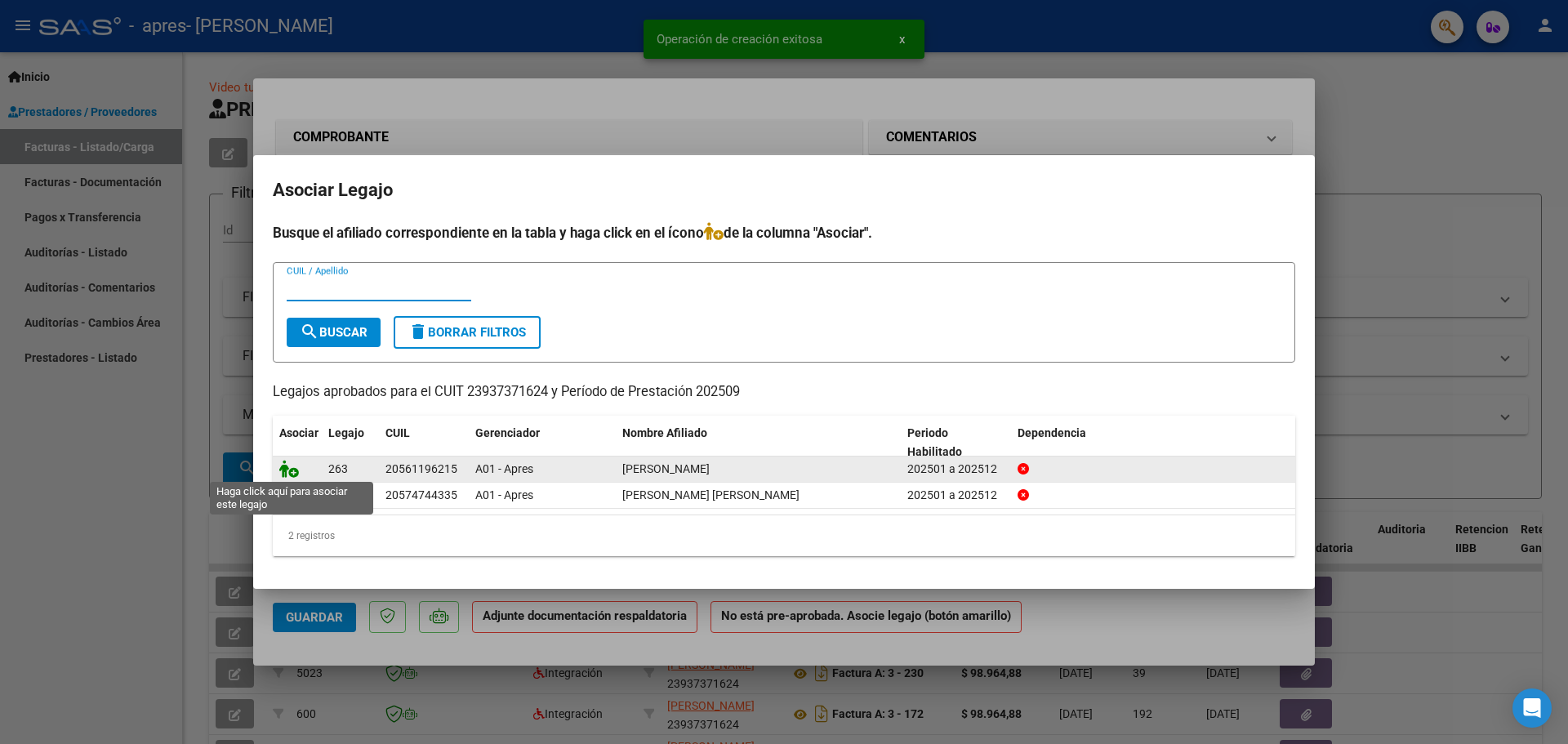
click at [282, 468] on icon at bounding box center [289, 469] width 19 height 18
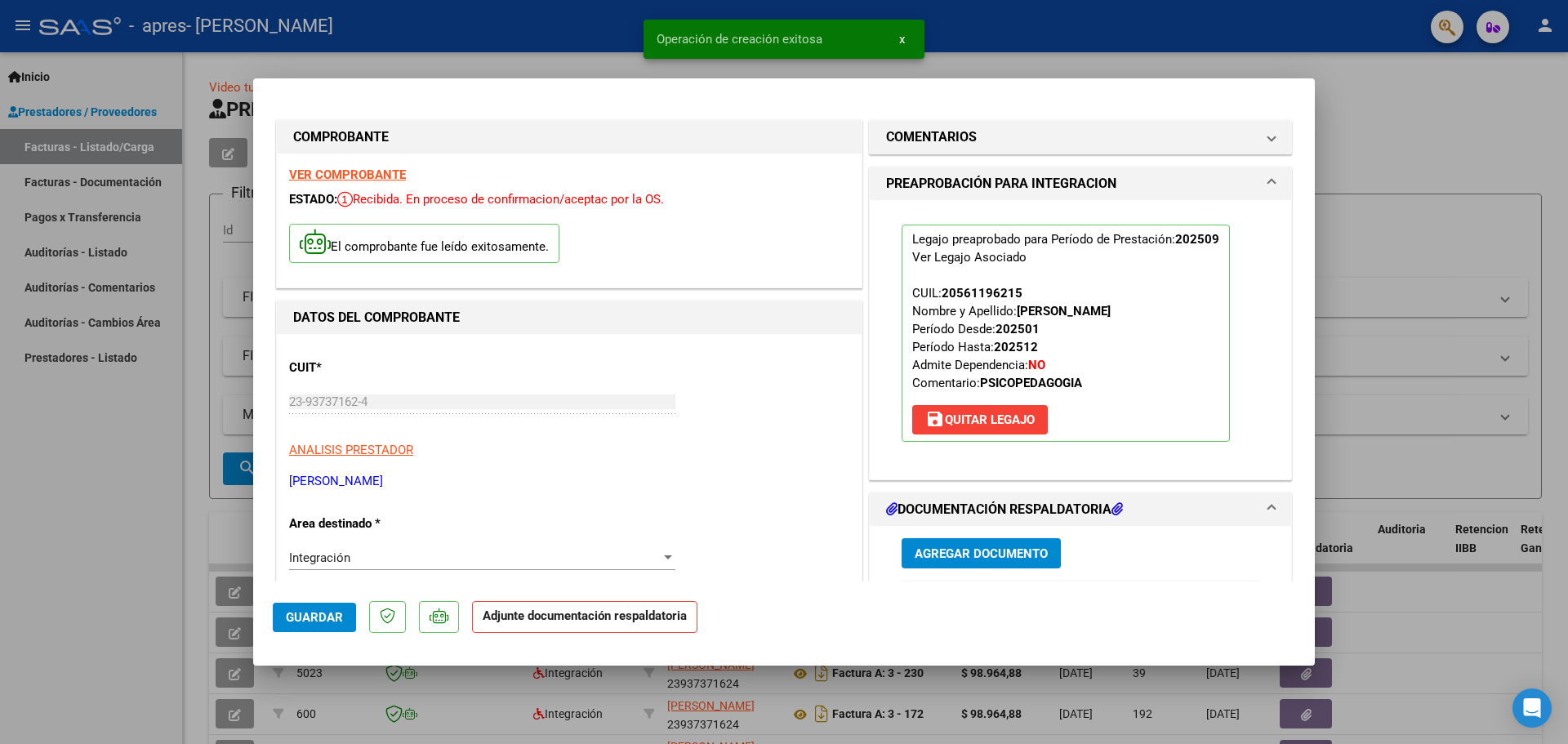
click at [1004, 548] on span "Agregar Documento" at bounding box center [981, 553] width 133 height 14
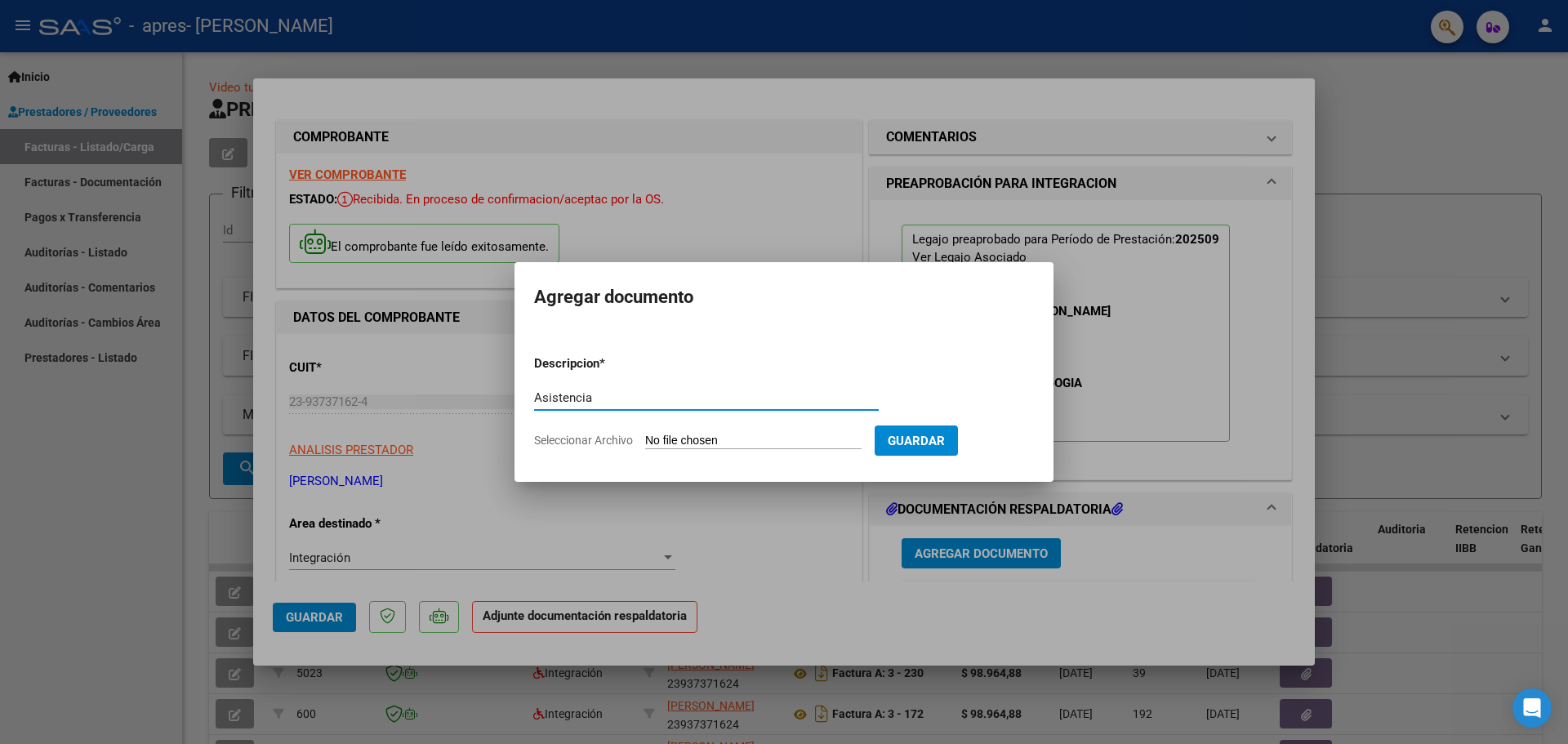
type input "Asistencia"
click at [721, 435] on input "Seleccionar Archivo" at bounding box center [753, 442] width 216 height 15
type input "C:\fakepath\Asistencia Stefano rojas.pdf"
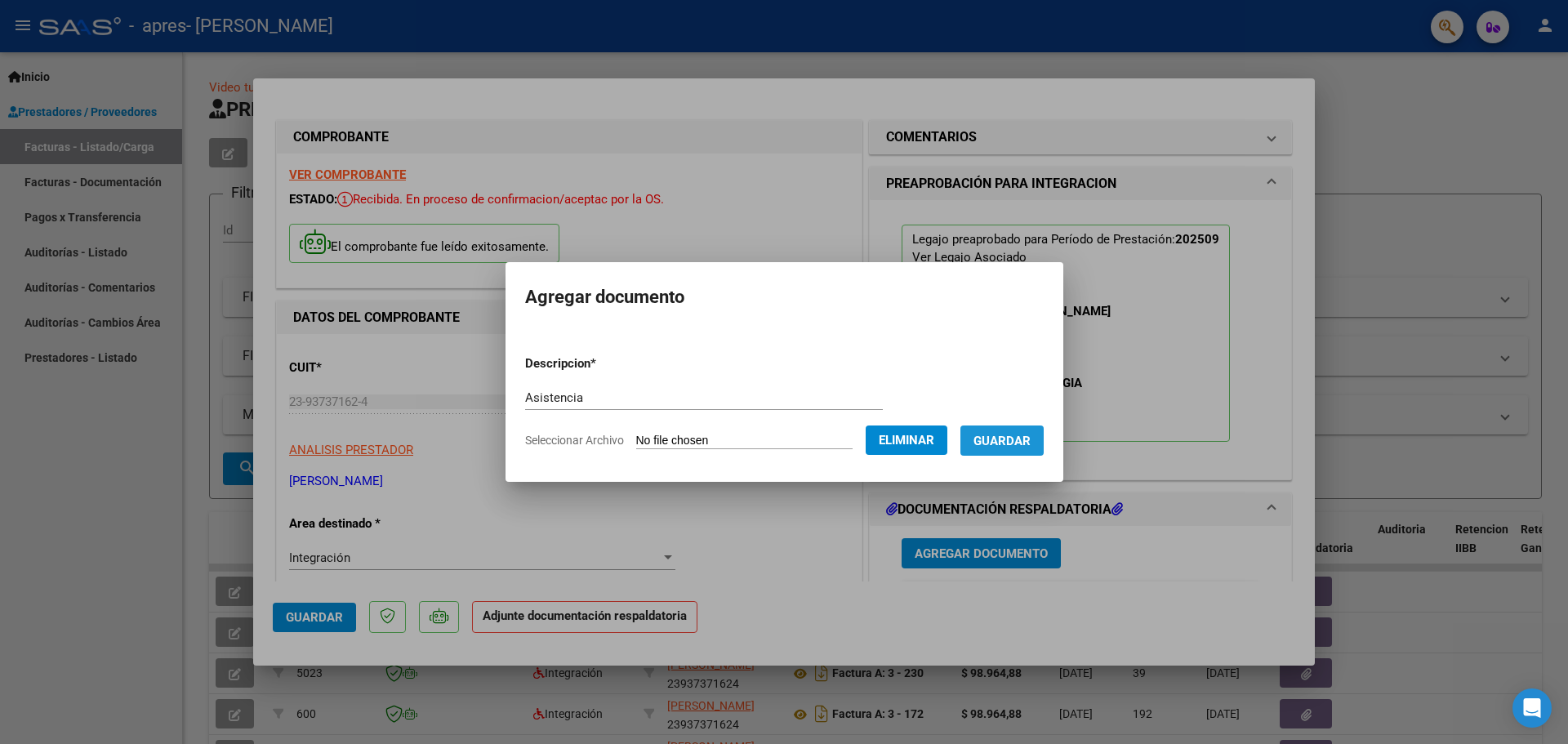
click at [1031, 444] on span "Guardar" at bounding box center [1002, 441] width 57 height 14
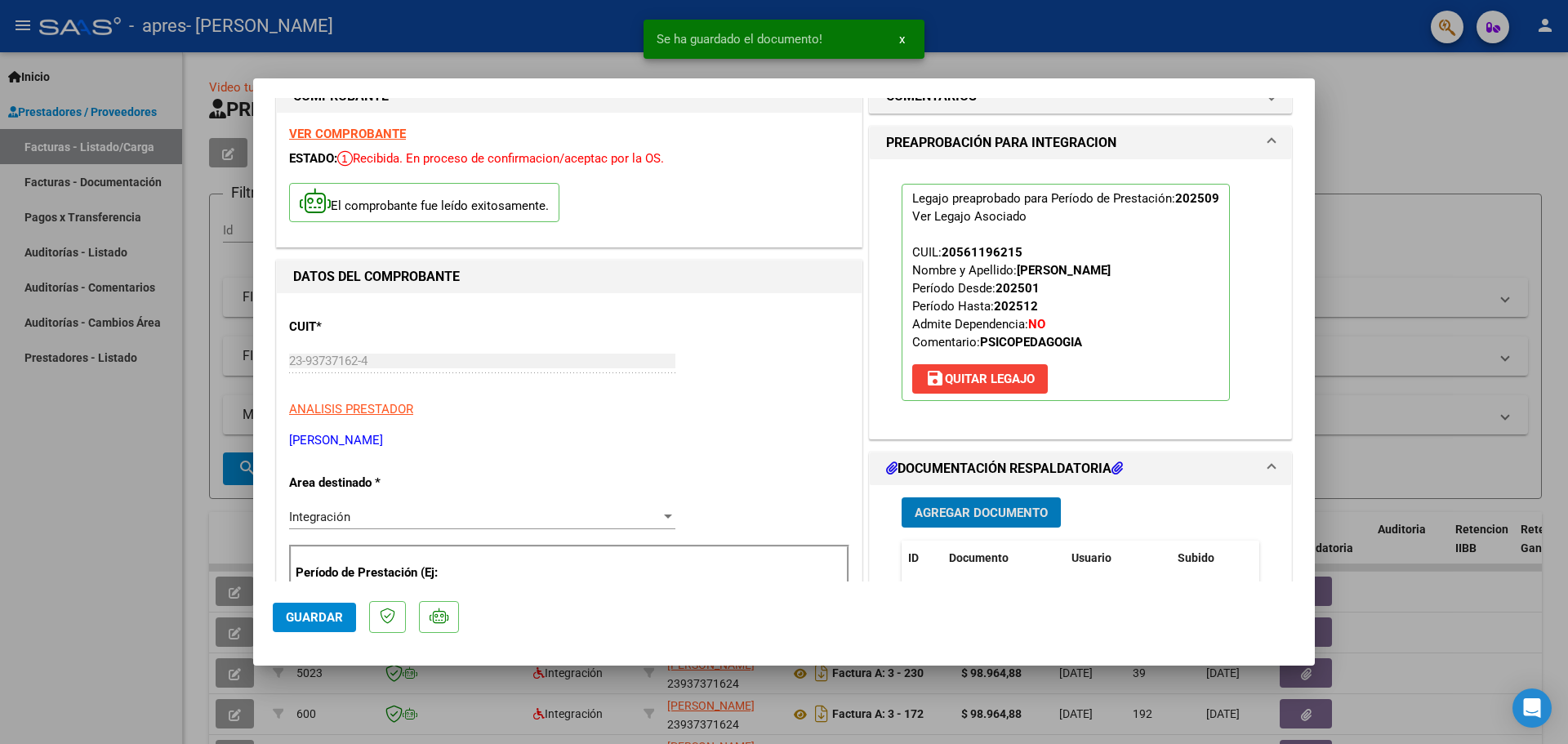
scroll to position [82, 0]
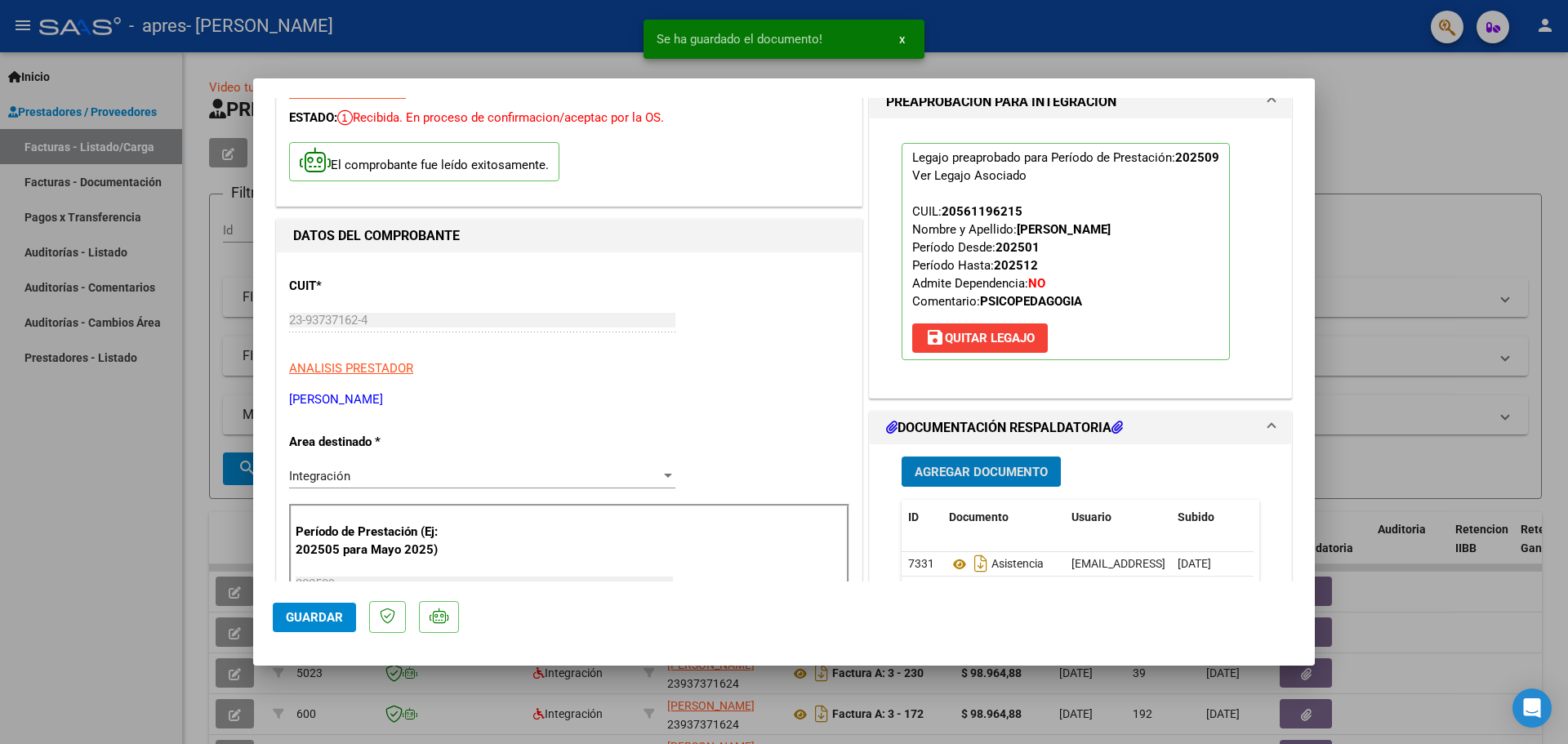
click at [325, 622] on span "Guardar" at bounding box center [315, 617] width 57 height 14
click at [317, 615] on span "Guardar" at bounding box center [315, 617] width 57 height 14
click at [133, 481] on div at bounding box center [784, 372] width 1568 height 744
type input "$ 0,00"
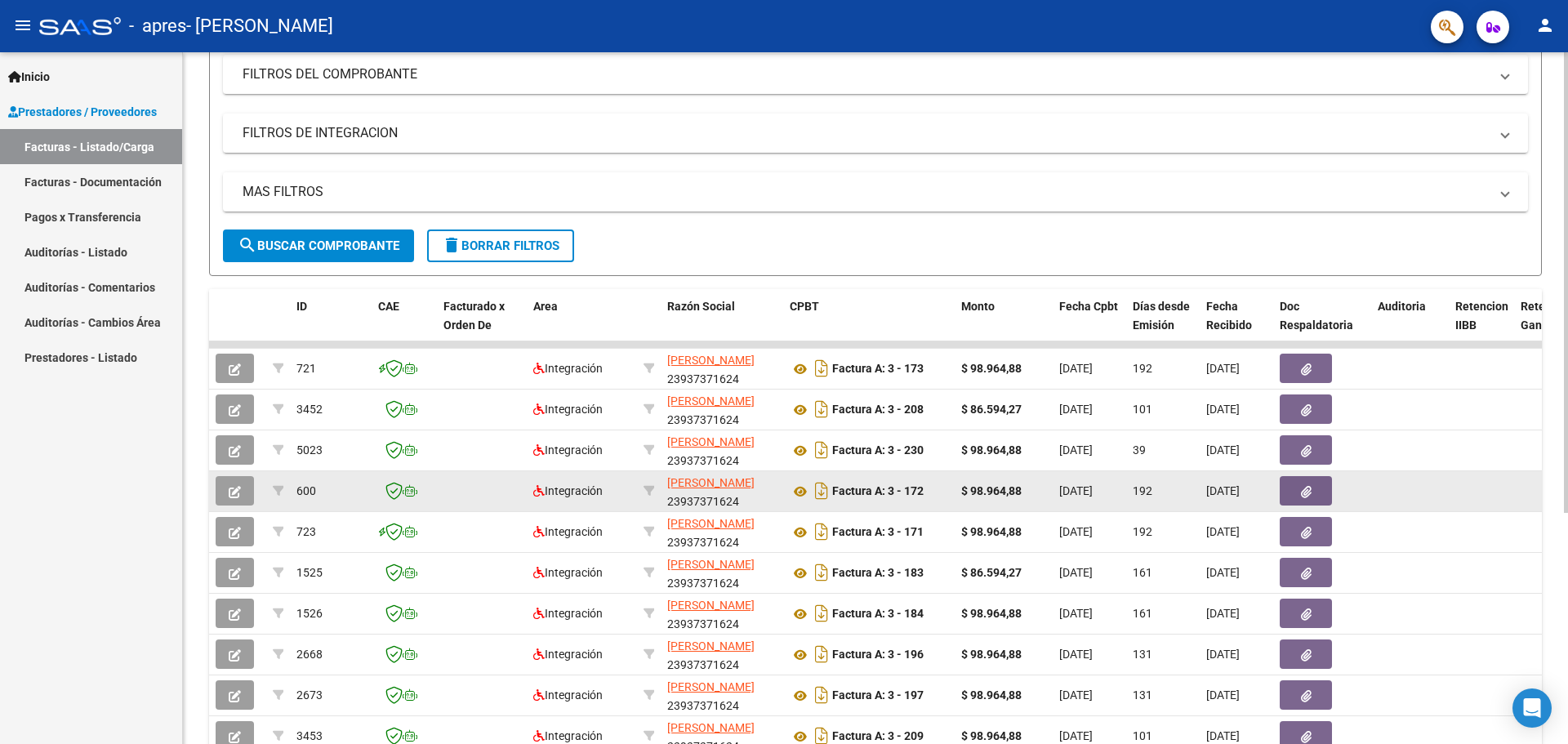
scroll to position [347, 0]
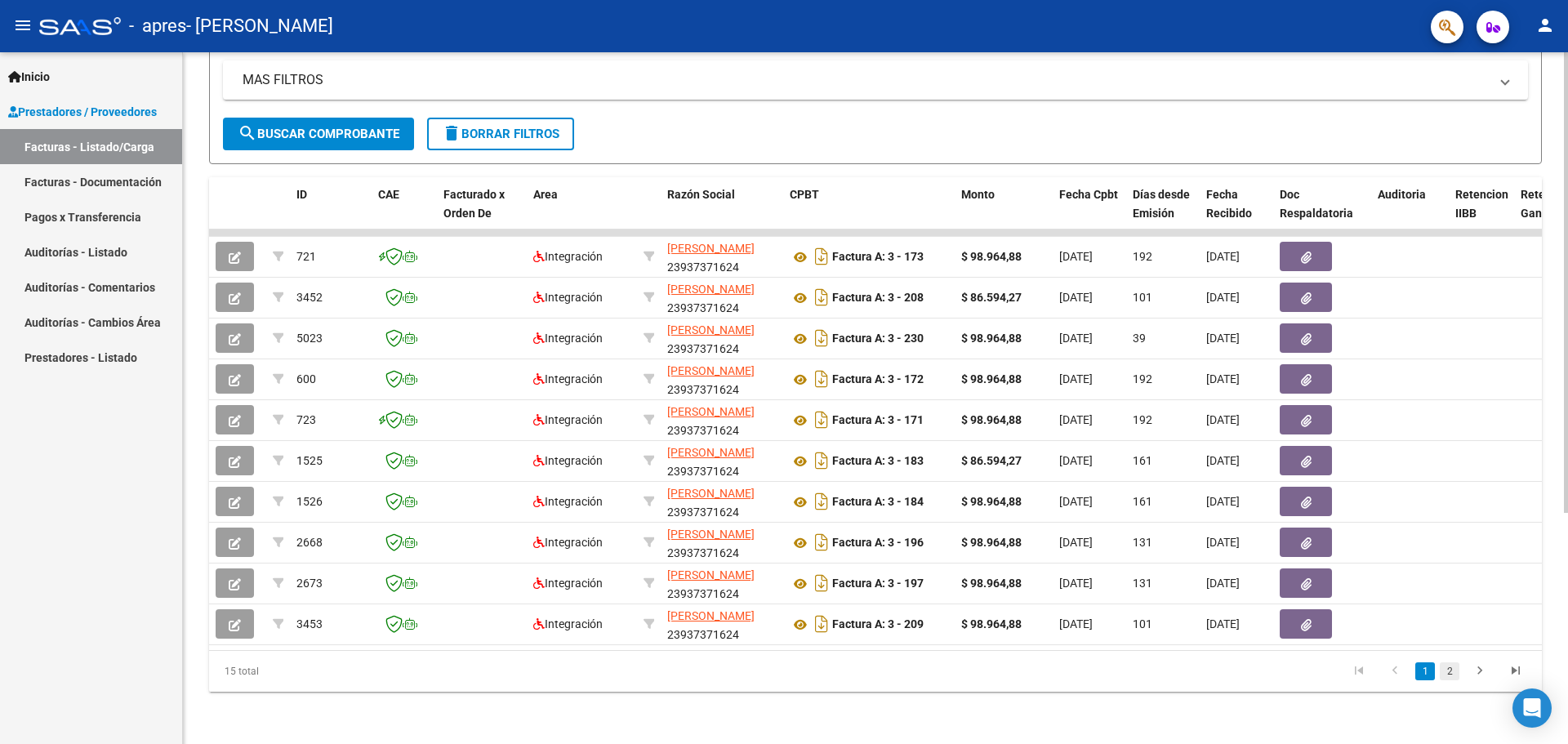
click at [1450, 672] on link "2" at bounding box center [1449, 671] width 19 height 18
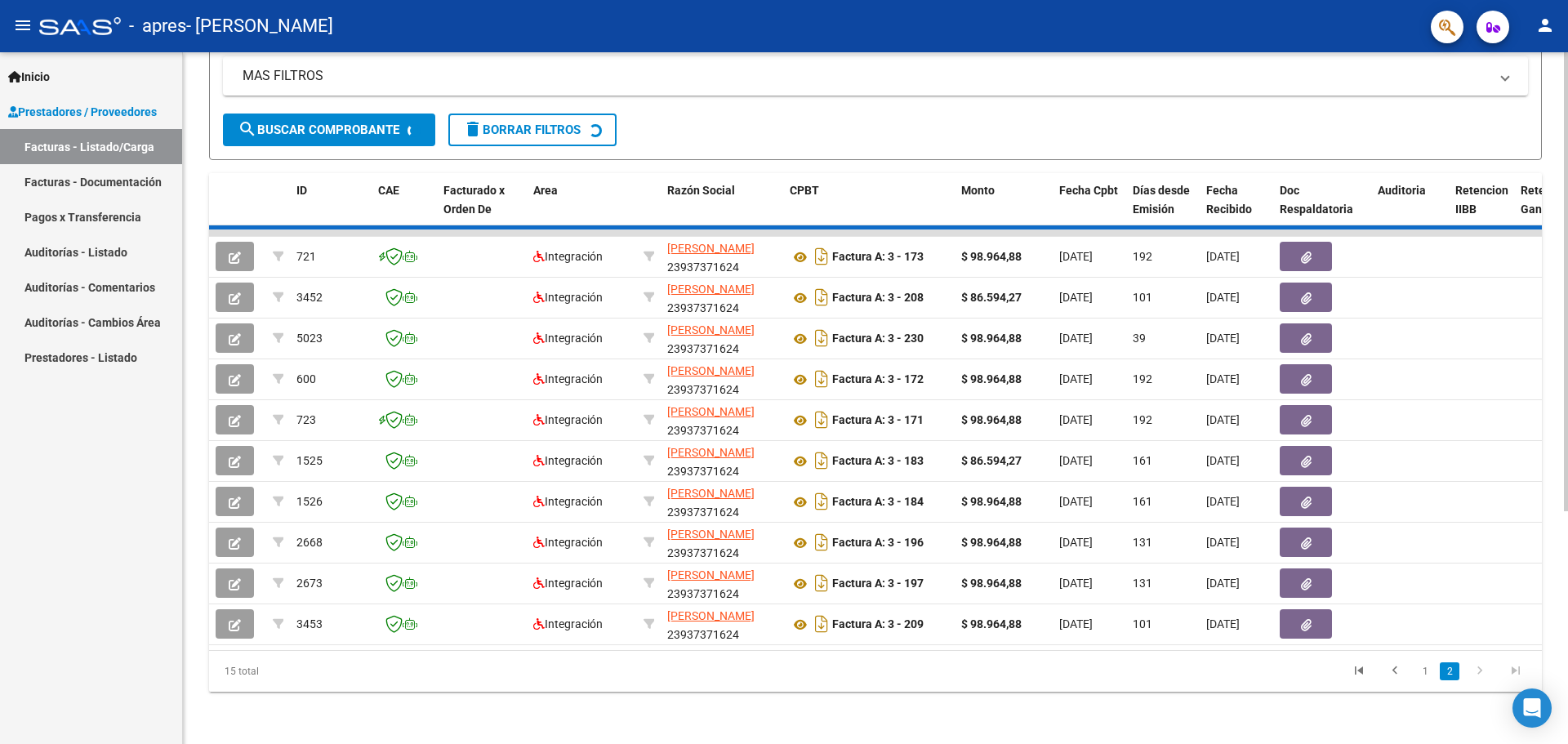
scroll to position [143, 0]
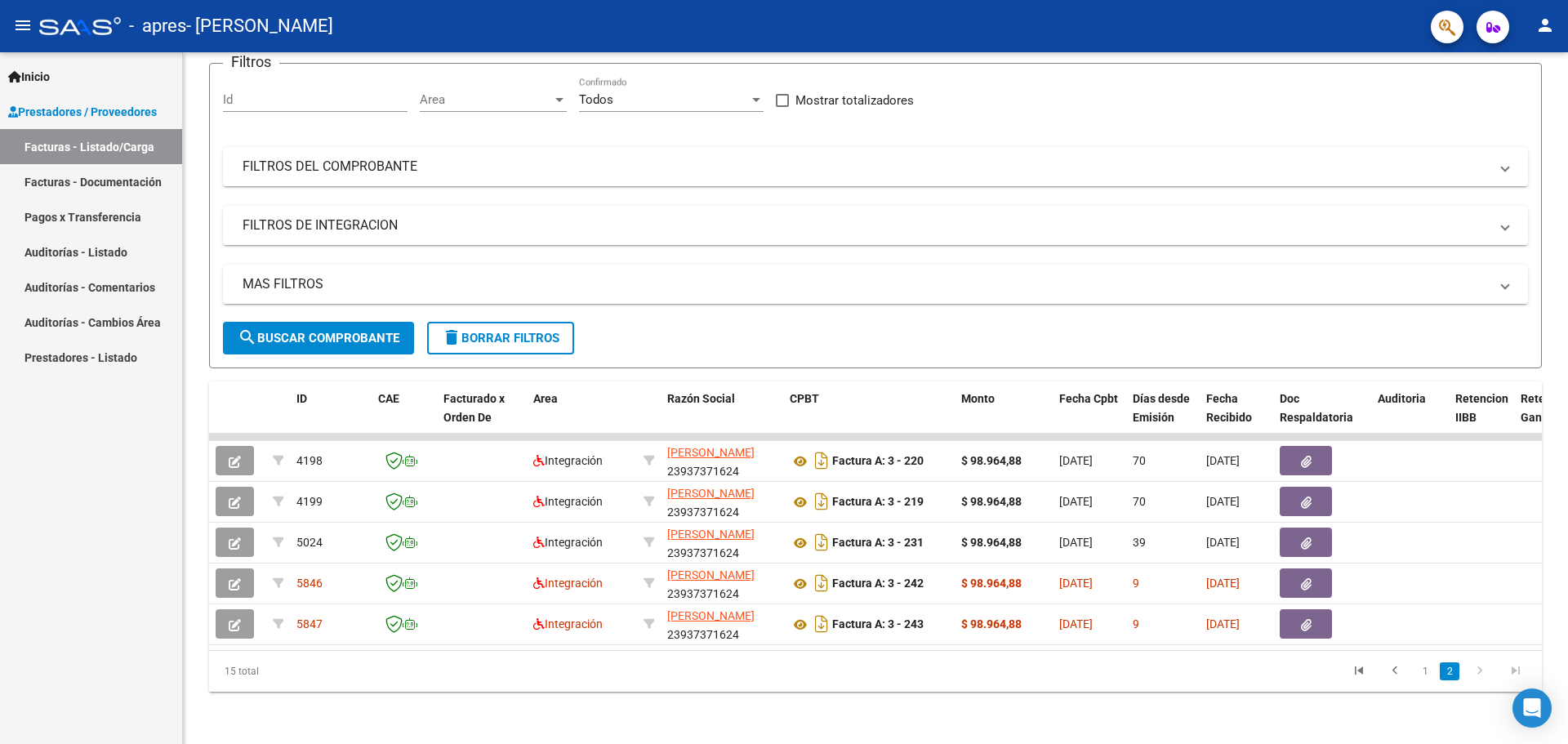
click at [1545, 22] on mat-icon "person" at bounding box center [1545, 24] width 19 height 19
click at [1488, 105] on mat-icon "exit_to_app" at bounding box center [1484, 106] width 19 height 19
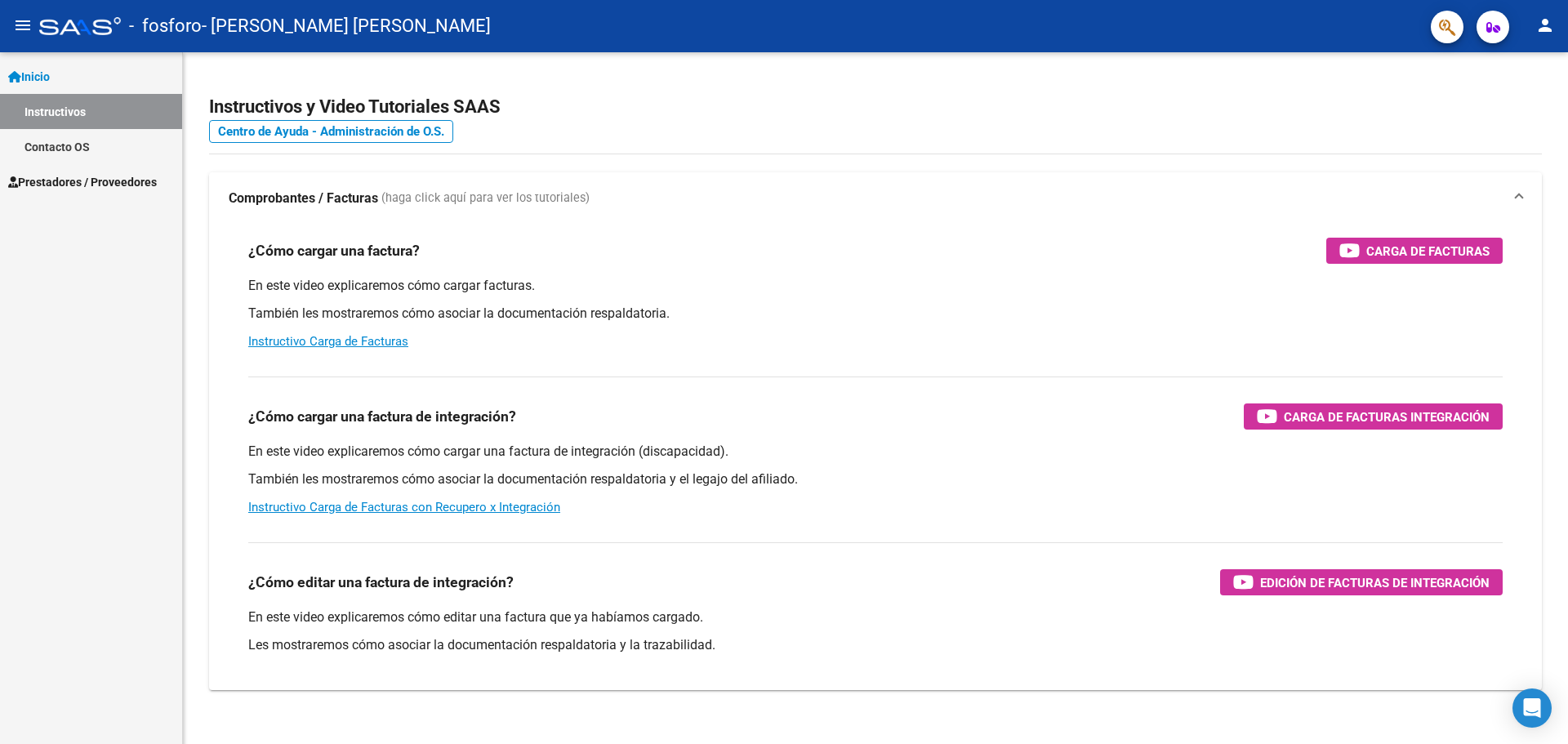
click at [127, 184] on span "Prestadores / Proveedores" at bounding box center [83, 182] width 149 height 18
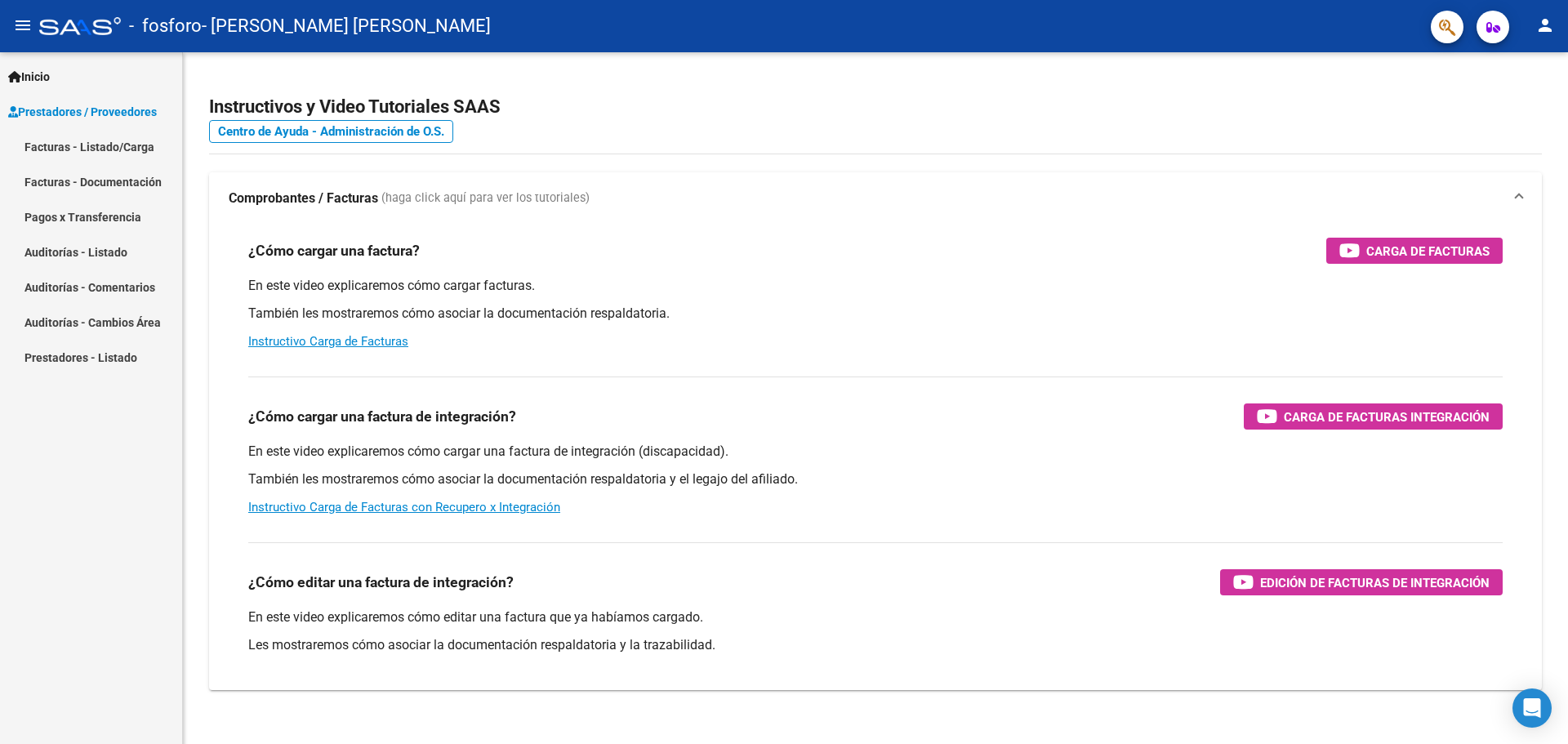
click at [130, 147] on link "Facturas - Listado/Carga" at bounding box center [91, 147] width 182 height 35
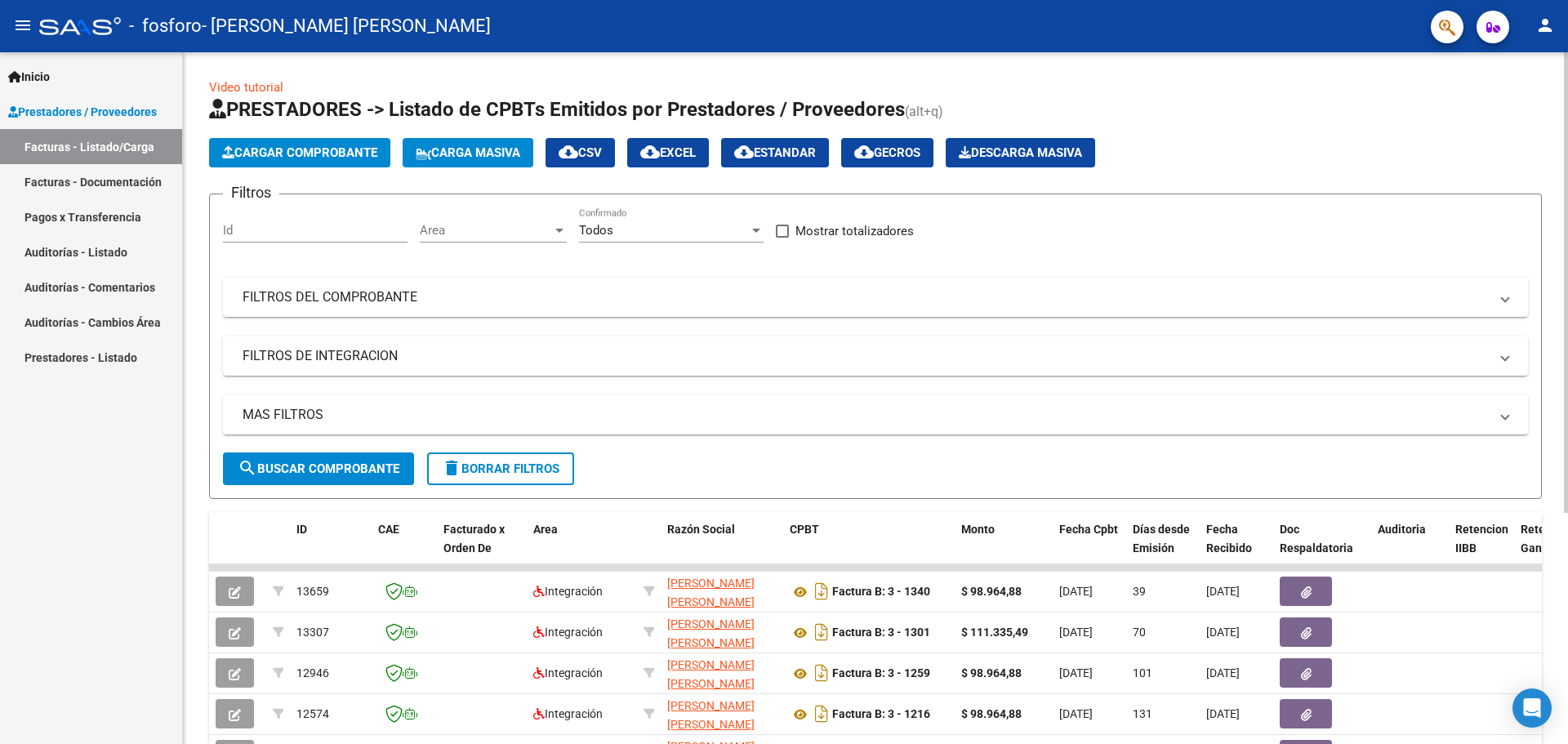
click at [345, 145] on button "Cargar Comprobante" at bounding box center [300, 152] width 182 height 30
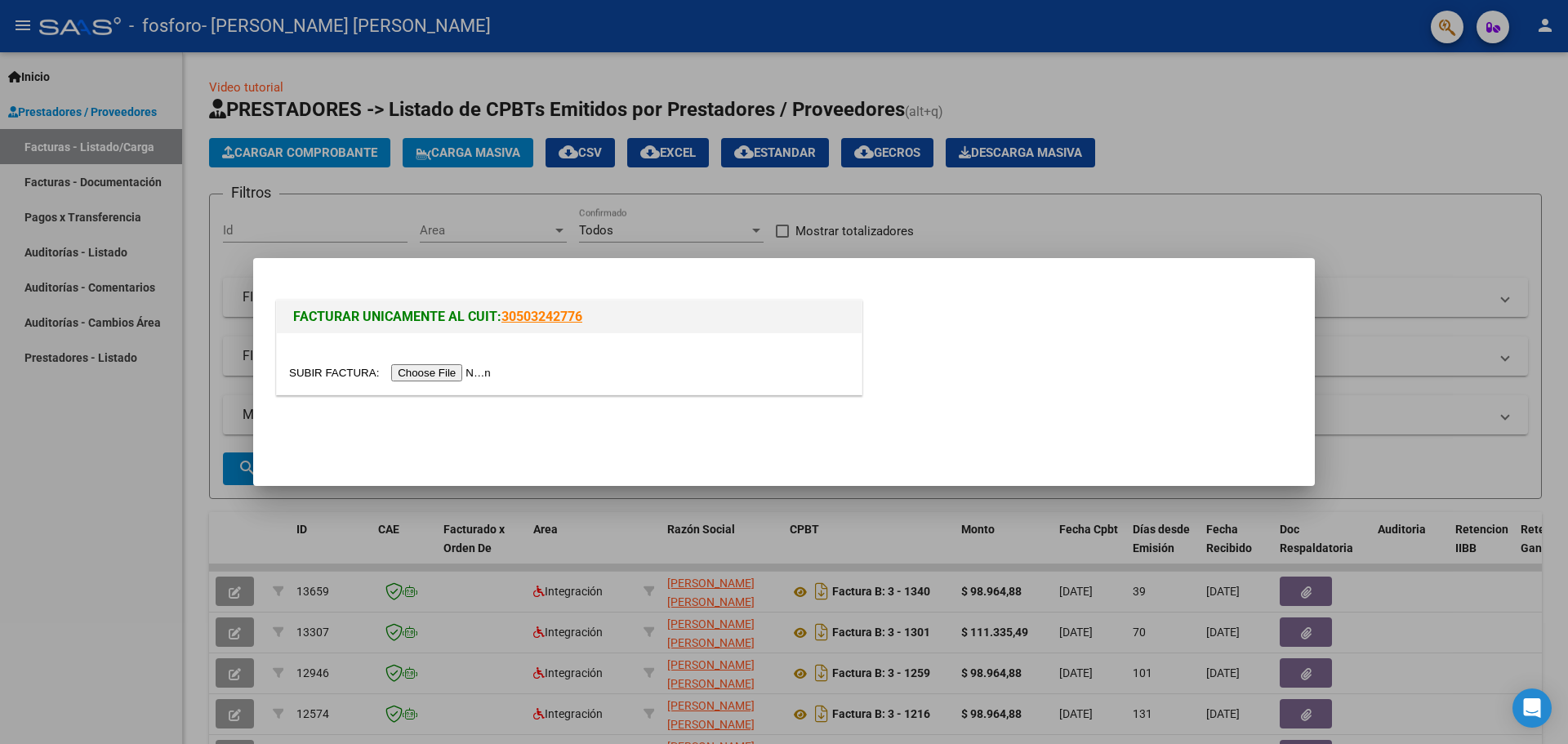
click at [483, 372] on input "file" at bounding box center [392, 372] width 207 height 17
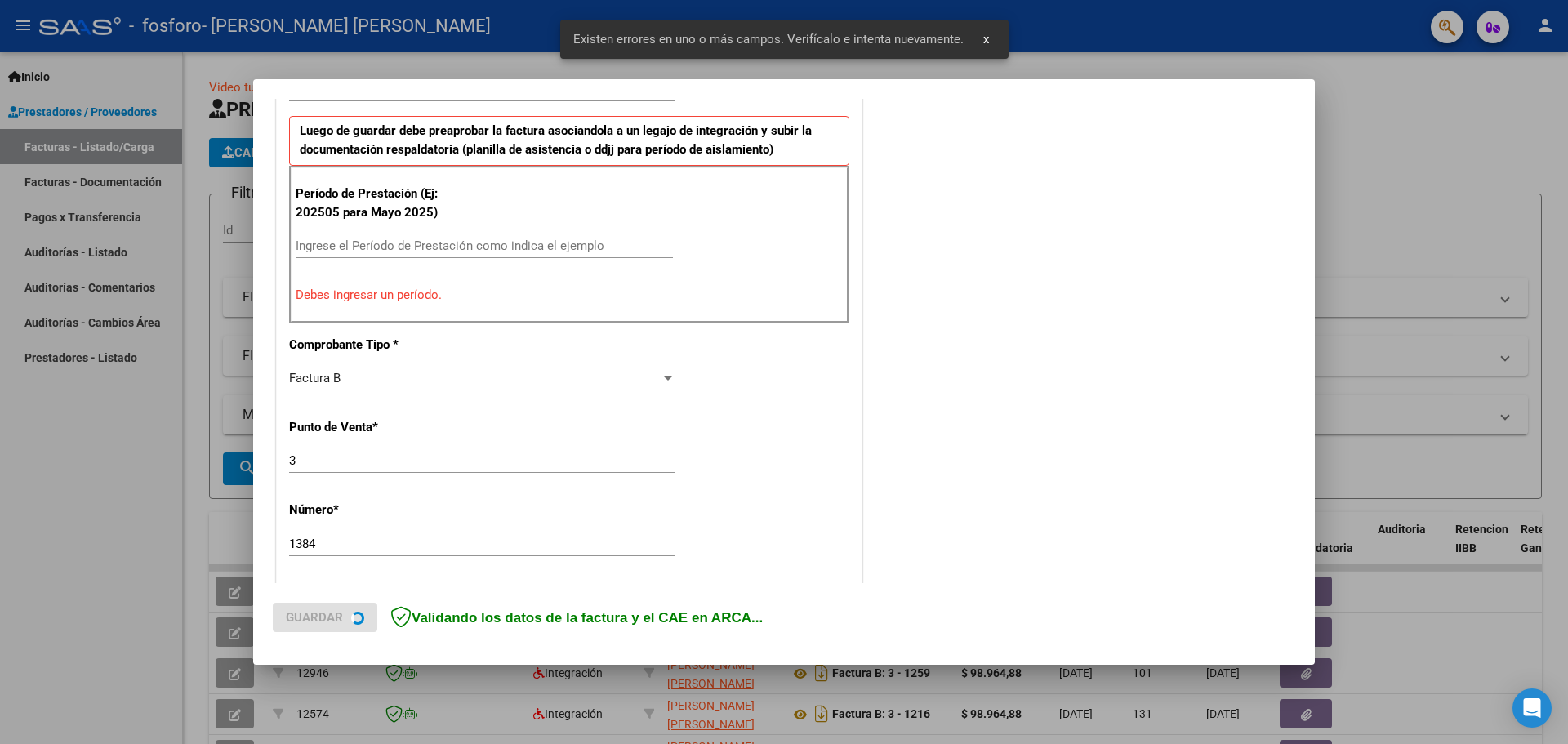
scroll to position [460, 0]
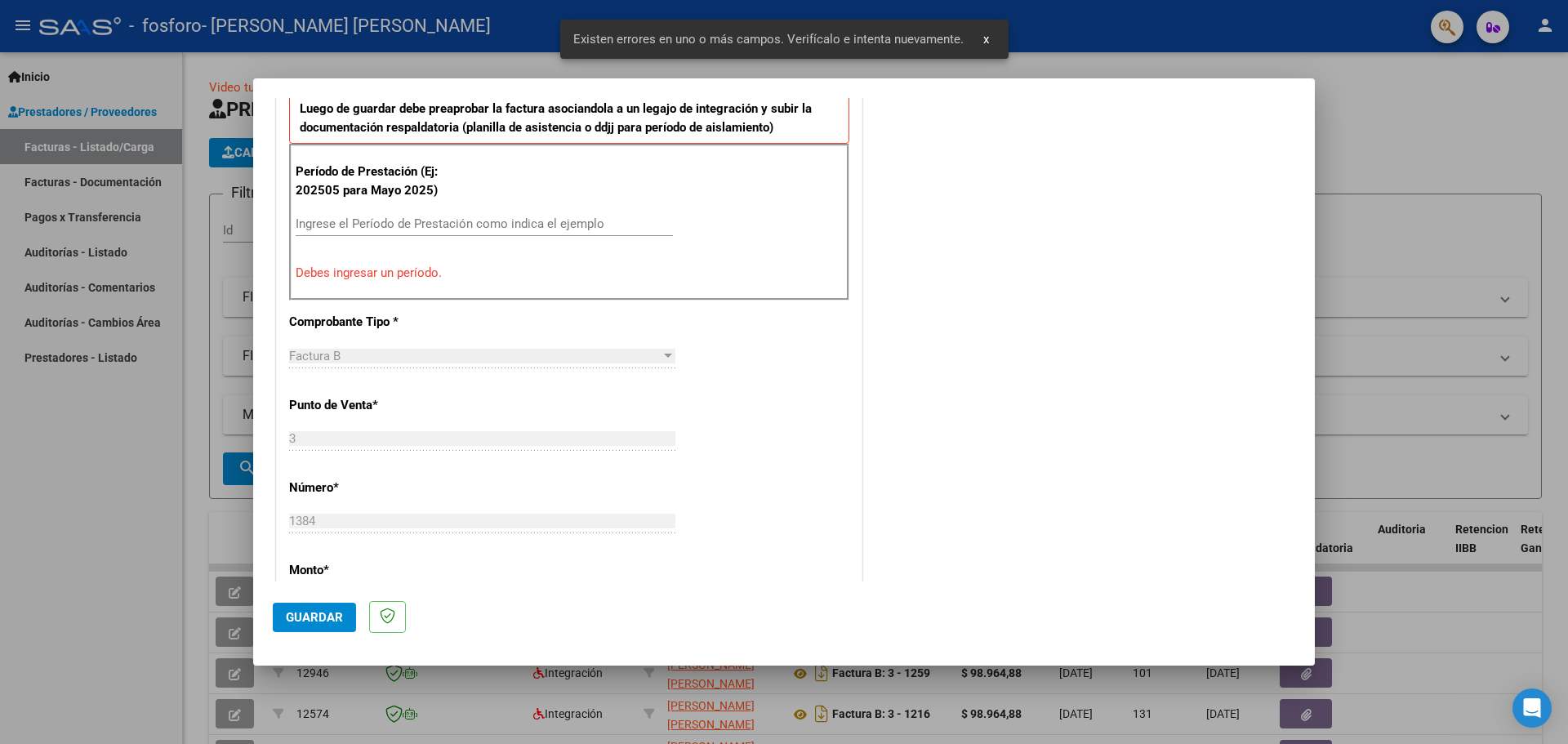
click at [371, 223] on input "Ingrese el Período de Prestación como indica el ejemplo" at bounding box center [484, 223] width 377 height 14
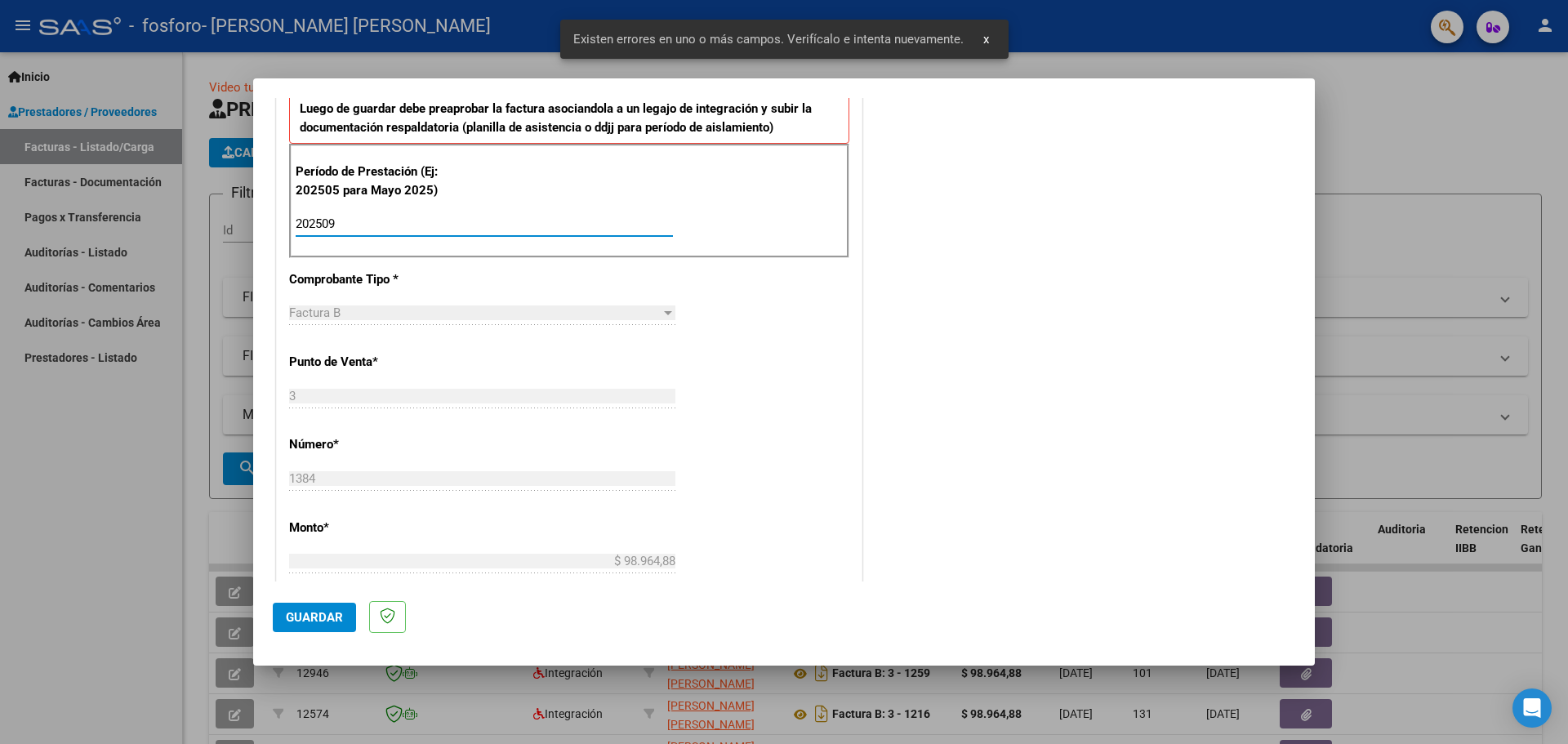
type input "202509"
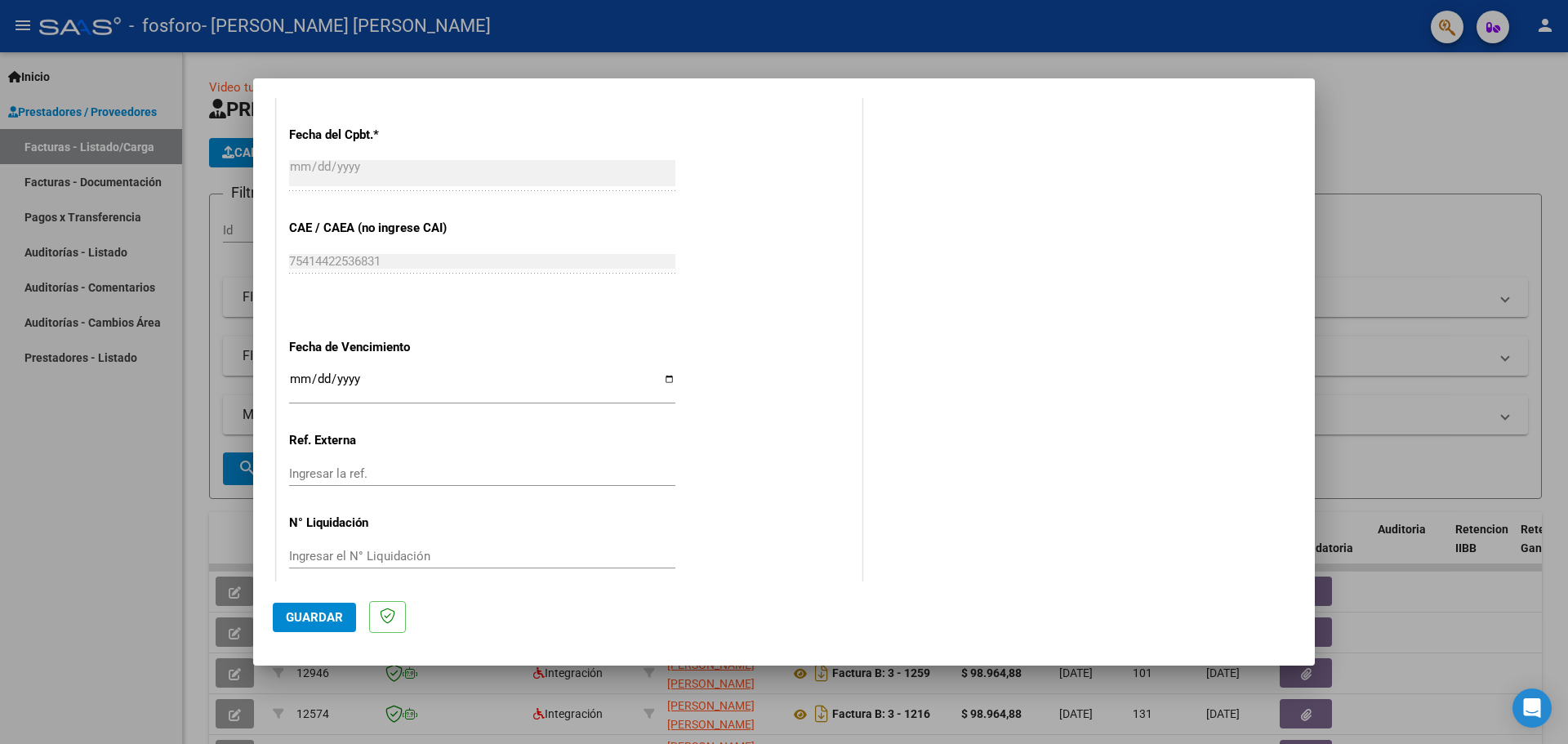
scroll to position [954, 0]
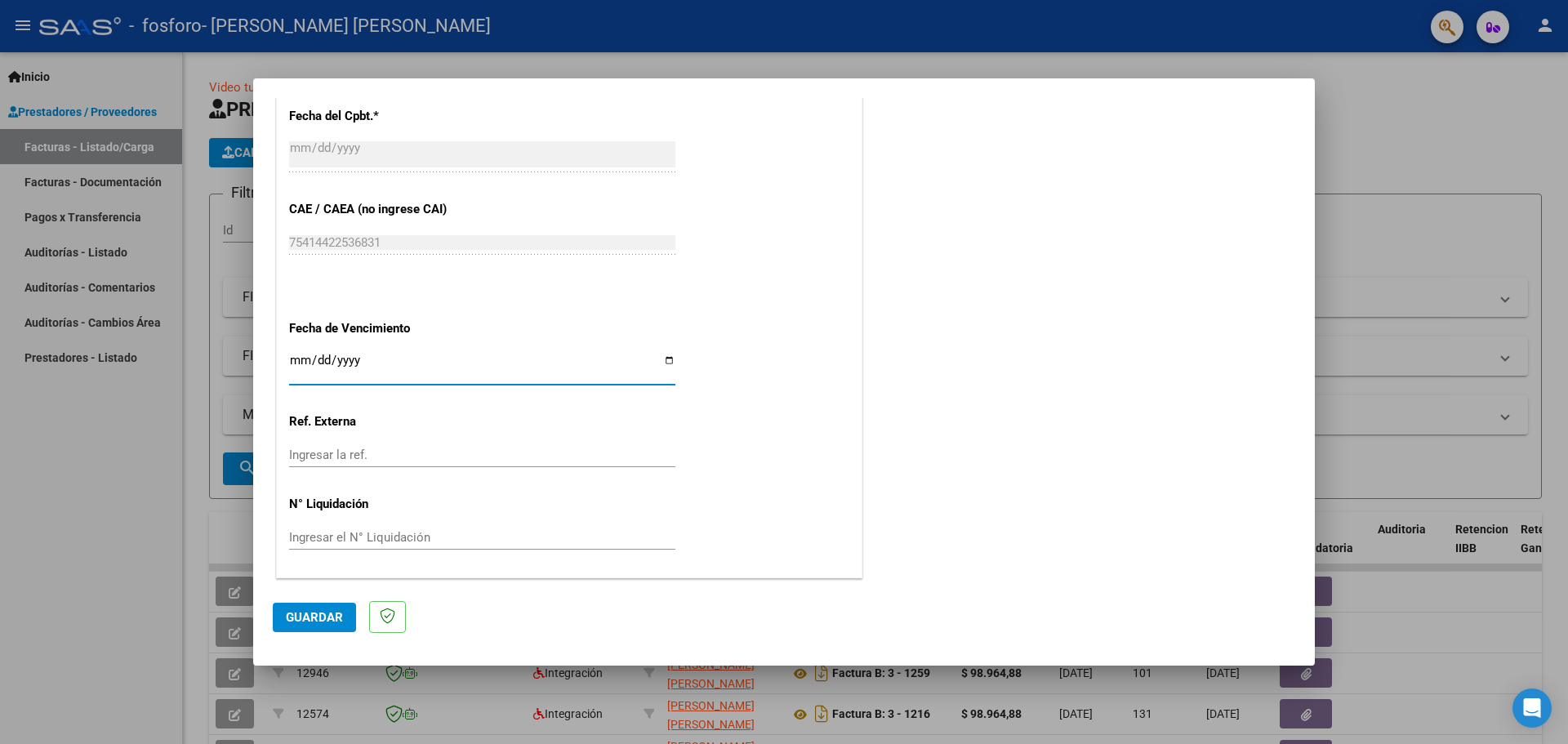
click at [664, 363] on input "Ingresar la fecha" at bounding box center [482, 367] width 387 height 26
type input "[DATE]"
click at [322, 612] on span "Guardar" at bounding box center [315, 617] width 57 height 14
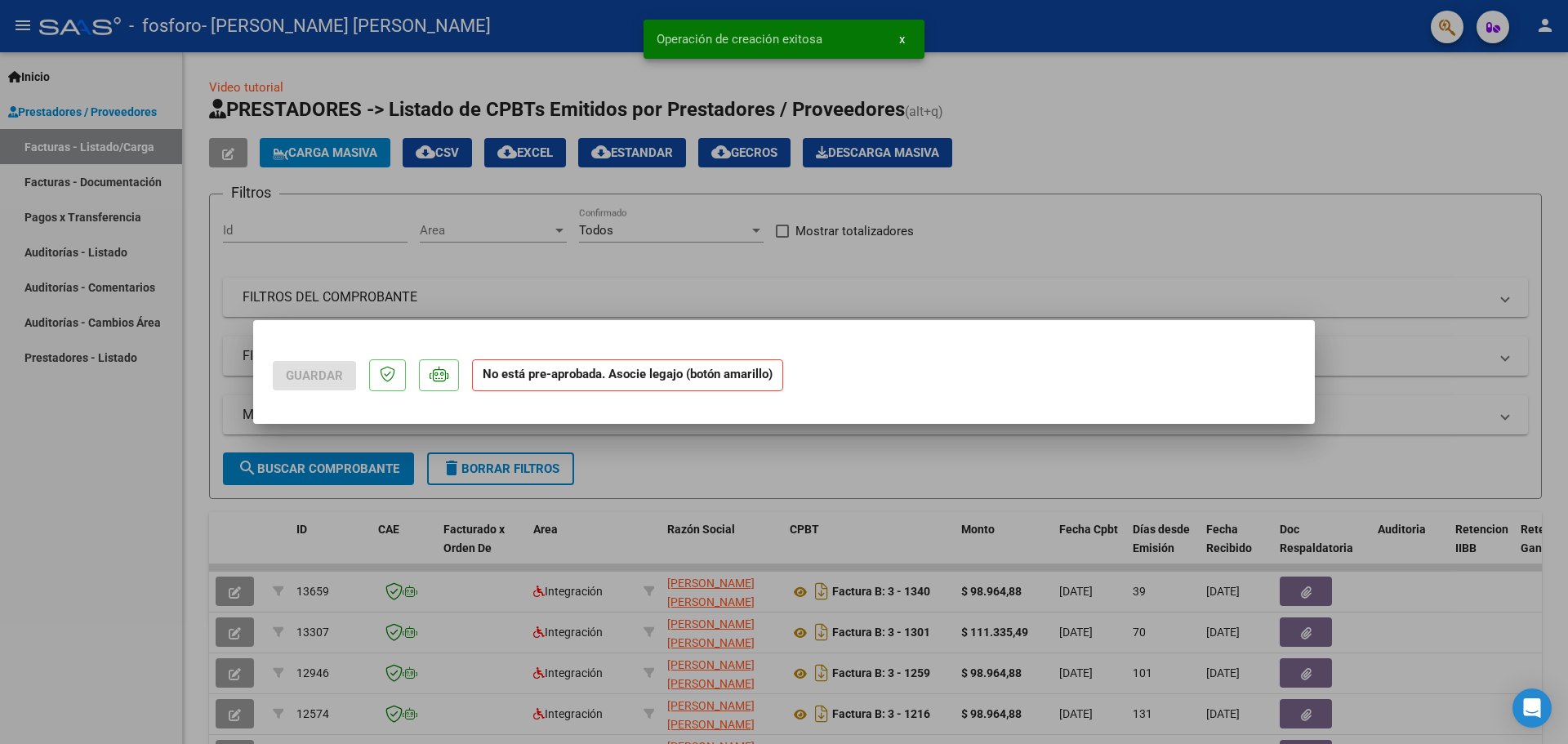
scroll to position [0, 0]
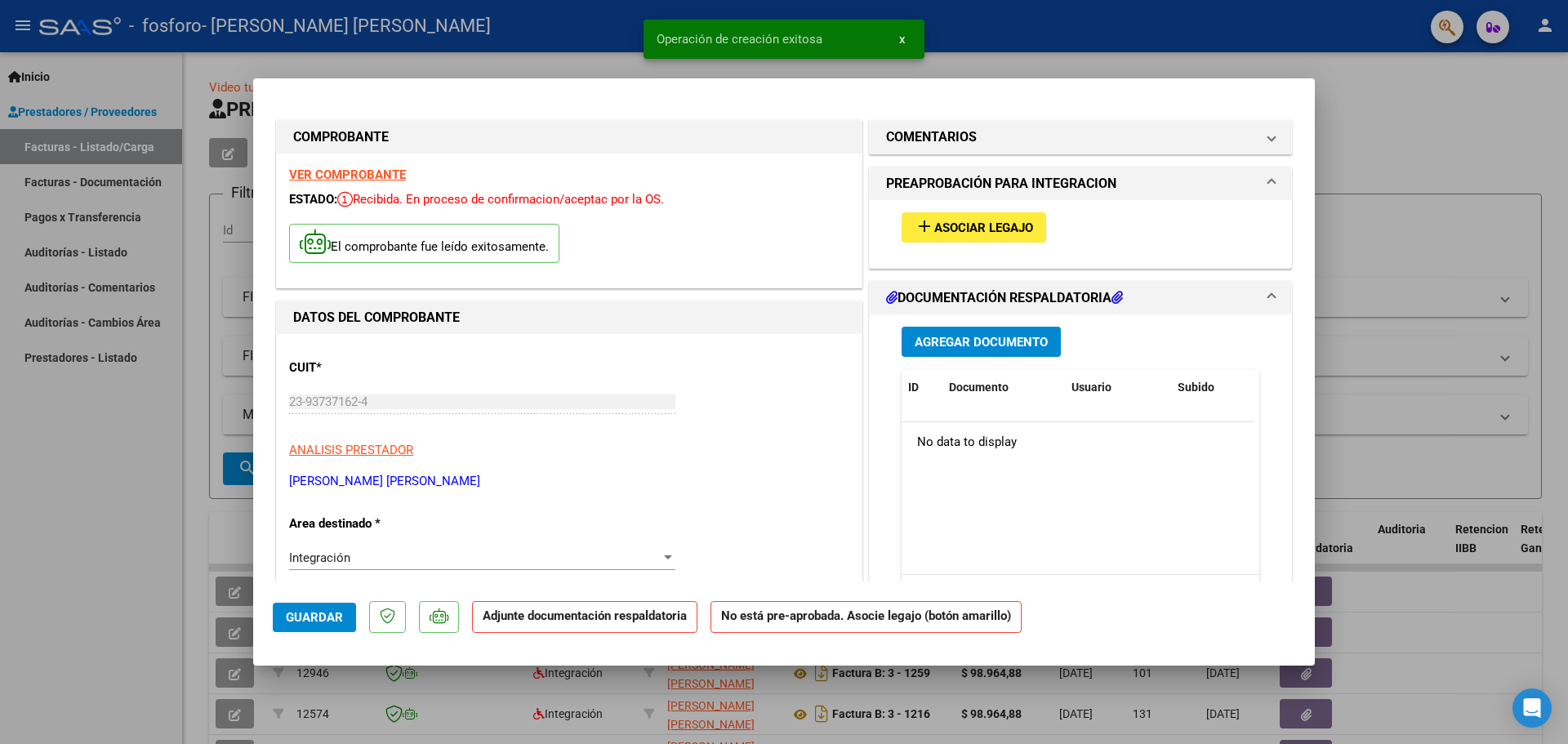
click at [991, 218] on button "add Asociar Legajo" at bounding box center [974, 227] width 144 height 30
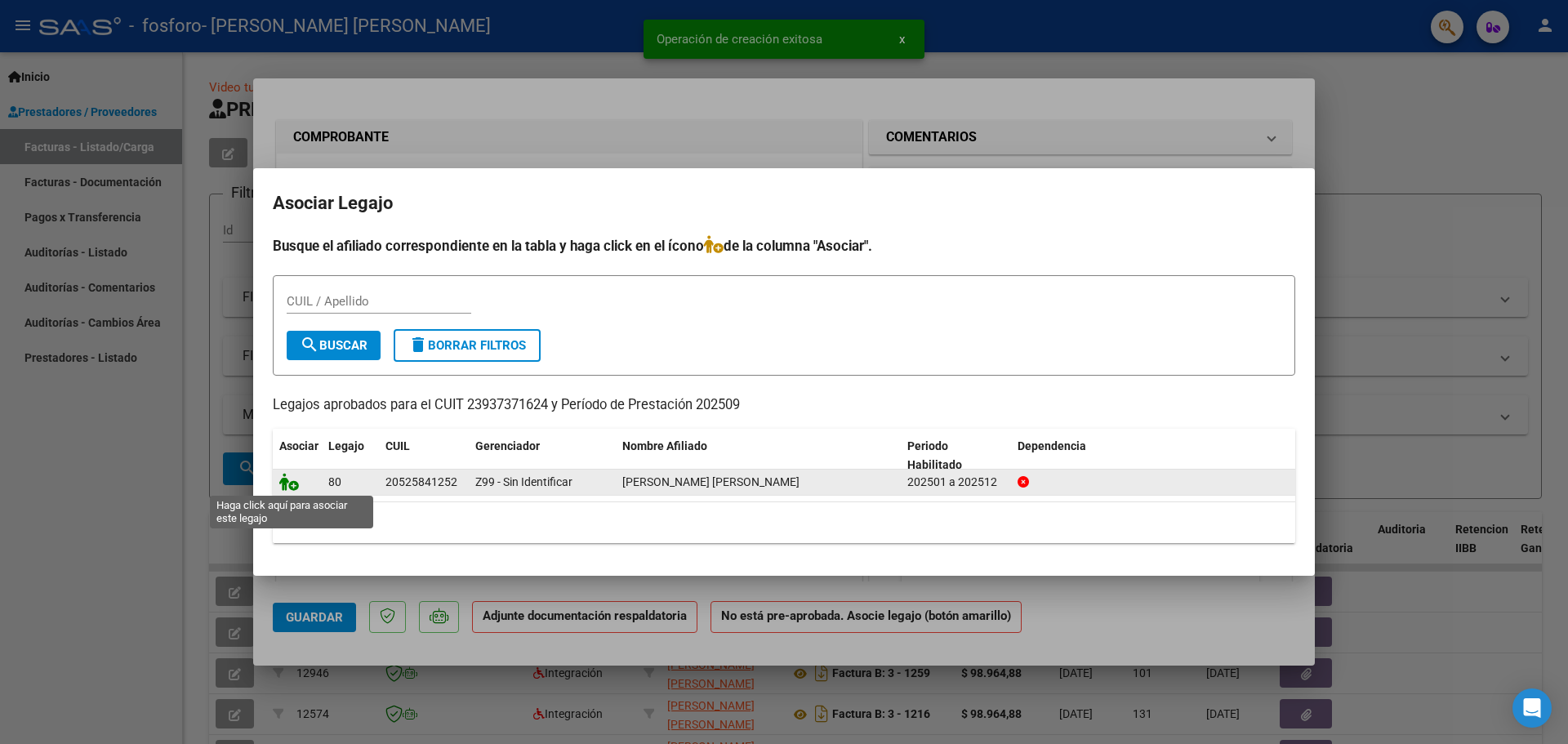
click at [289, 485] on icon at bounding box center [289, 481] width 19 height 18
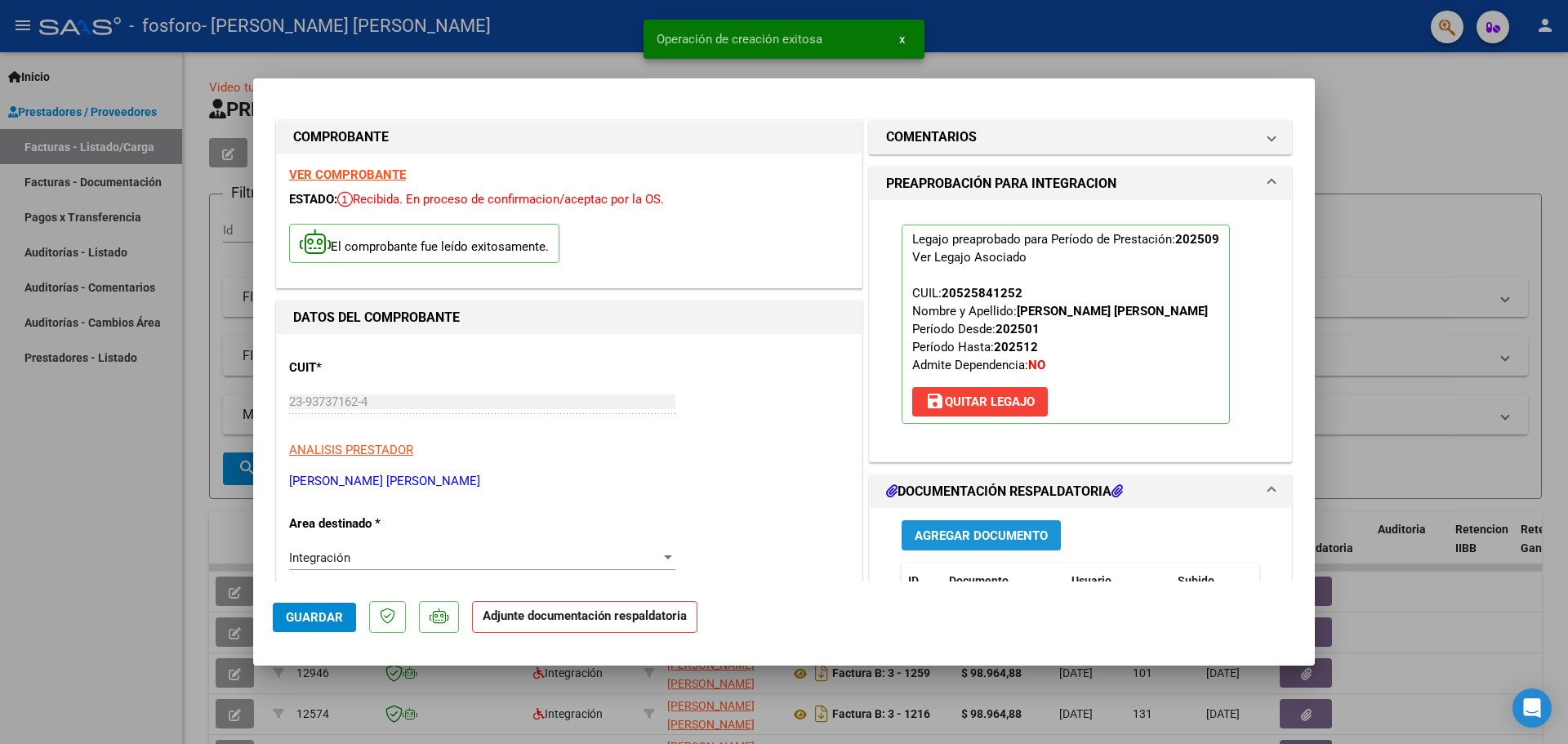
click at [976, 539] on span "Agregar Documento" at bounding box center [981, 535] width 133 height 14
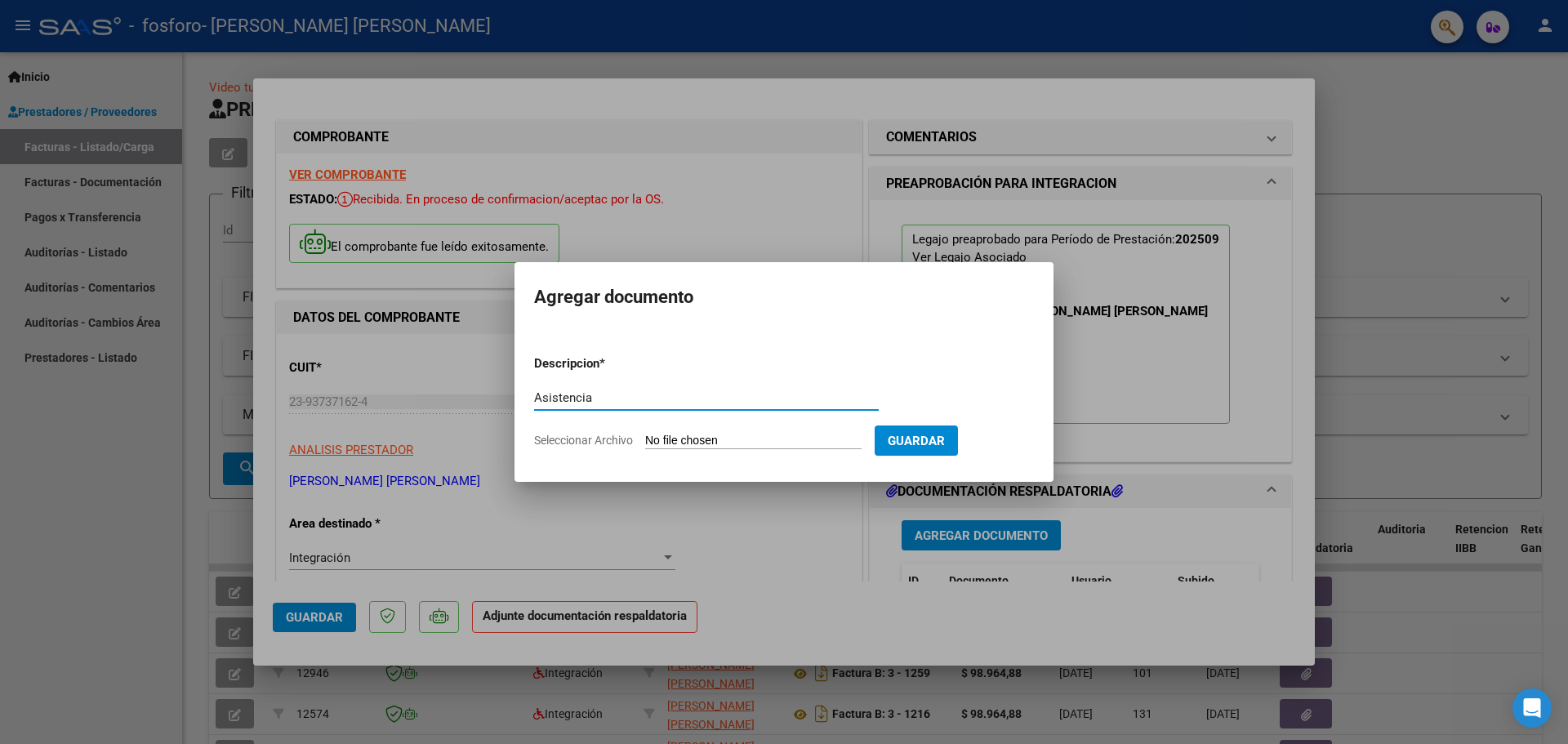
type input "Asistencia"
click at [671, 441] on input "Seleccionar Archivo" at bounding box center [753, 442] width 216 height 15
type input "C:\fakepath\Asistencia Thiago benitez.pdf"
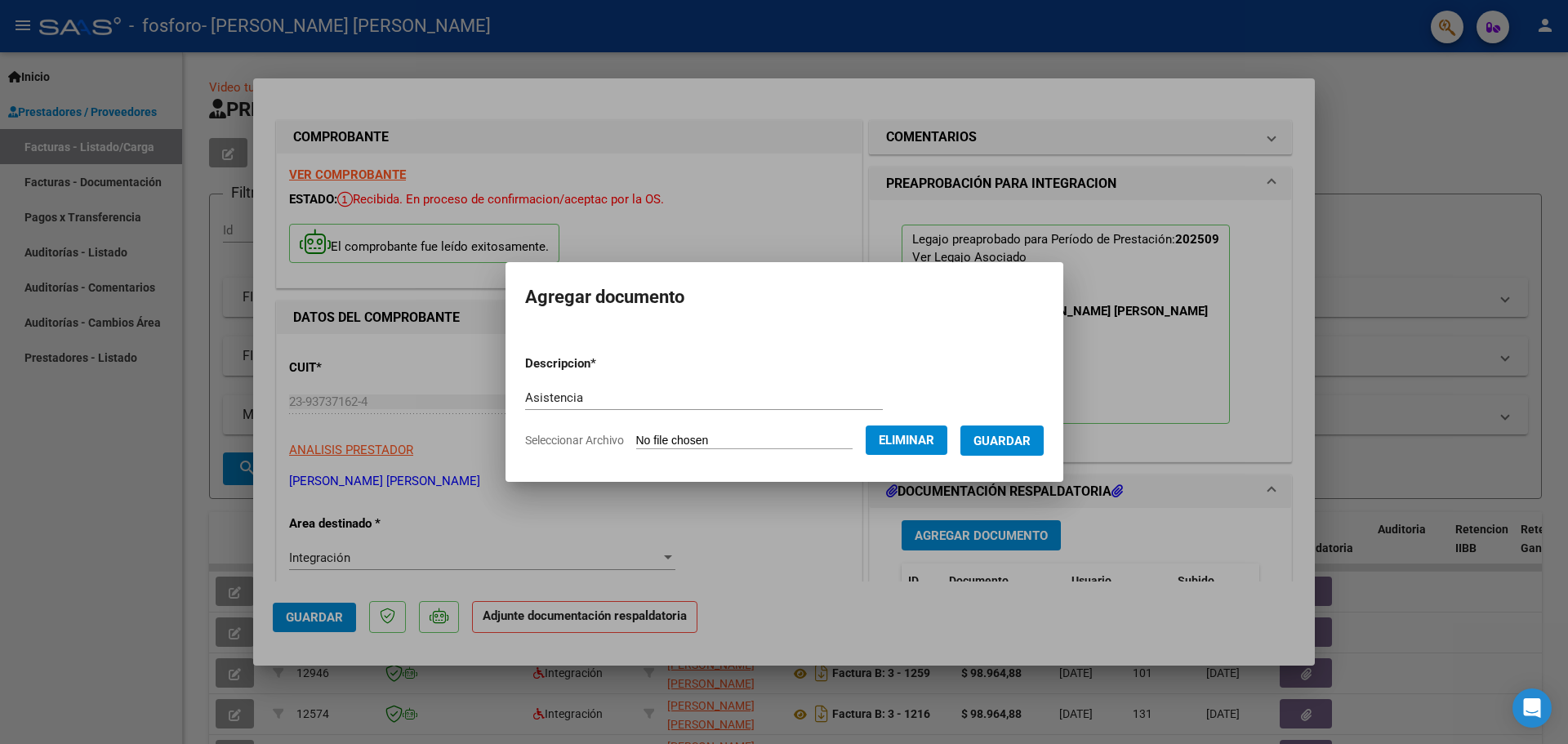
click at [1029, 437] on span "Guardar" at bounding box center [1002, 441] width 57 height 14
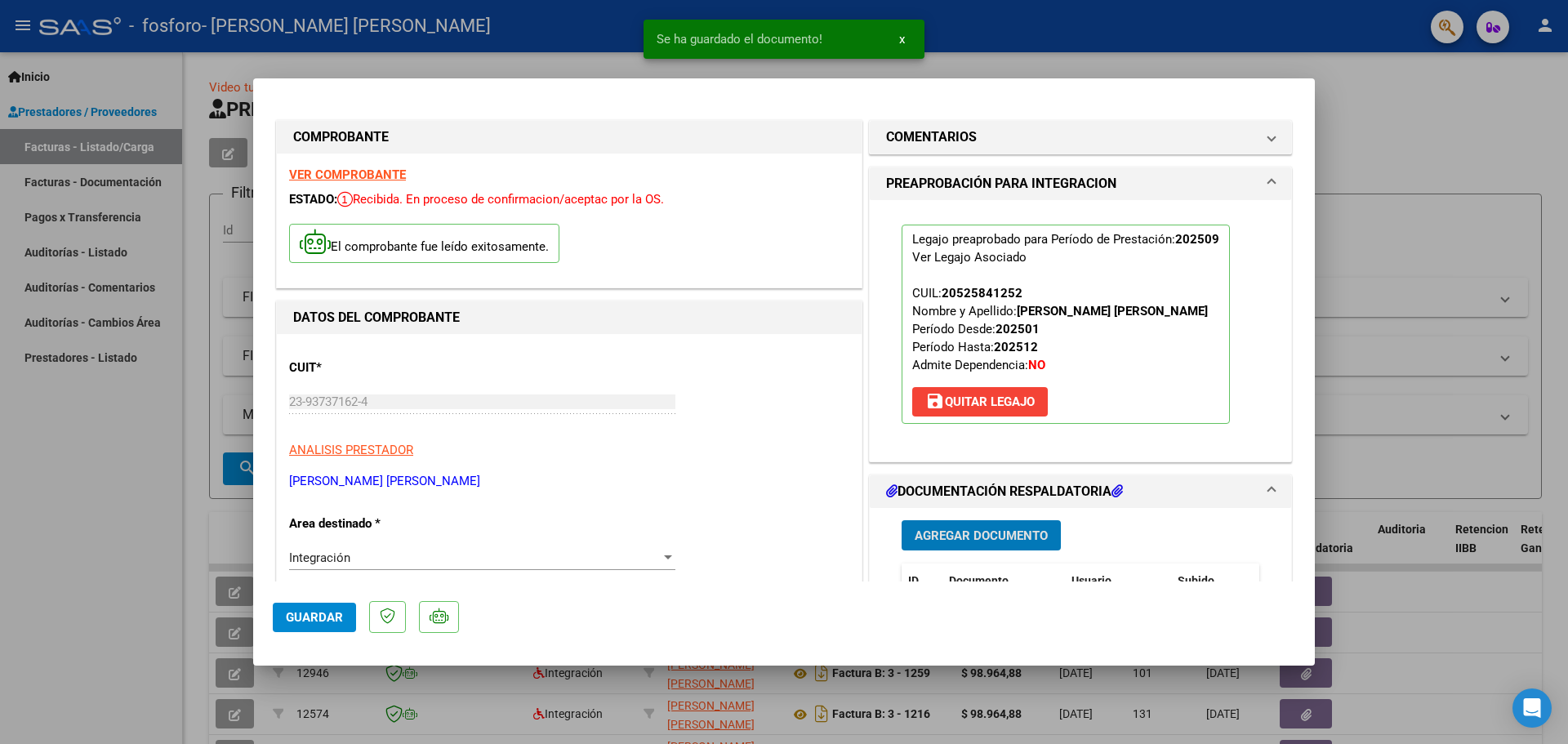
click at [326, 612] on span "Guardar" at bounding box center [315, 617] width 57 height 14
click at [308, 612] on span "Guardar" at bounding box center [315, 617] width 57 height 14
click at [90, 468] on div at bounding box center [784, 372] width 1568 height 744
type input "$ 0,00"
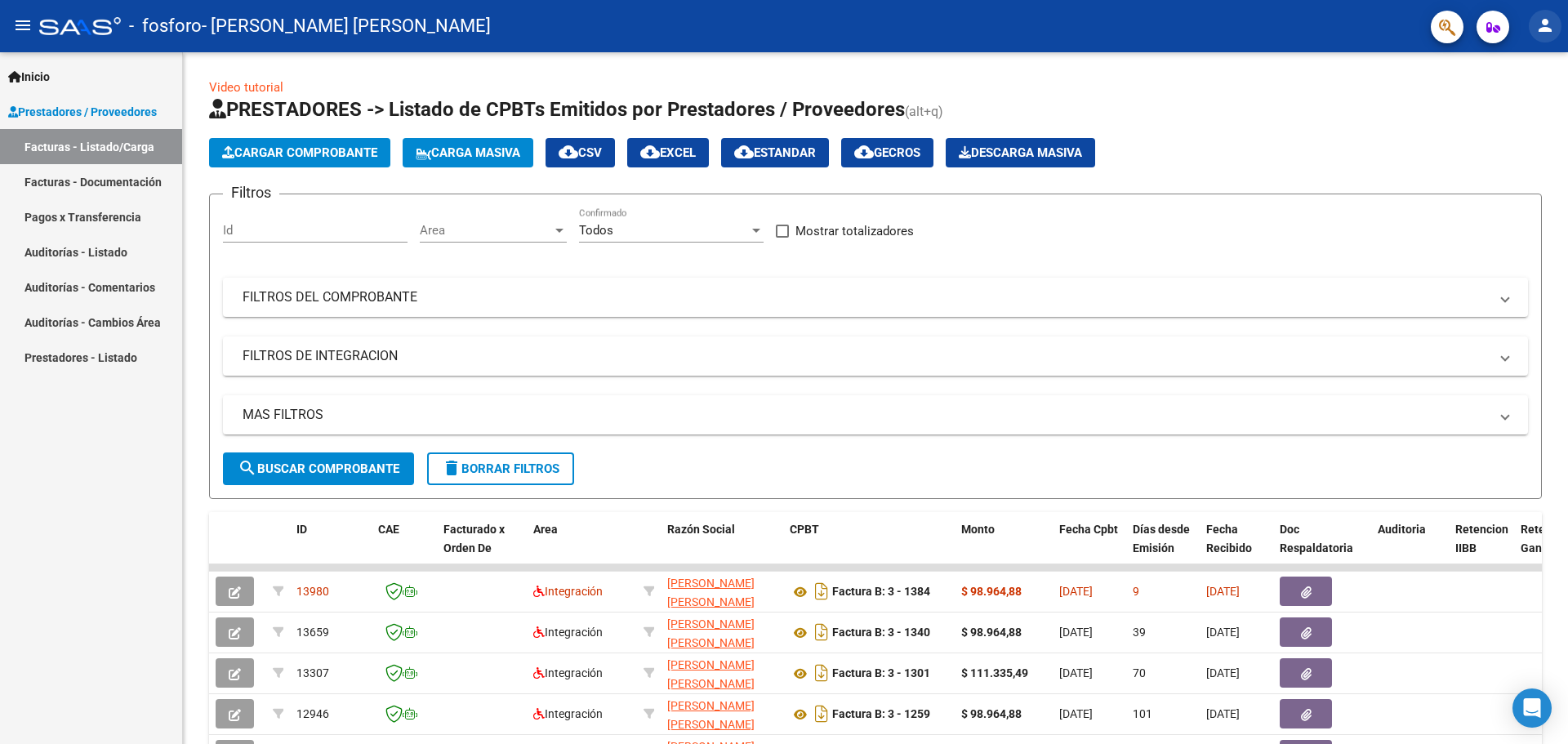
click at [1545, 30] on mat-icon "person" at bounding box center [1545, 24] width 19 height 19
click at [1511, 111] on button "exit_to_app Salir" at bounding box center [1511, 107] width 100 height 39
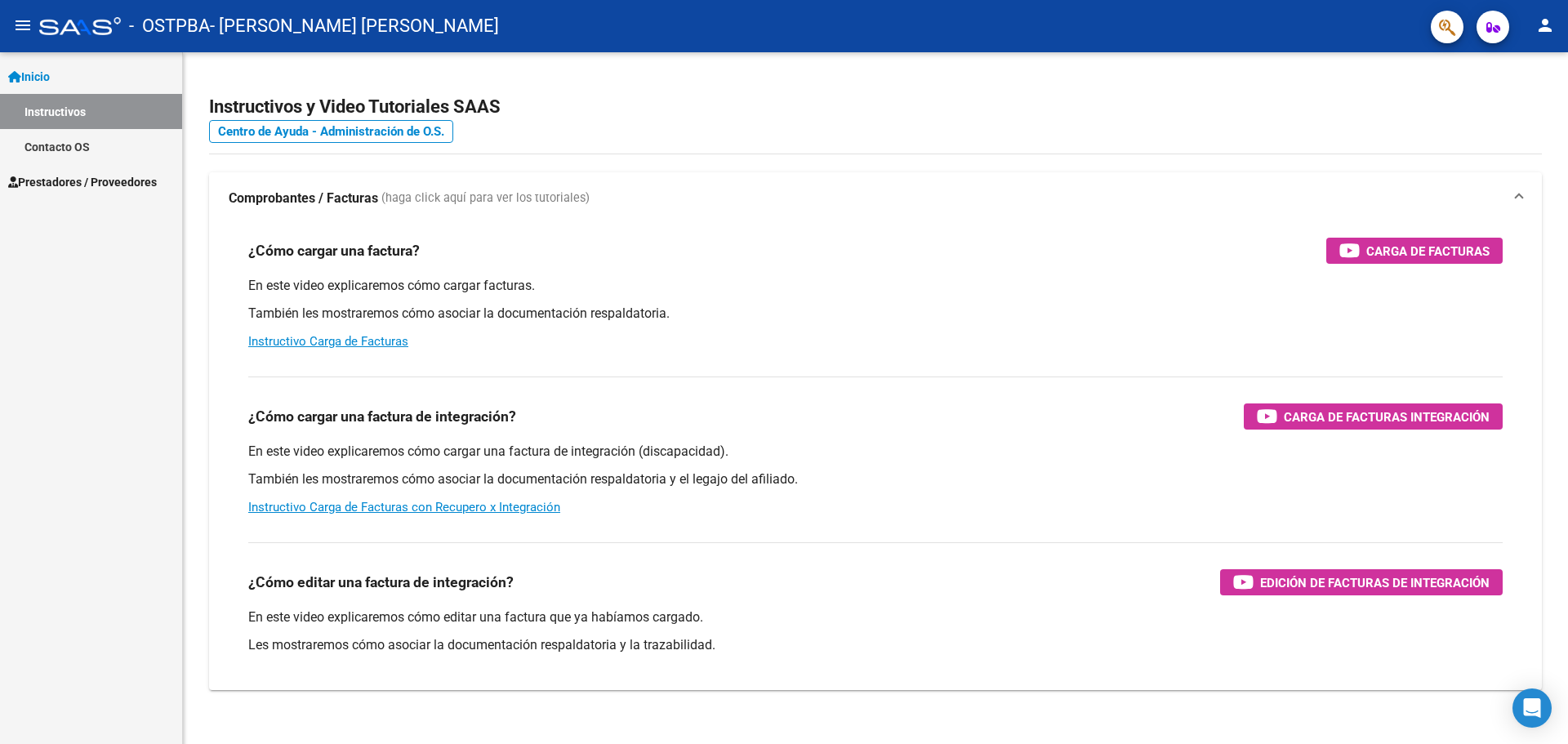
click at [110, 177] on span "Prestadores / Proveedores" at bounding box center [83, 182] width 149 height 18
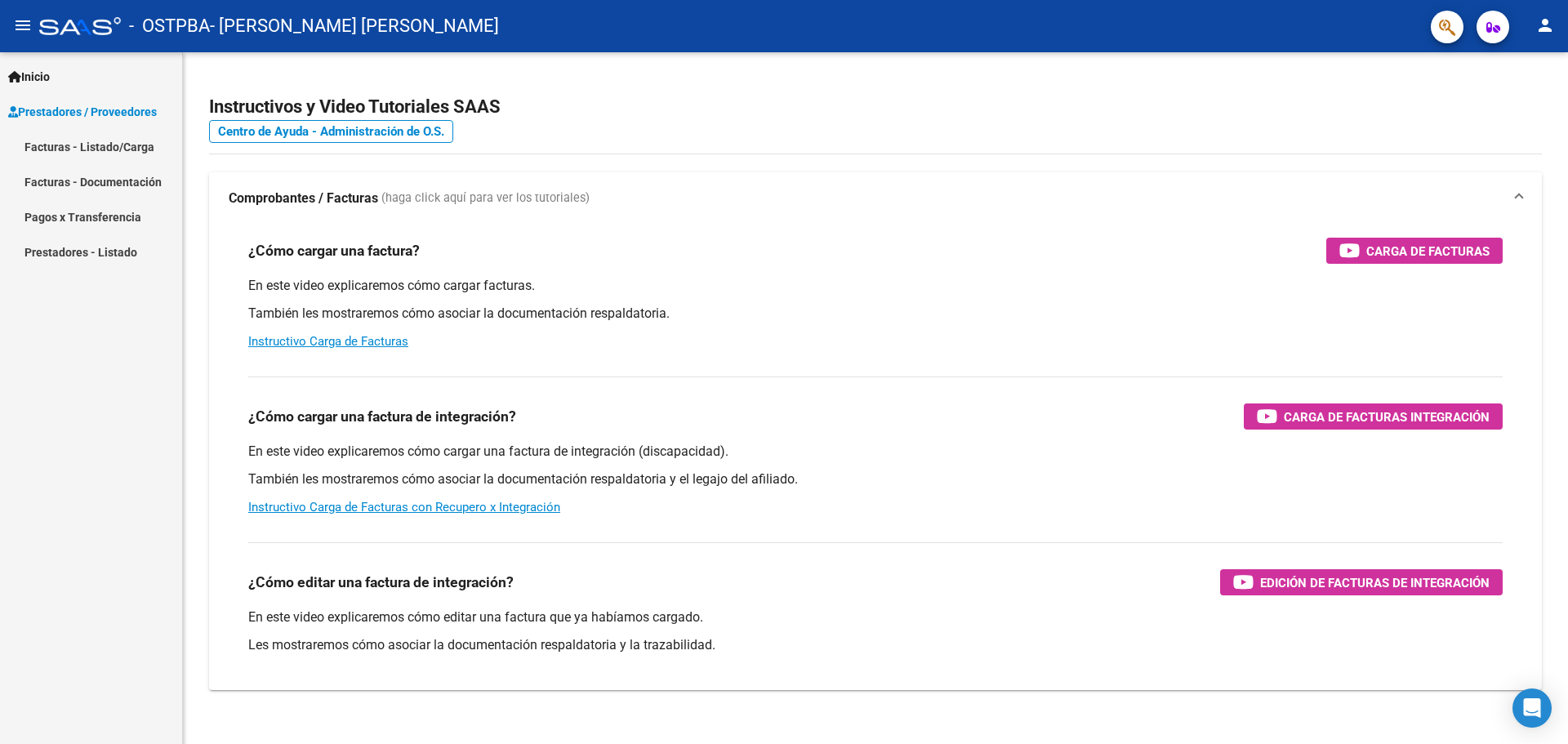
click at [101, 149] on link "Facturas - Listado/Carga" at bounding box center [91, 147] width 182 height 35
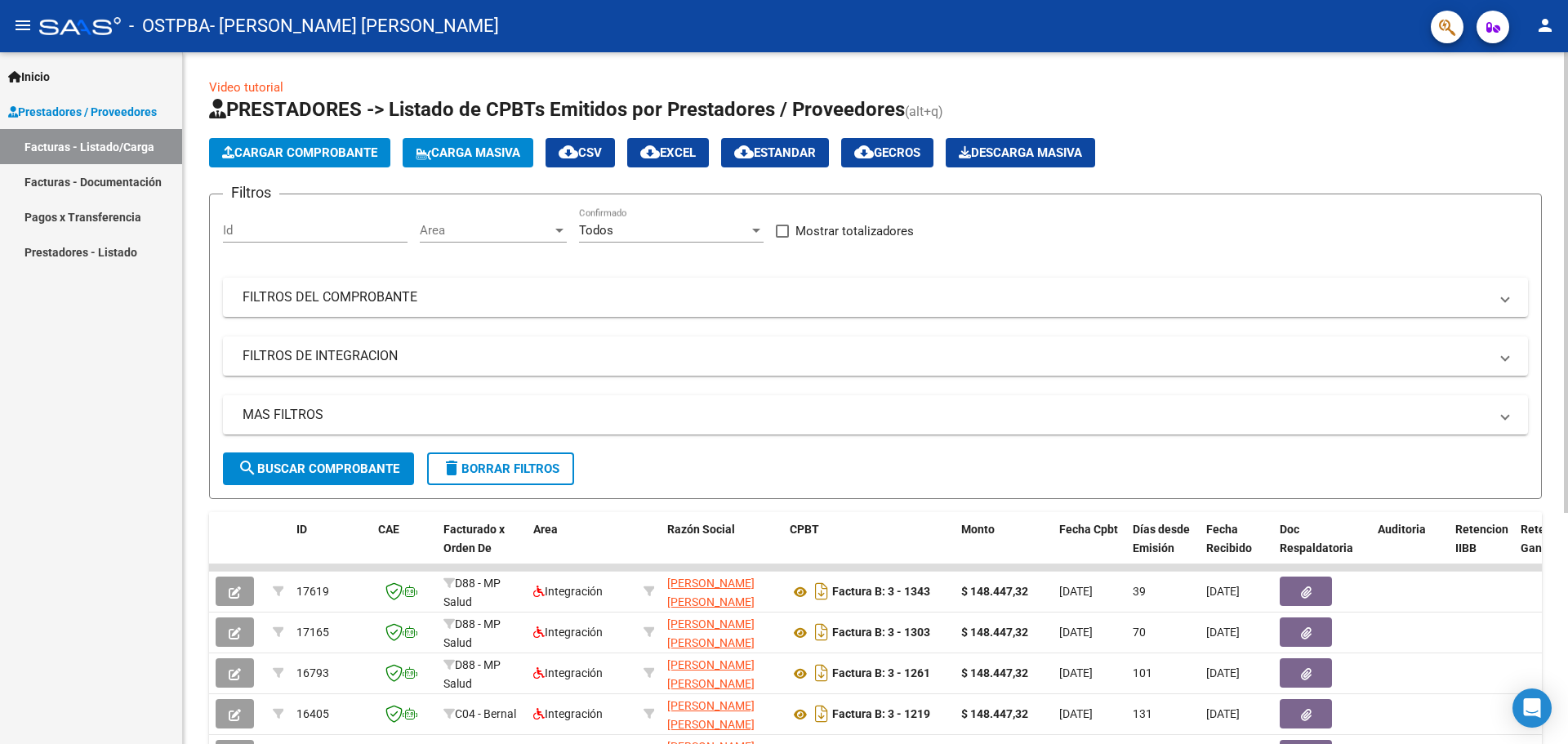
click at [317, 153] on span "Cargar Comprobante" at bounding box center [300, 152] width 155 height 14
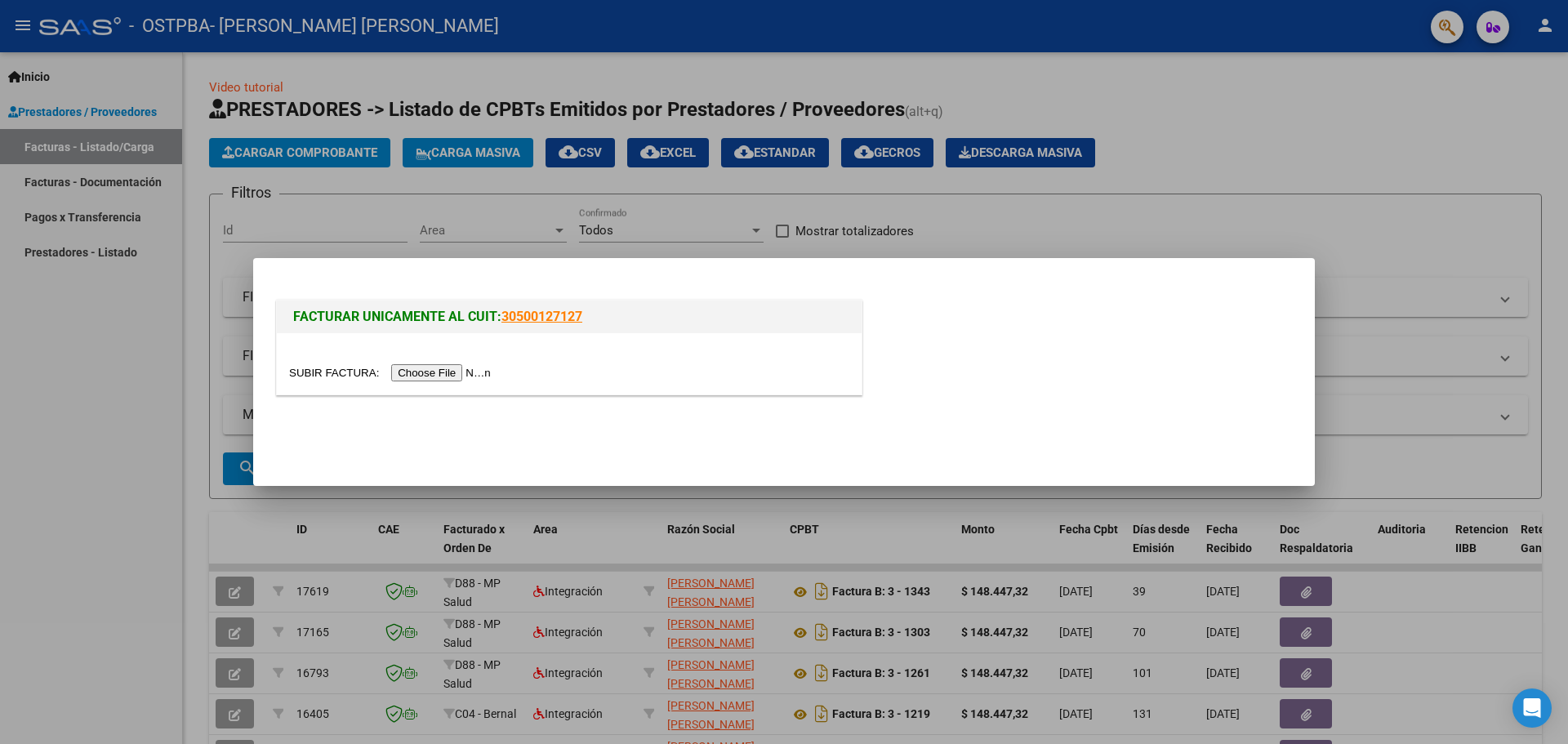
click at [474, 370] on input "file" at bounding box center [392, 372] width 207 height 17
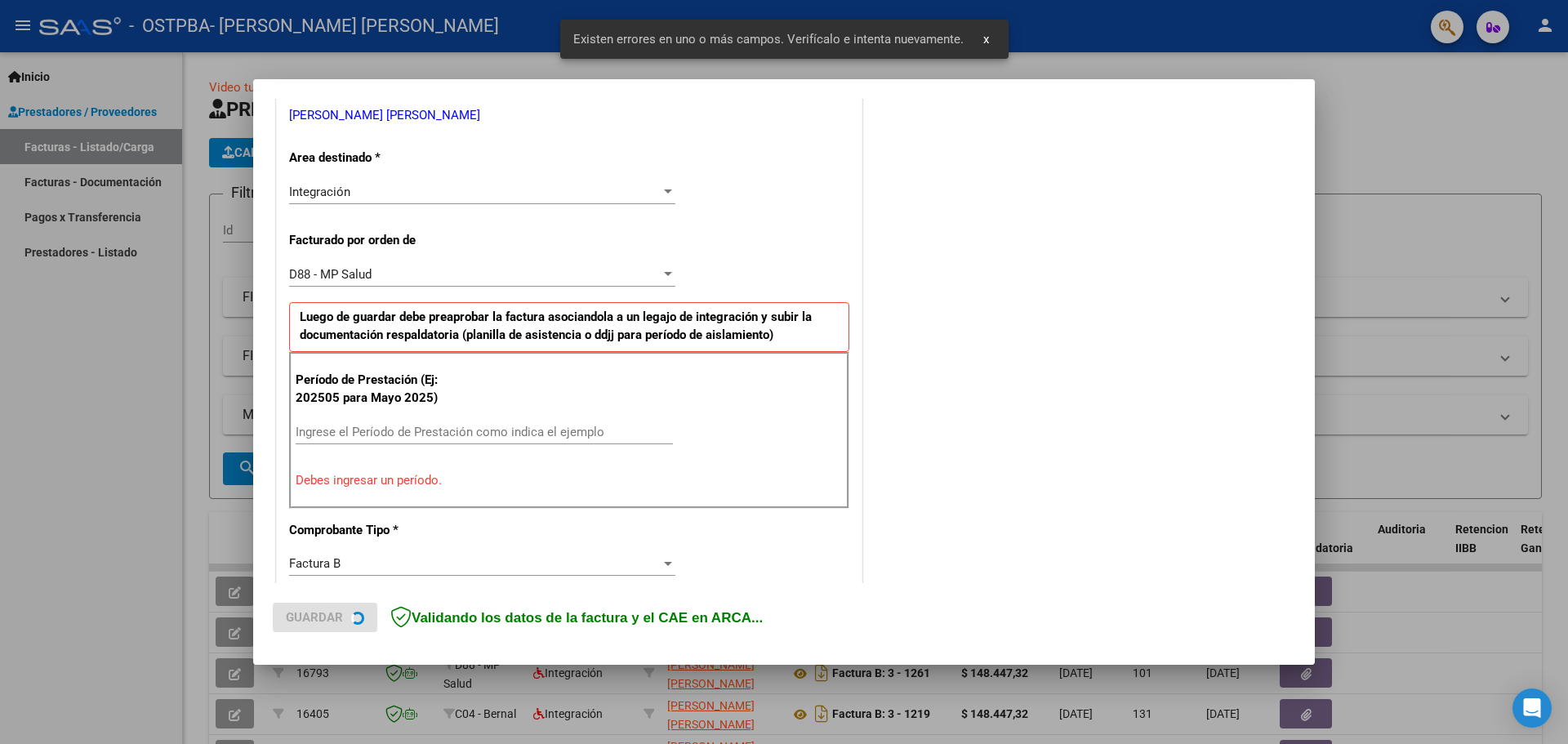
scroll to position [379, 0]
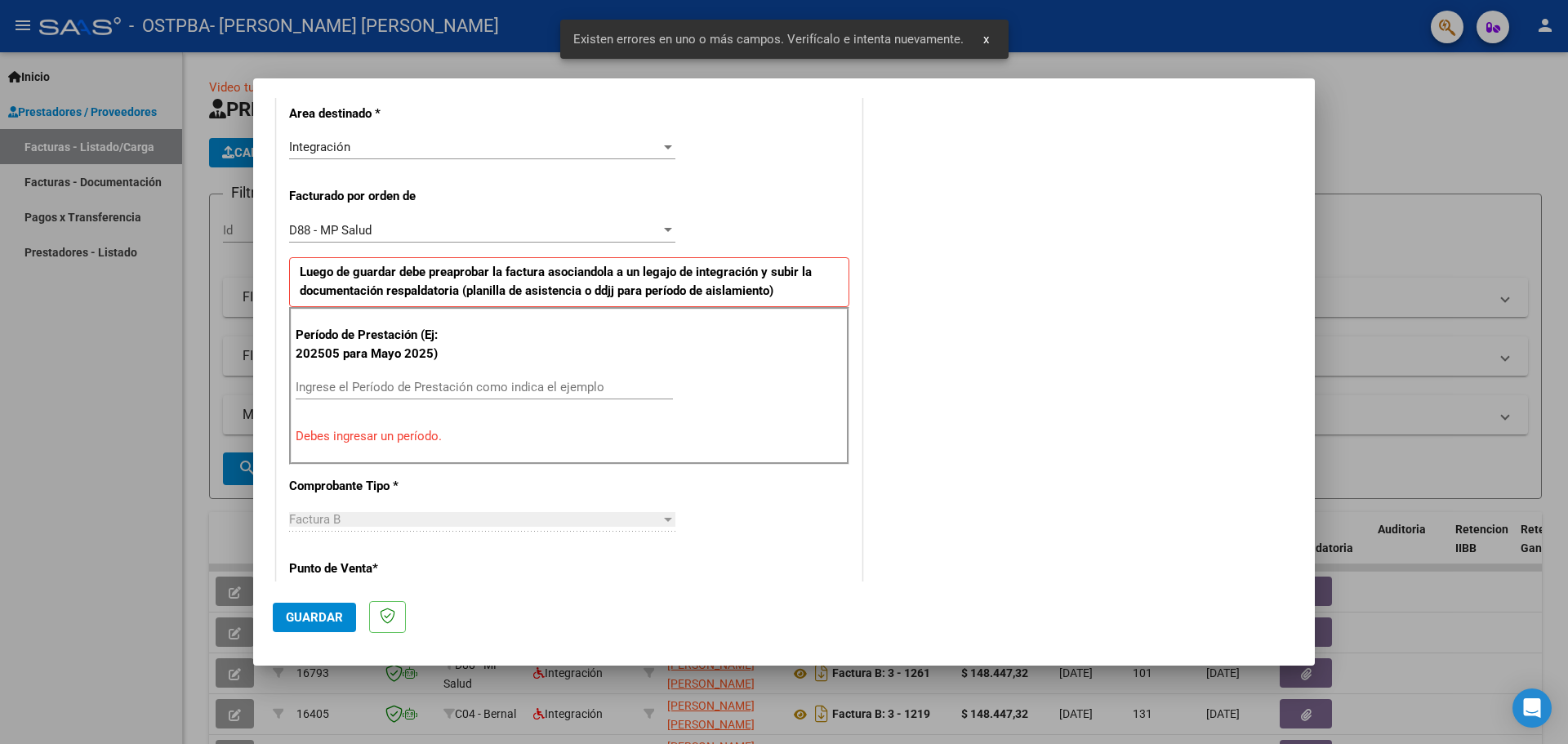
click at [433, 383] on input "Ingrese el Período de Prestación como indica el ejemplo" at bounding box center [484, 387] width 377 height 14
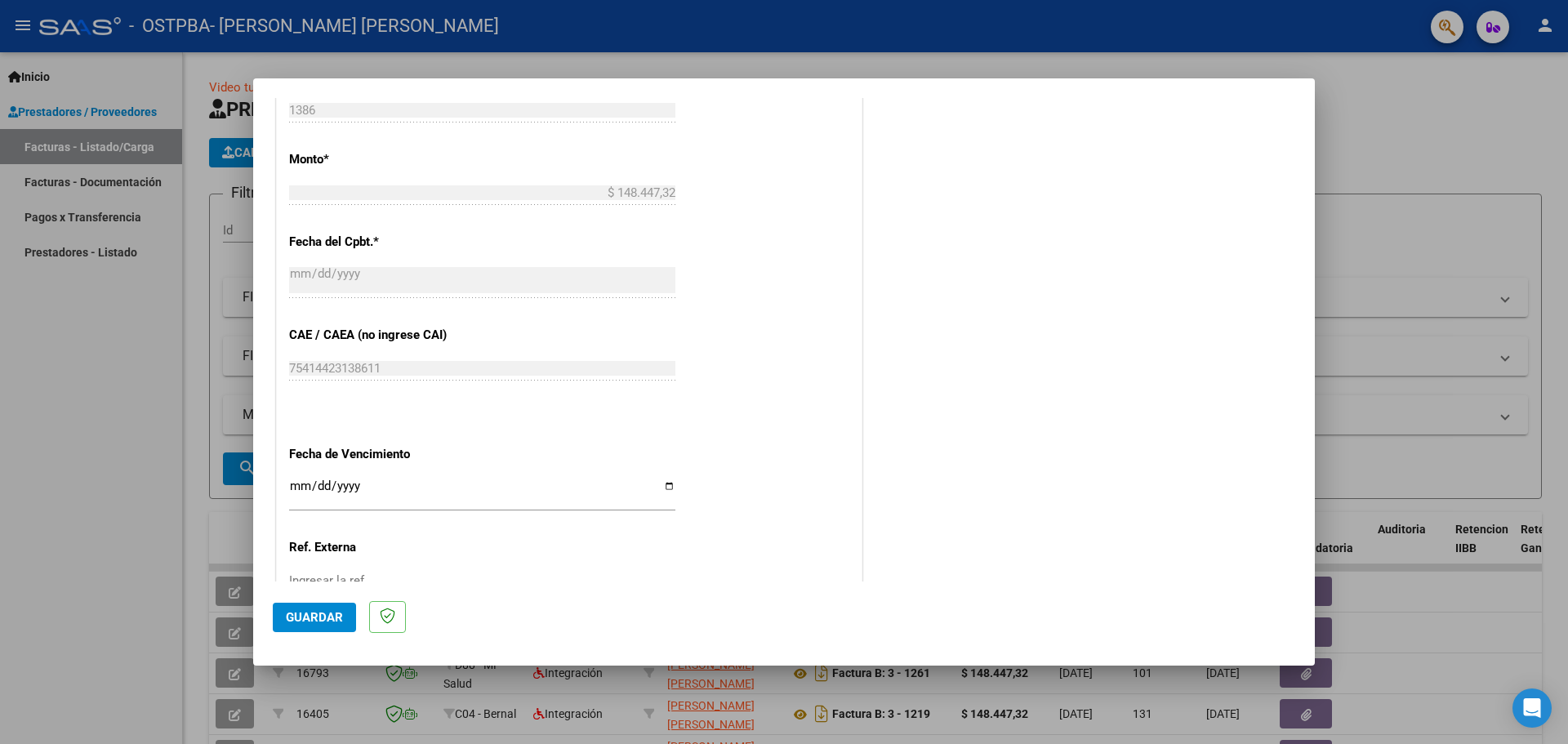
scroll to position [951, 0]
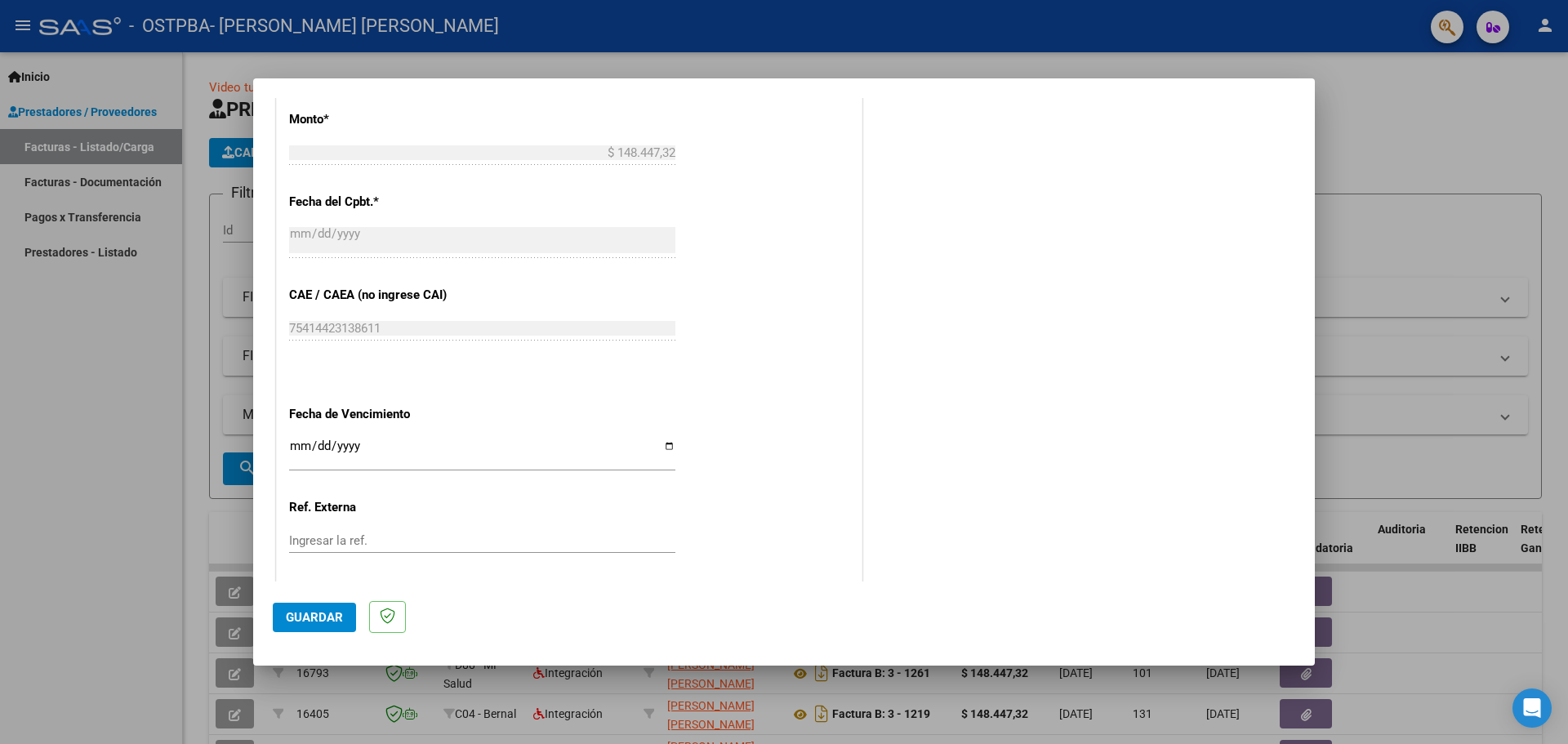
type input "202509"
click at [655, 445] on input "Ingresar la fecha" at bounding box center [482, 452] width 387 height 26
click at [660, 443] on input "Ingresar la fecha" at bounding box center [482, 452] width 387 height 26
type input "[DATE]"
click at [326, 616] on span "Guardar" at bounding box center [315, 617] width 57 height 14
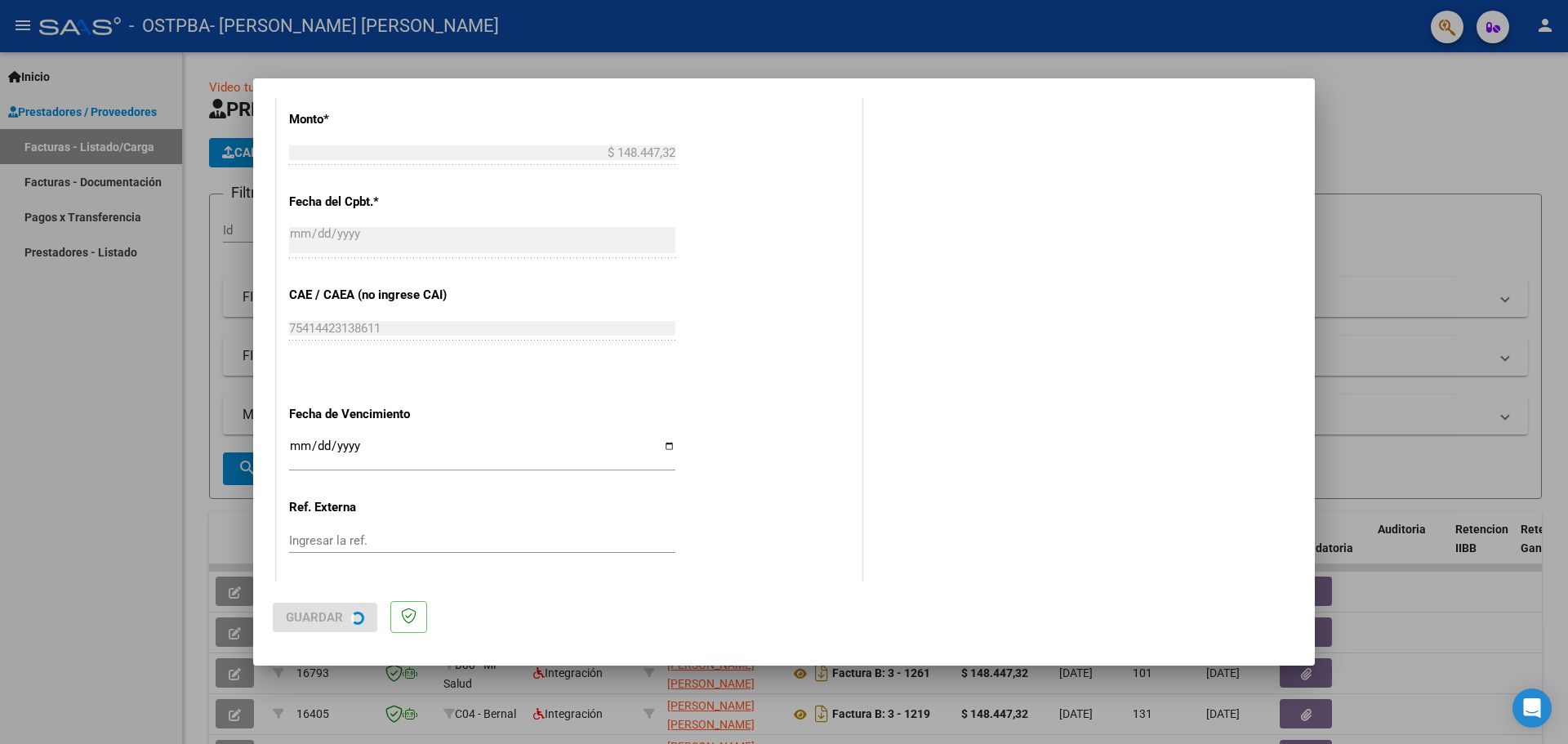
scroll to position [0, 0]
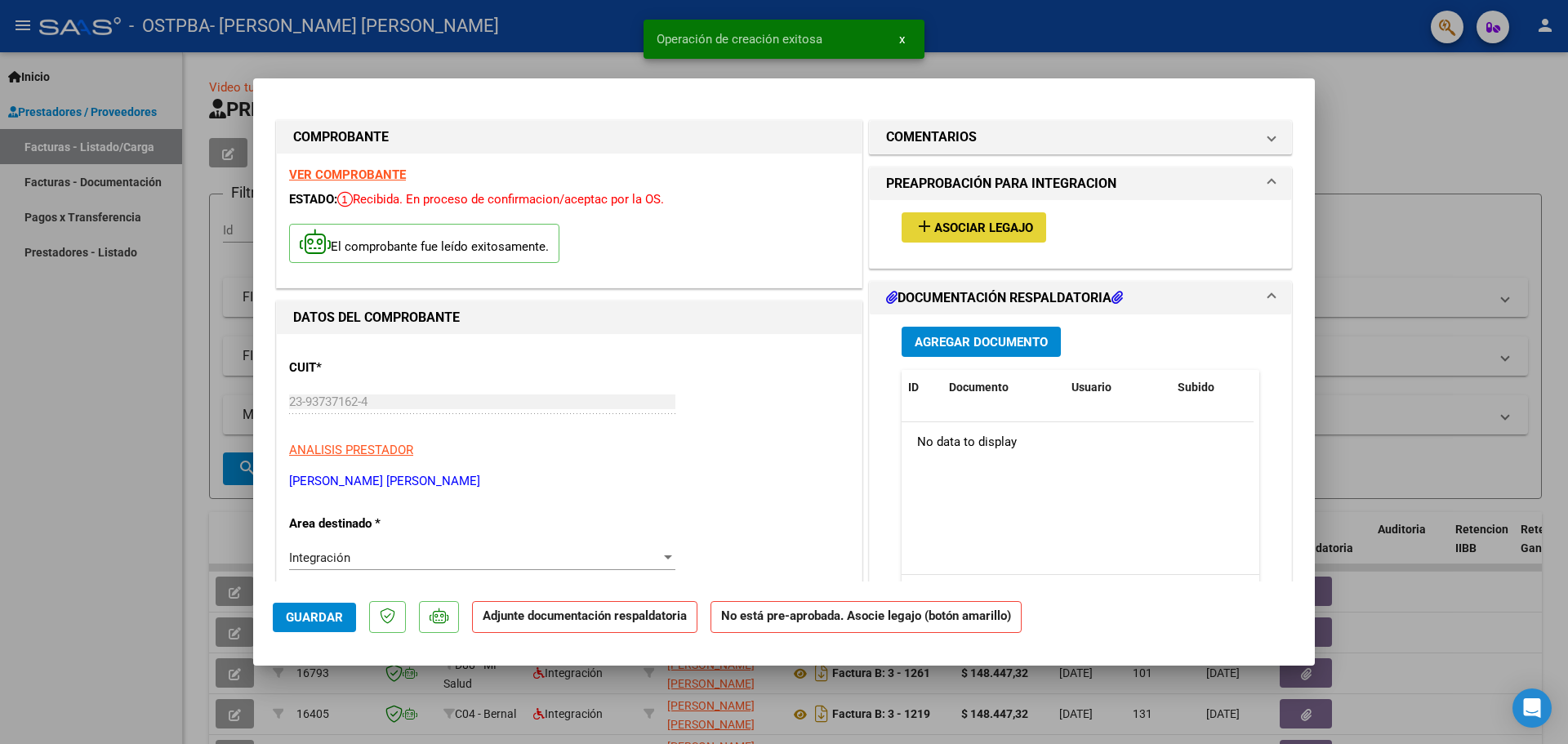
click at [937, 227] on span "Asociar Legajo" at bounding box center [984, 227] width 99 height 14
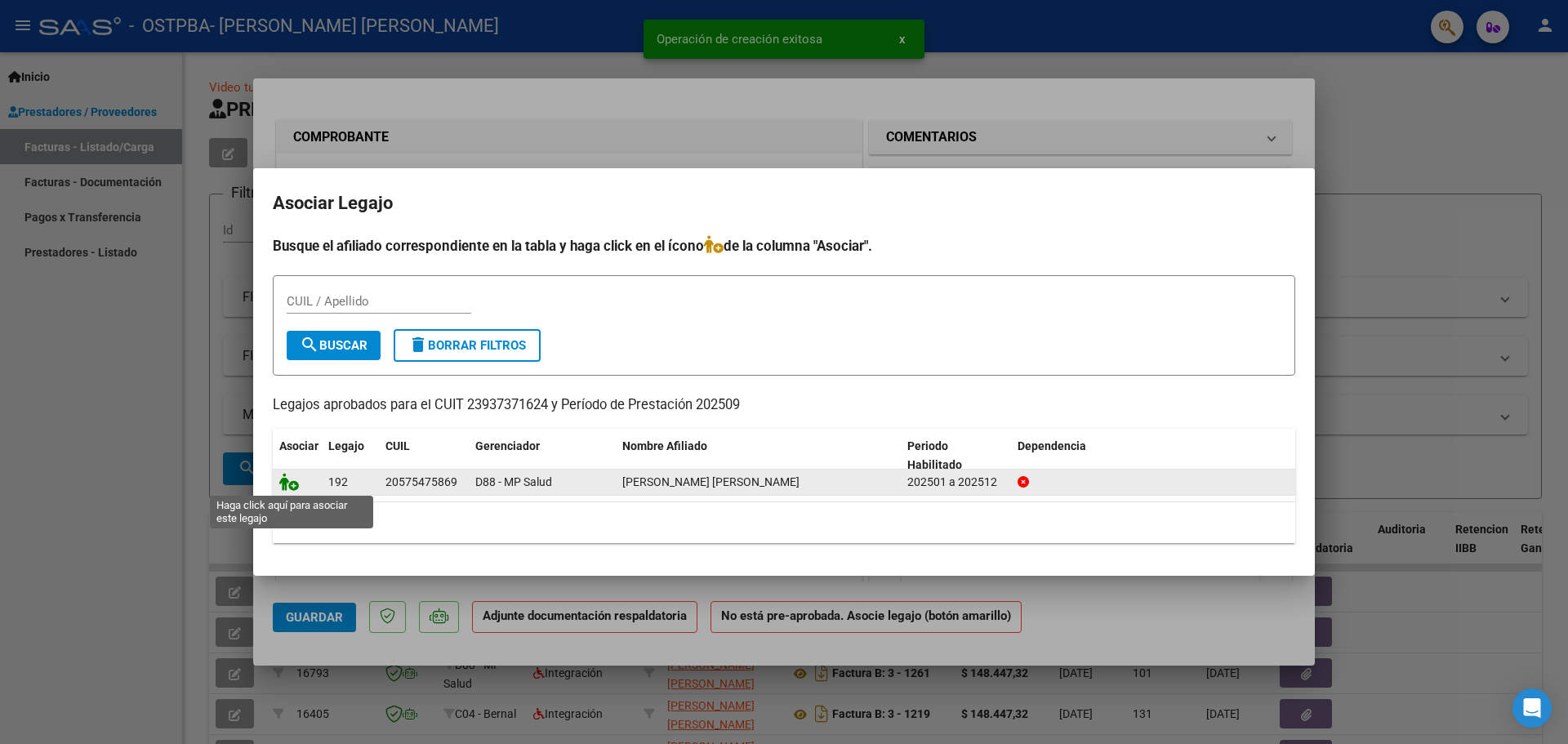
click at [286, 480] on icon at bounding box center [289, 481] width 19 height 18
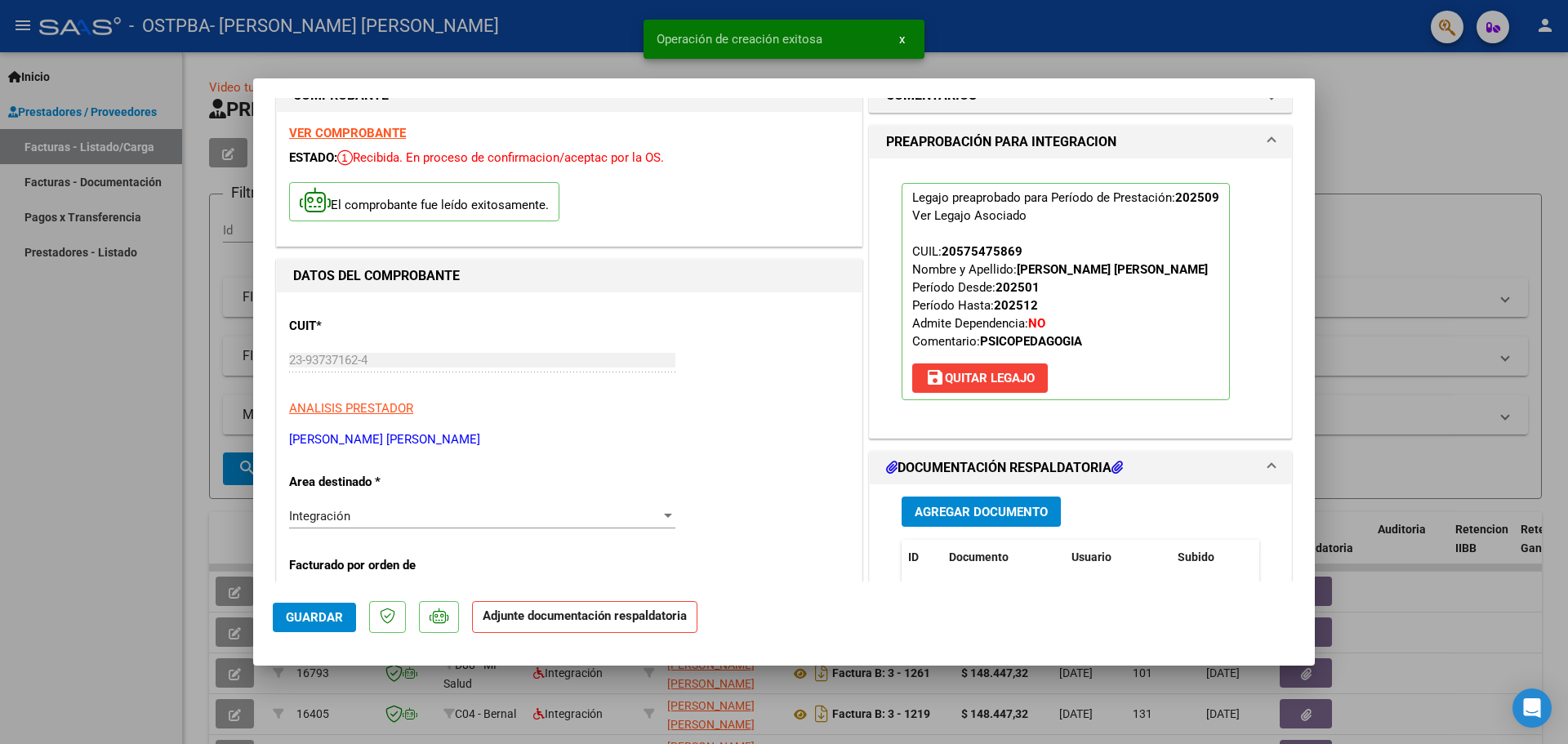
scroll to position [82, 0]
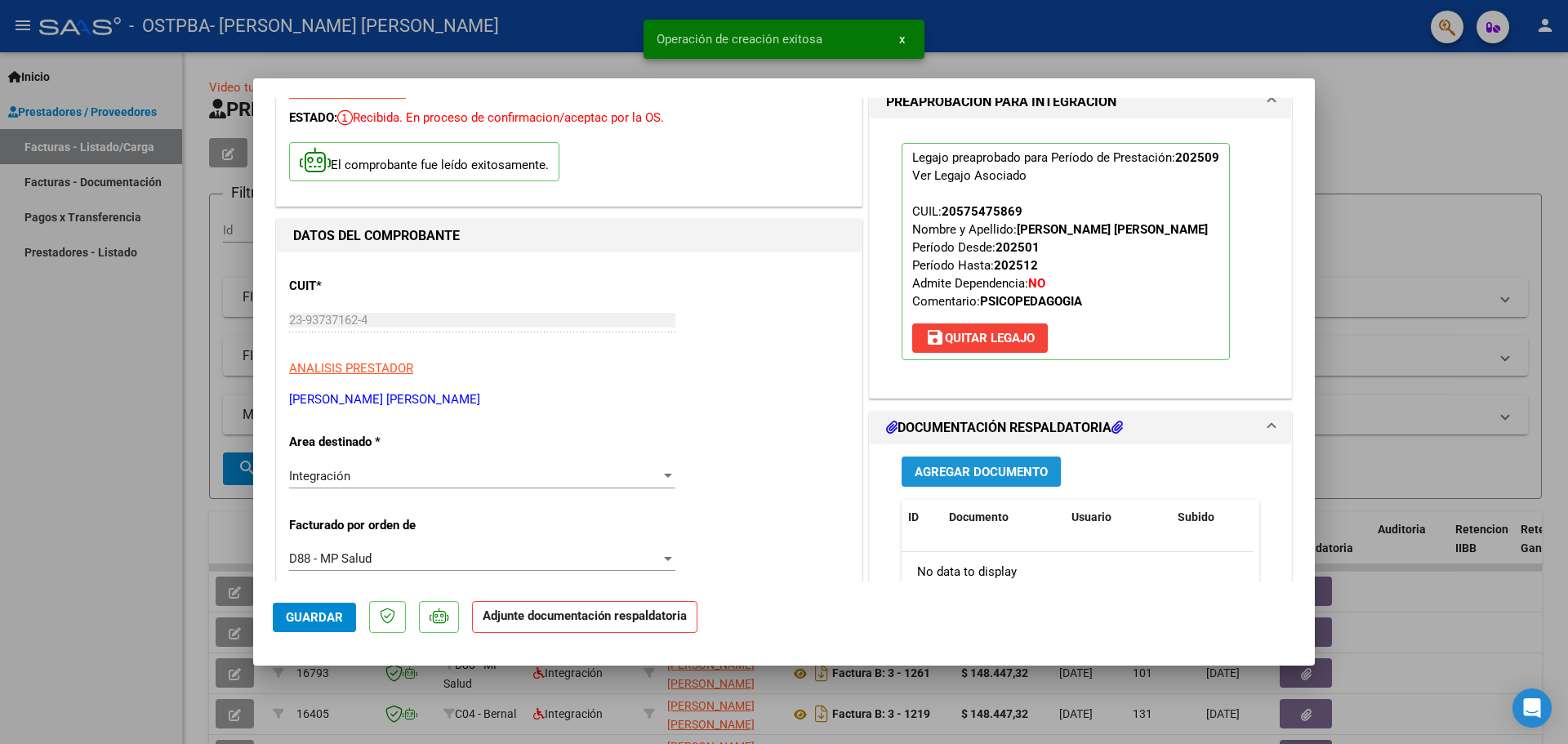
click at [1013, 472] on span "Agregar Documento" at bounding box center [981, 471] width 133 height 14
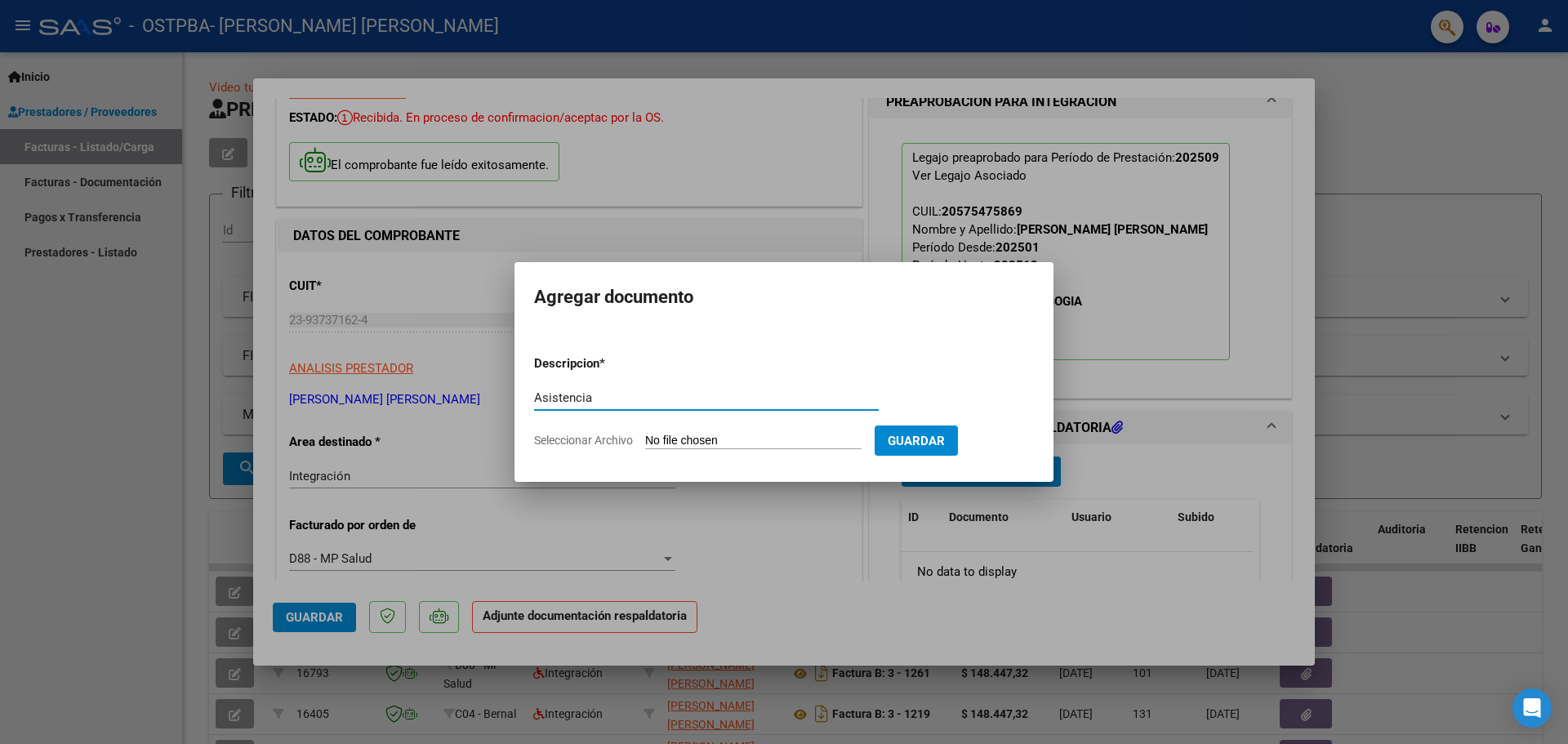
type input "Asistencia"
click at [661, 426] on form "Descripcion * Asistencia Escriba aquí una descripcion Seleccionar Archivo Guard…" at bounding box center [784, 401] width 500 height 119
click at [663, 440] on input "Seleccionar Archivo" at bounding box center [753, 442] width 216 height 15
type input "C:\fakepath\Asistencia [PERSON_NAME].pdf"
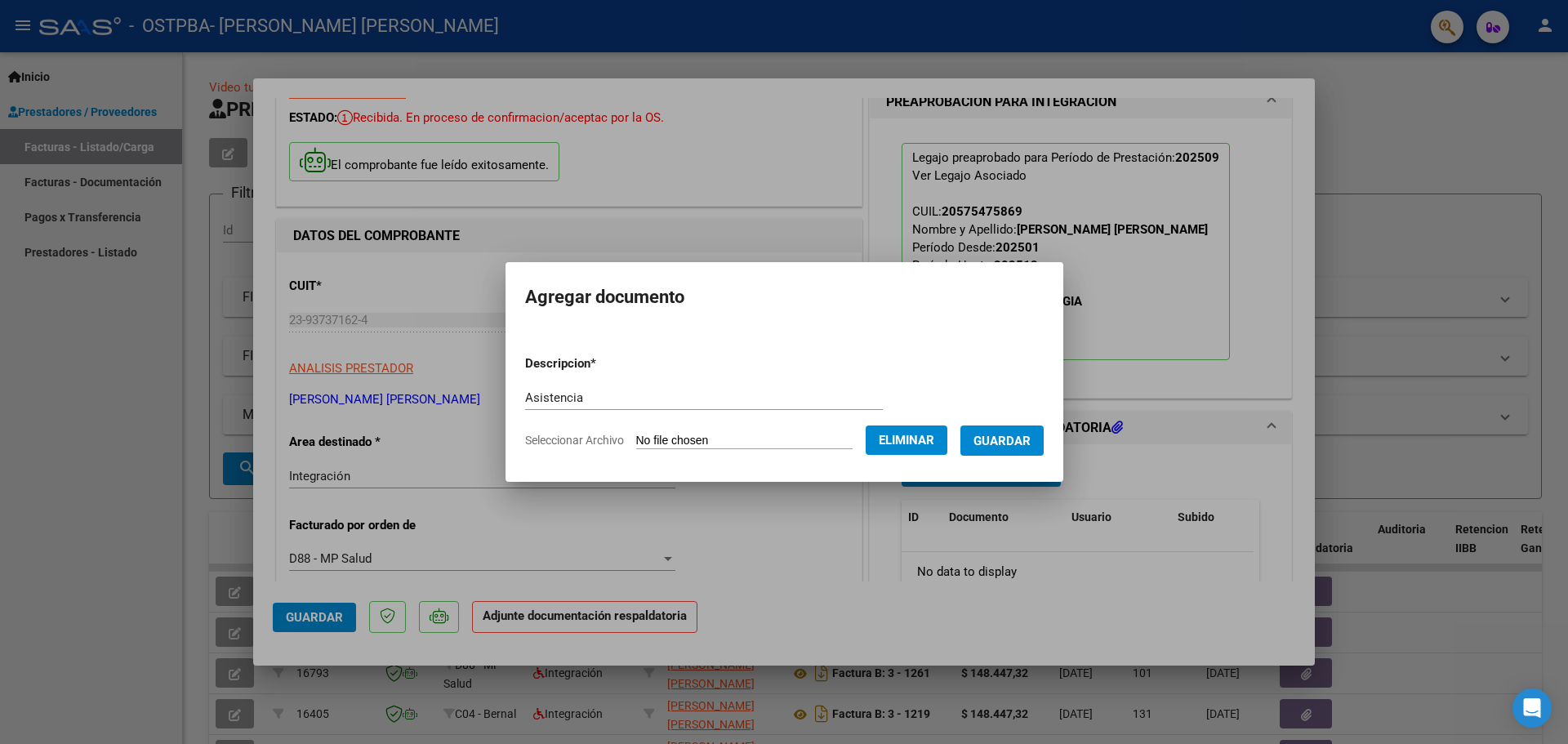
click at [1023, 445] on span "Guardar" at bounding box center [1002, 441] width 57 height 14
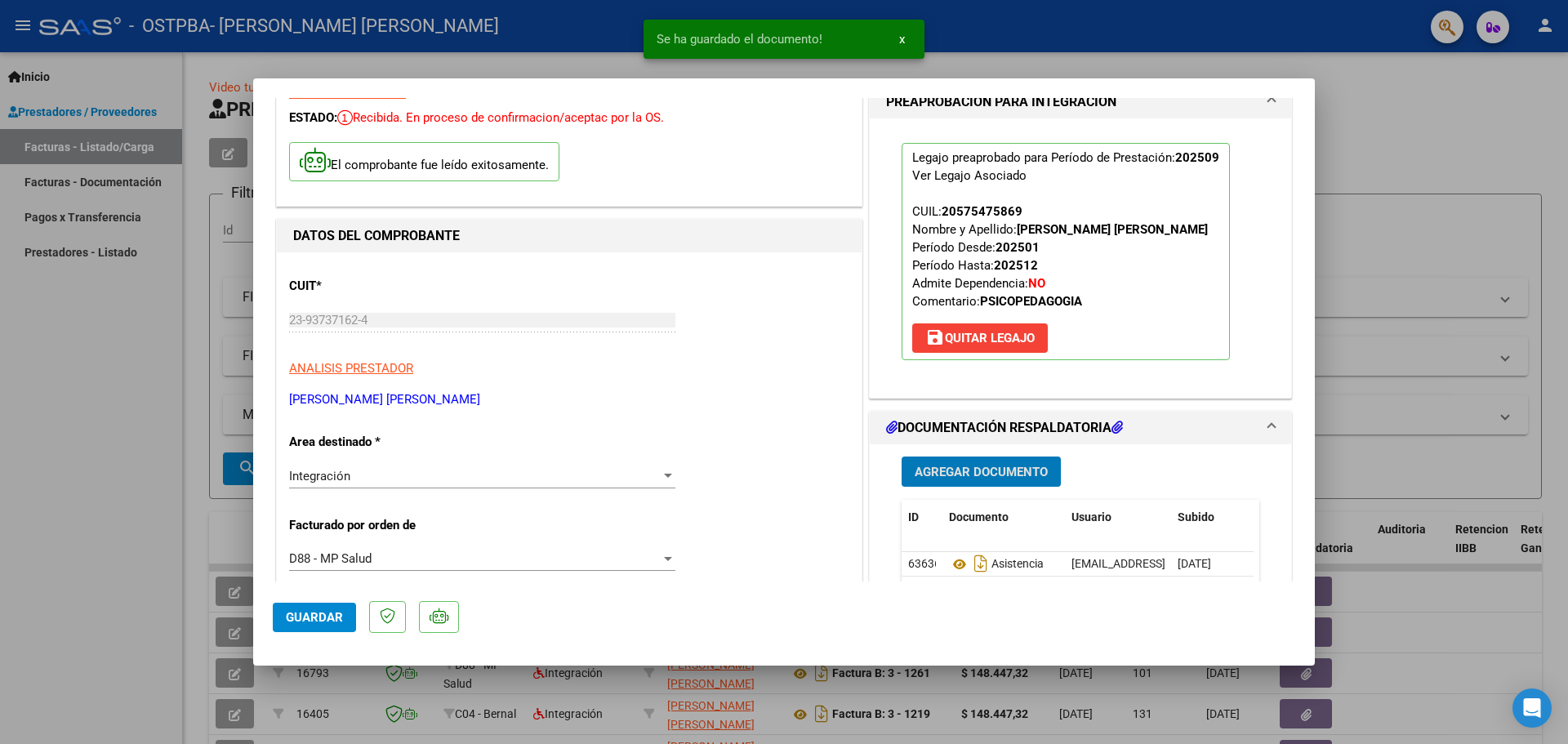
click at [320, 617] on span "Guardar" at bounding box center [315, 617] width 57 height 14
click at [181, 578] on div at bounding box center [784, 372] width 1568 height 744
type input "$ 0,00"
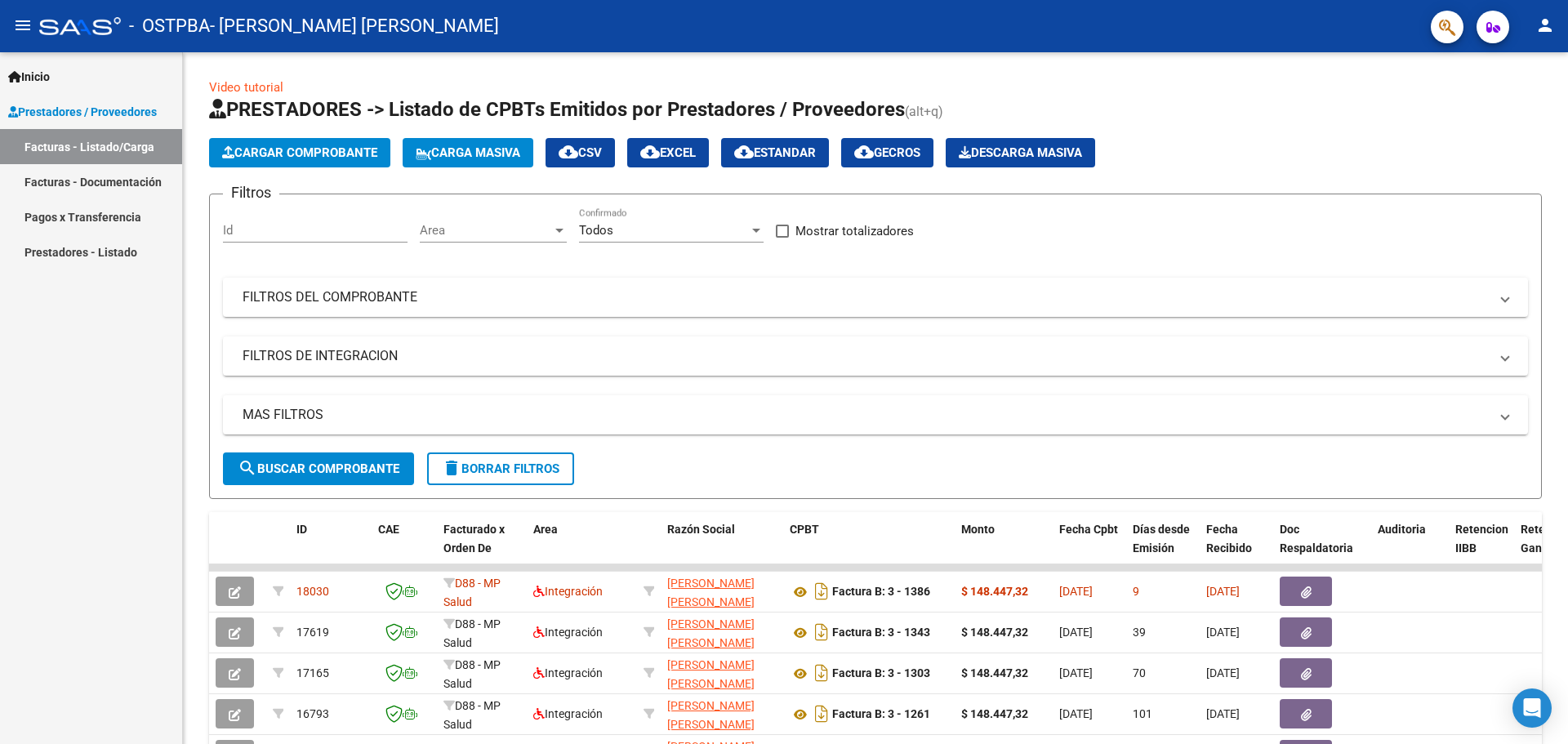
click at [1541, 34] on mat-icon "person" at bounding box center [1545, 24] width 19 height 19
click at [1496, 114] on button "exit_to_app Salir" at bounding box center [1511, 107] width 100 height 39
